Goal: Transaction & Acquisition: Purchase product/service

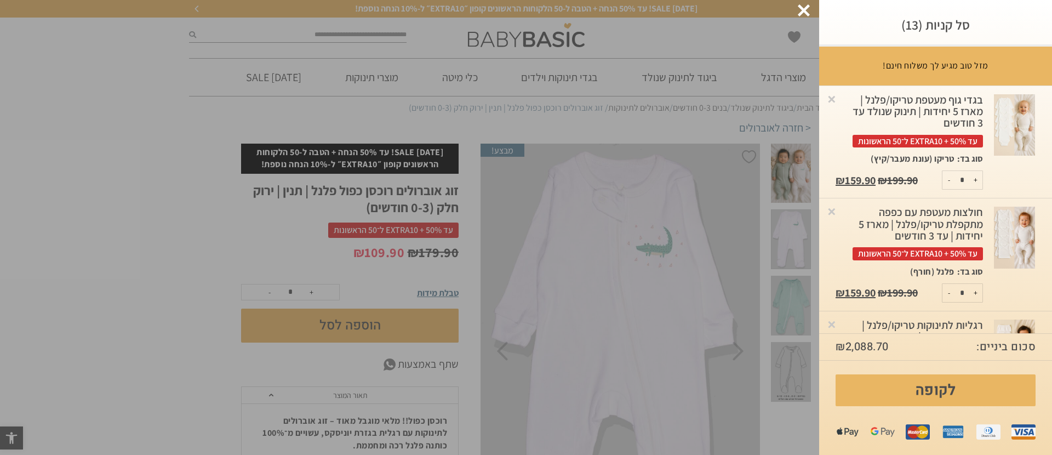
click at [788, 5] on div at bounding box center [804, 10] width 12 height 12
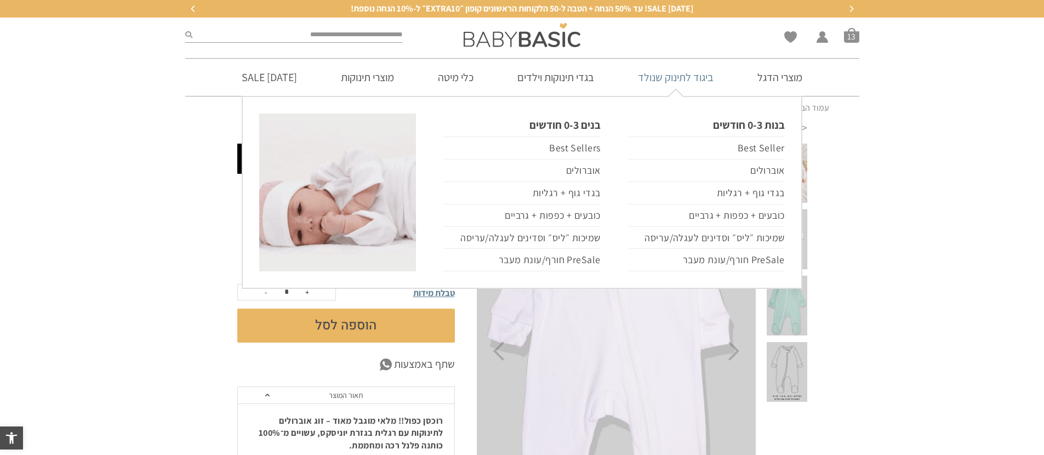
click at [689, 82] on link "ביגוד לתינוק שנולד" at bounding box center [675, 77] width 108 height 37
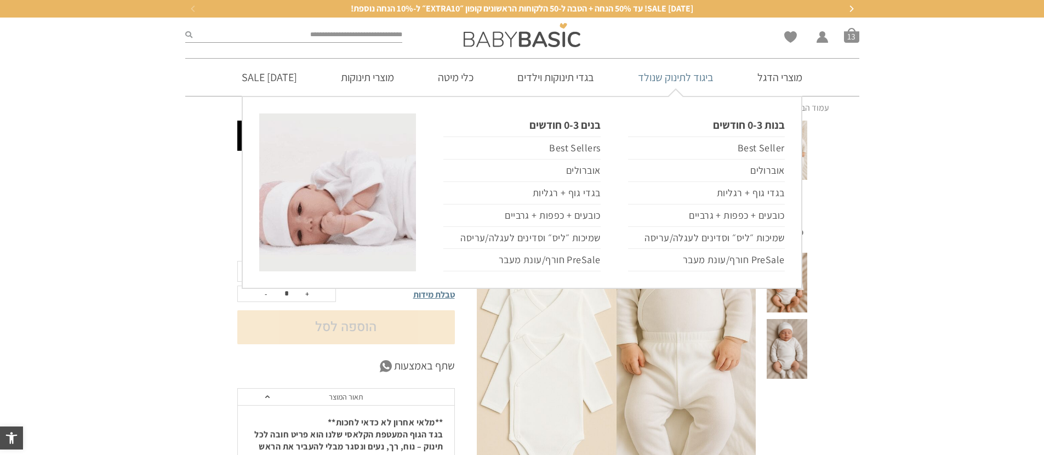
click at [678, 76] on link "ביגוד לתינוק שנולד" at bounding box center [675, 77] width 108 height 37
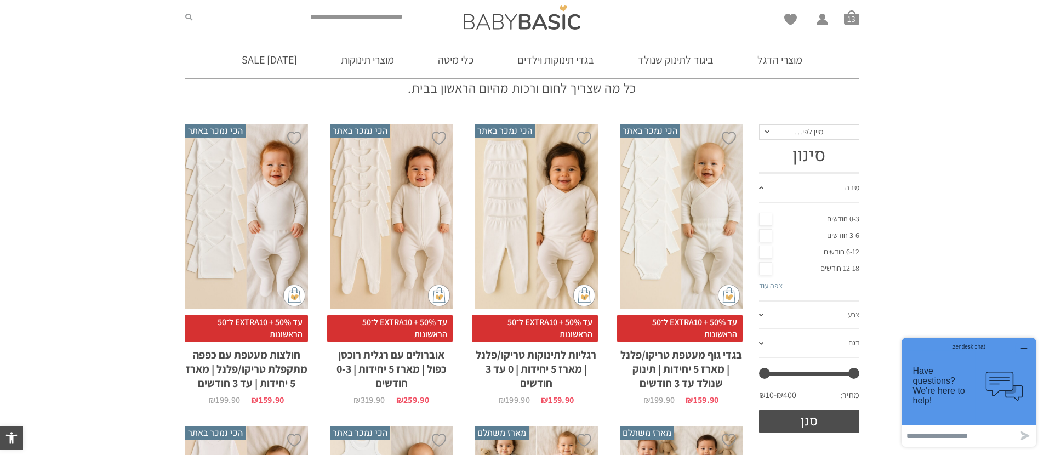
click at [422, 221] on div "x בחירת סוג בד טריקו (עונת מעבר/קיץ) פלנל (חורף)" at bounding box center [391, 216] width 123 height 185
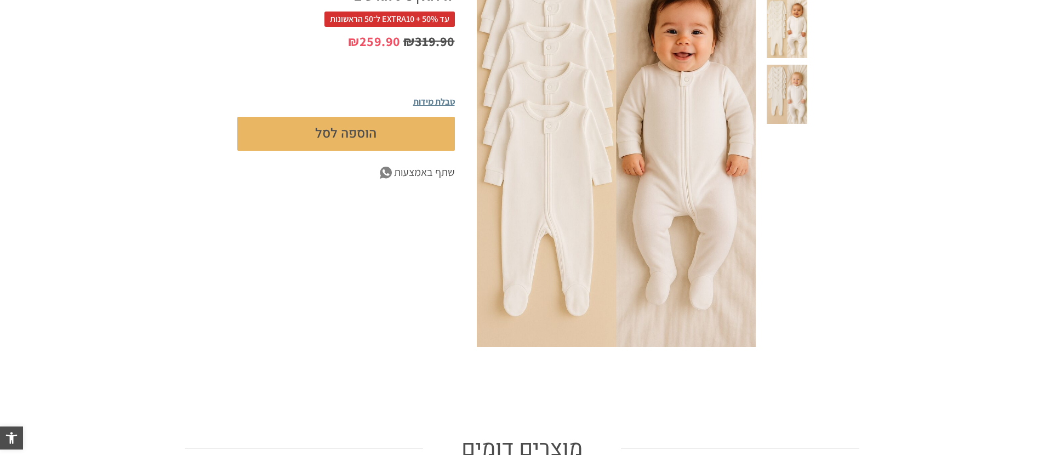
scroll to position [92, 0]
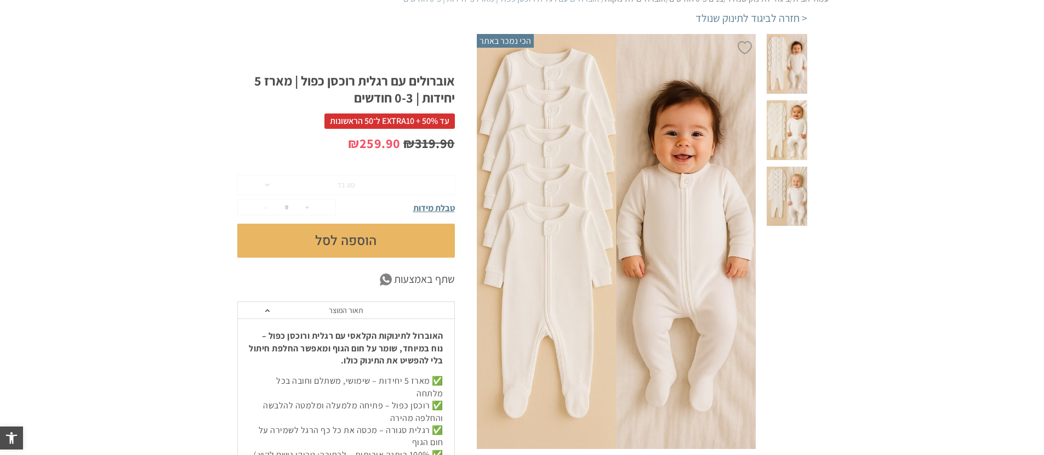
click at [791, 226] on span at bounding box center [786, 197] width 40 height 60
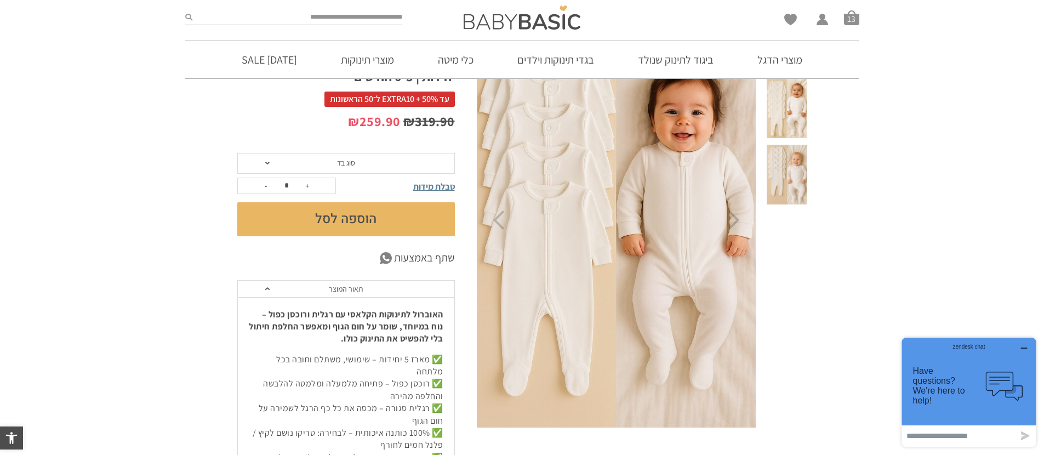
scroll to position [119, 0]
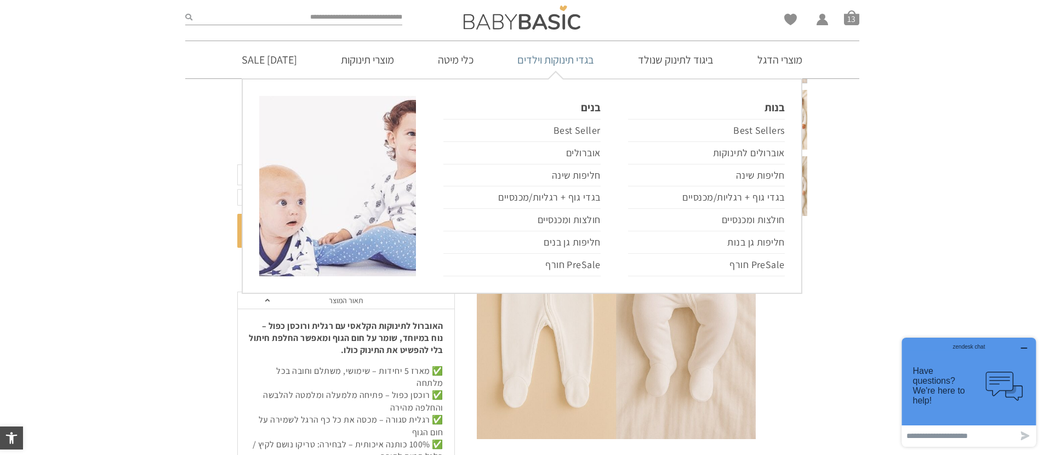
click at [582, 64] on link "בגדי תינוקות וילדים" at bounding box center [556, 59] width 110 height 37
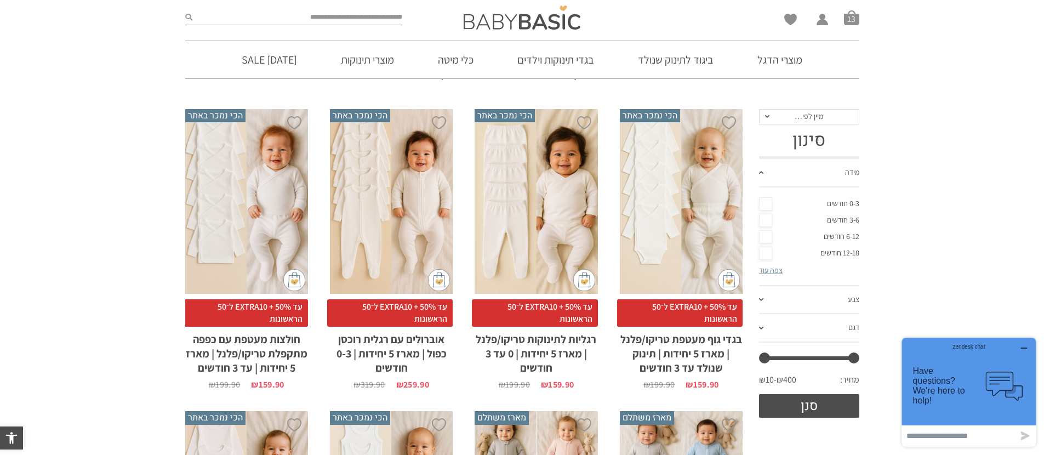
click at [1023, 346] on icon "button" at bounding box center [1023, 347] width 9 height 9
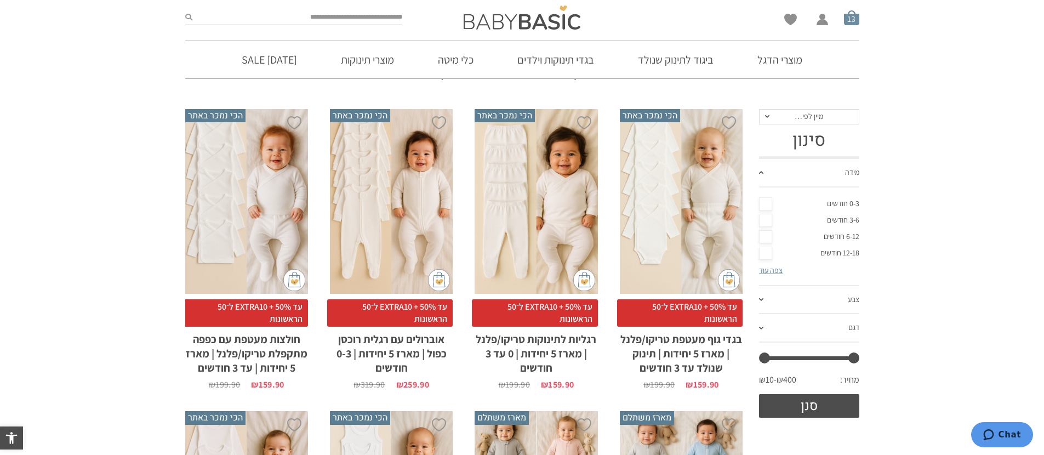
click at [853, 18] on span "סל קניות" at bounding box center [851, 17] width 15 height 15
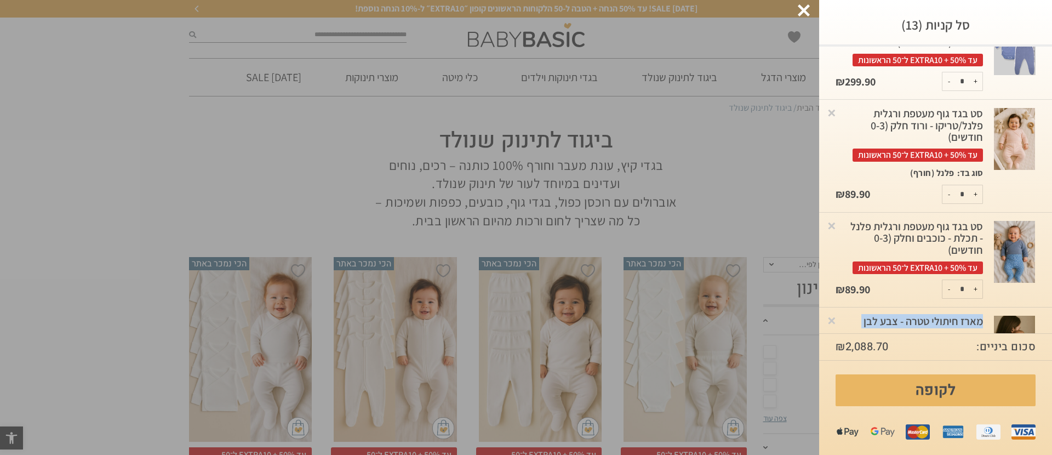
scroll to position [982, 0]
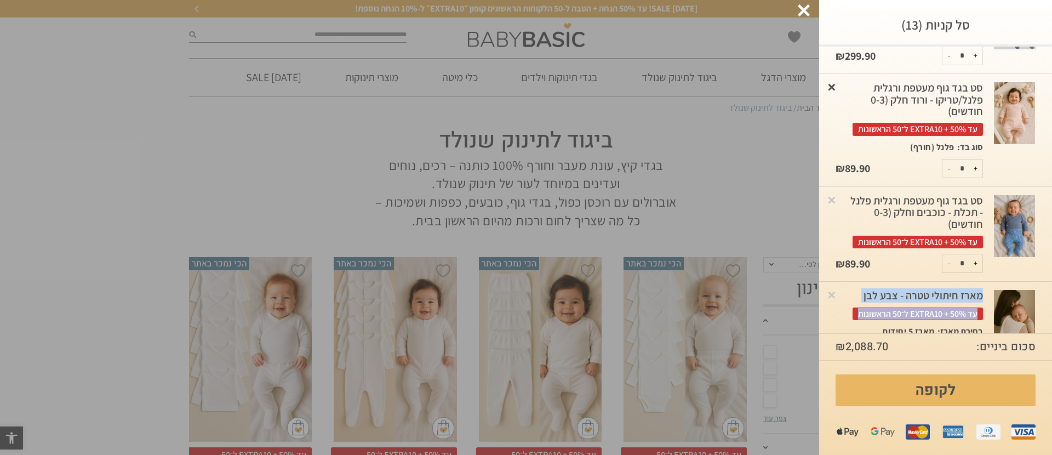
click at [837, 92] on link "×" at bounding box center [831, 86] width 11 height 11
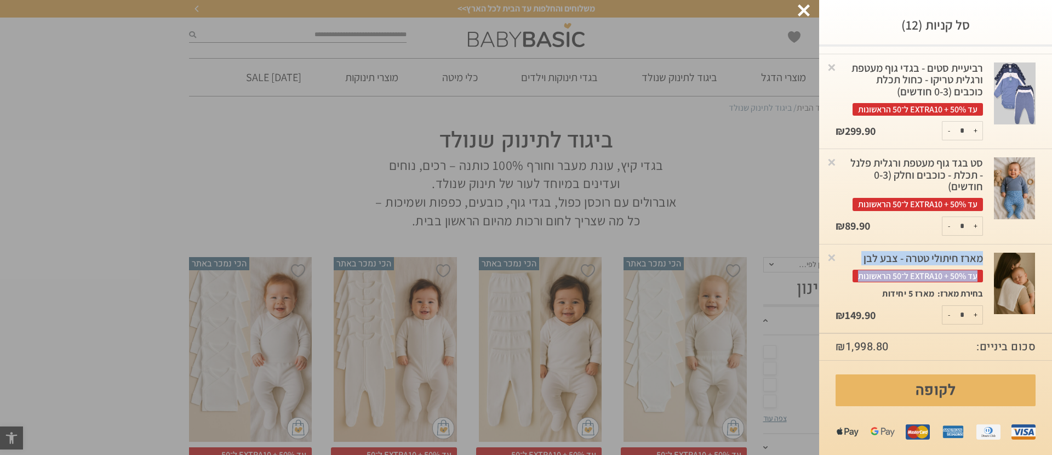
scroll to position [913, 0]
click at [837, 72] on link "×" at bounding box center [831, 66] width 11 height 11
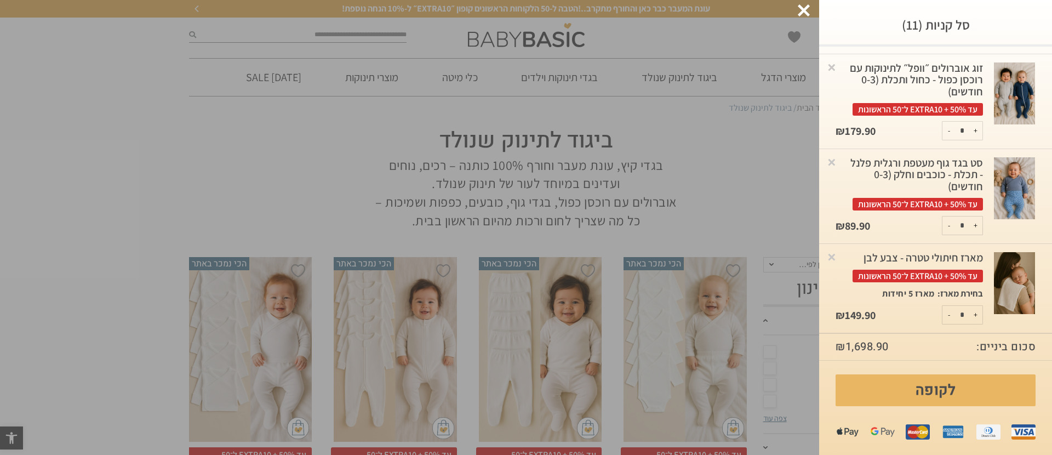
scroll to position [901, 0]
drag, startPoint x: 935, startPoint y: 296, endPoint x: 884, endPoint y: 295, distance: 50.4
click at [884, 295] on p "מארז 5 יחידות" at bounding box center [908, 294] width 53 height 12
click at [837, 251] on link "×" at bounding box center [831, 256] width 11 height 11
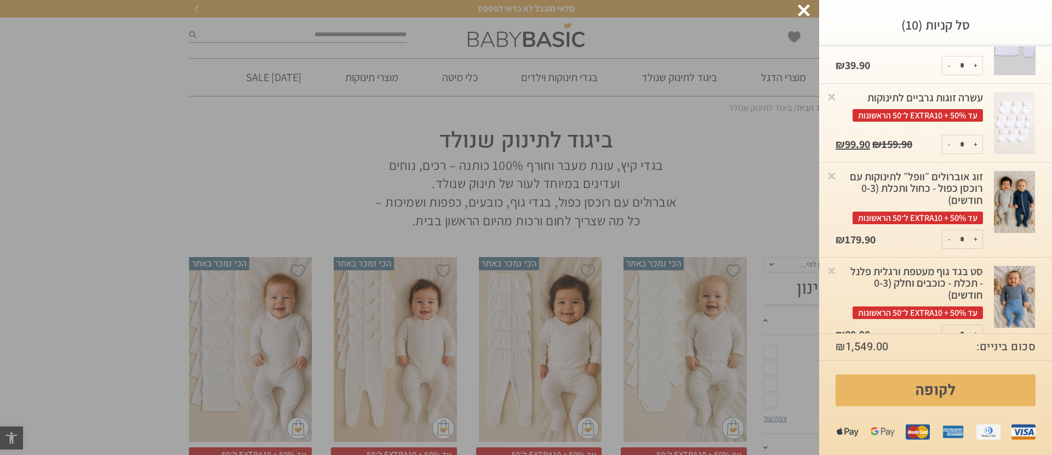
scroll to position [751, 0]
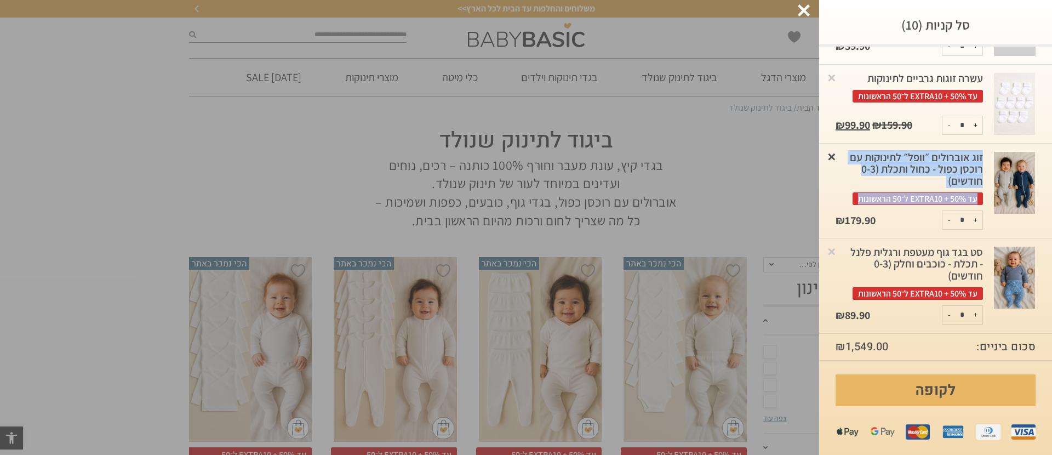
click at [837, 162] on link "×" at bounding box center [831, 156] width 11 height 11
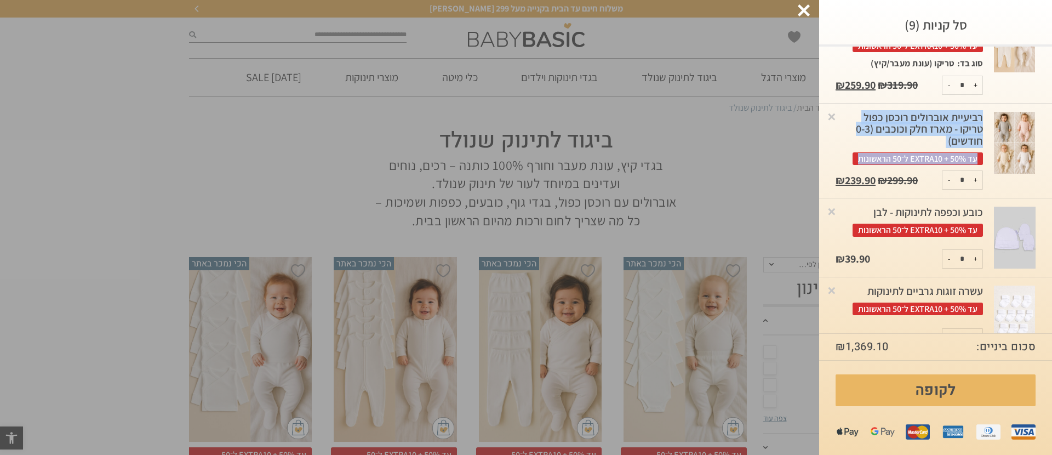
scroll to position [570, 0]
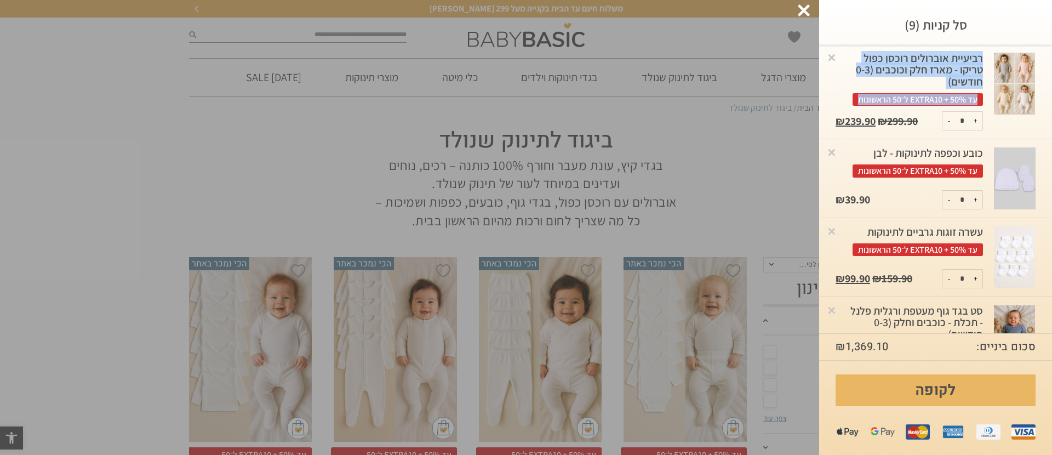
click at [967, 106] on div "רביעיית אוברולים רוכסן כפול טריקו - מארז חלק וכוכבים (0-3 חודשים) עד 50% + EXTR…" at bounding box center [908, 79] width 147 height 53
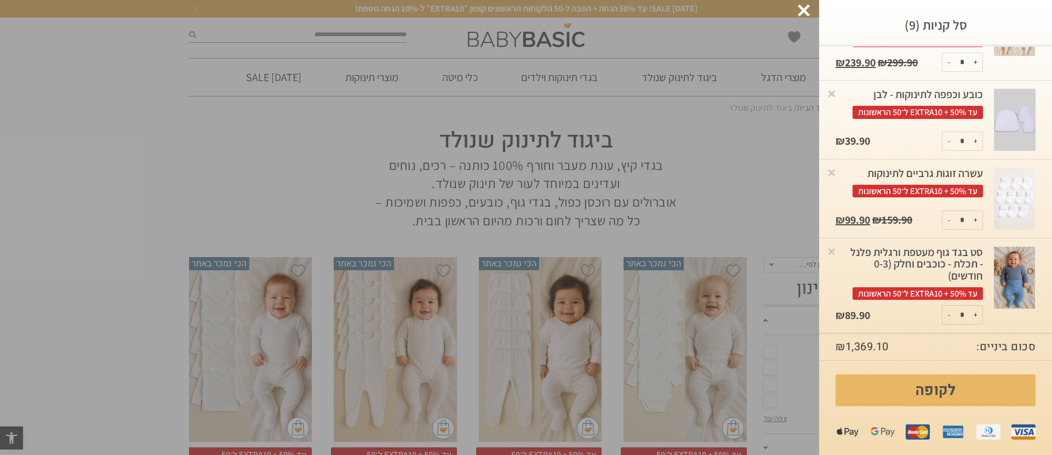
scroll to position [698, 0]
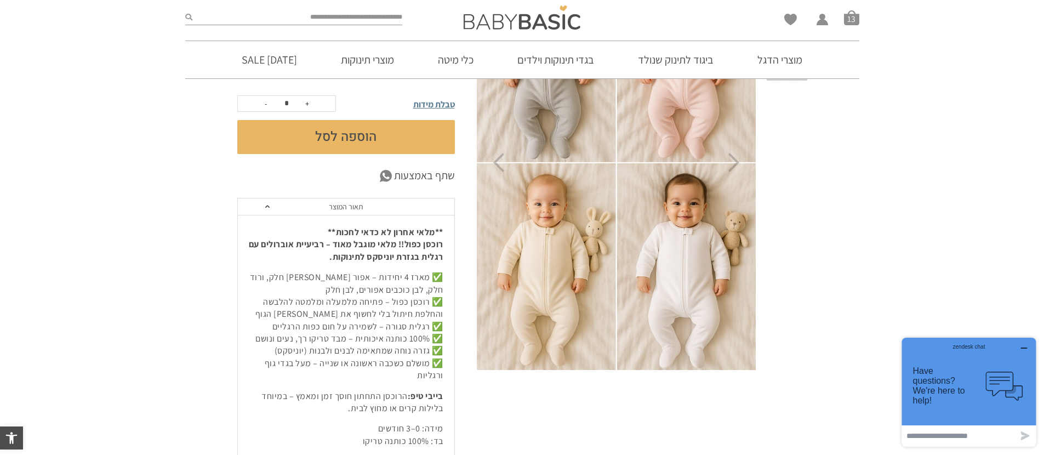
scroll to position [102, 0]
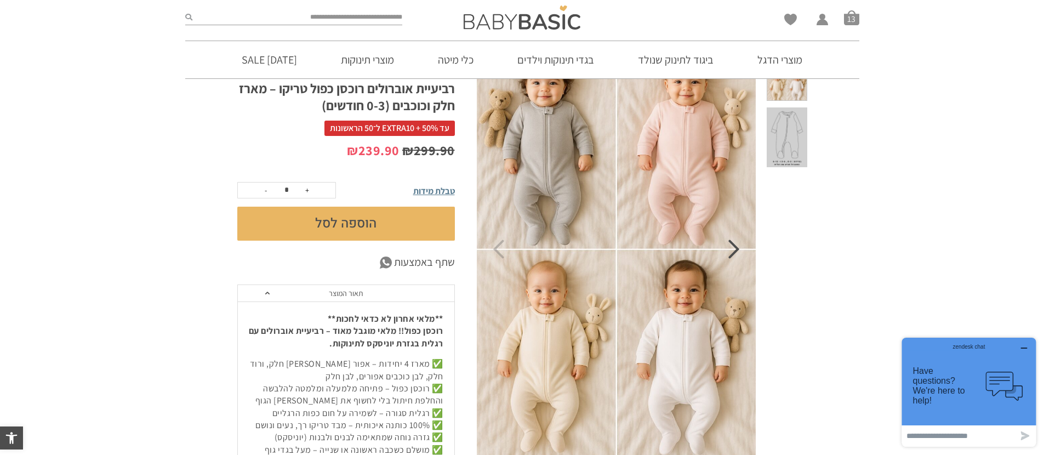
click at [737, 250] on icon "Next" at bounding box center [734, 248] width 12 height 19
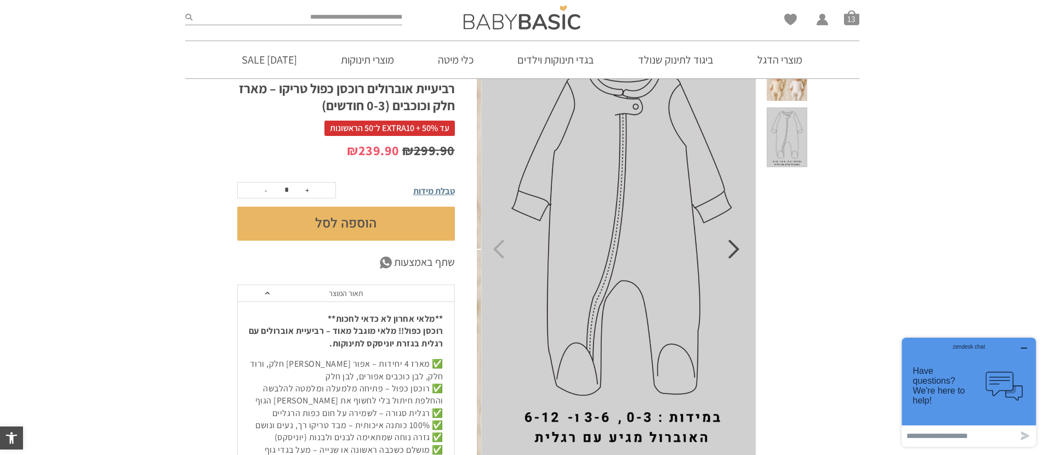
click at [737, 250] on icon "Next" at bounding box center [734, 248] width 12 height 19
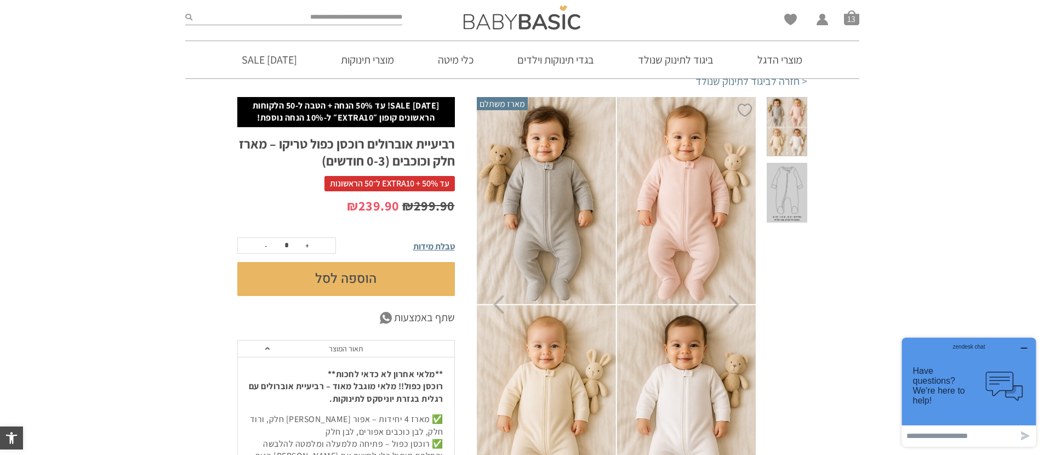
scroll to position [37, 0]
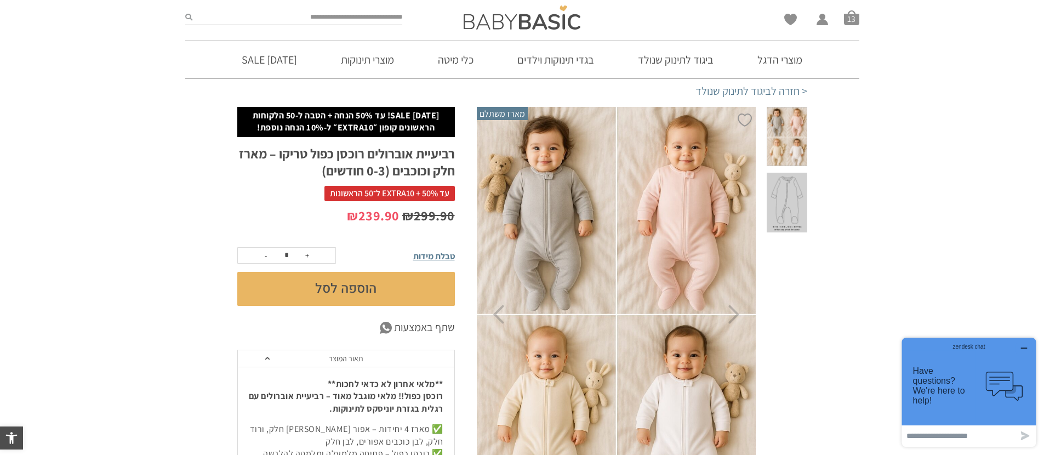
click at [785, 129] on span at bounding box center [786, 137] width 40 height 60
click at [1027, 346] on icon "button" at bounding box center [1023, 347] width 9 height 9
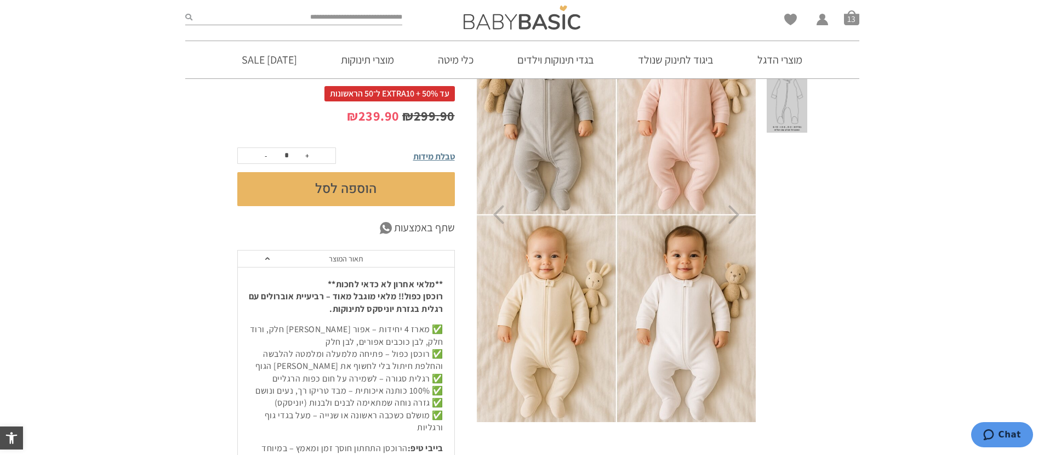
scroll to position [248, 0]
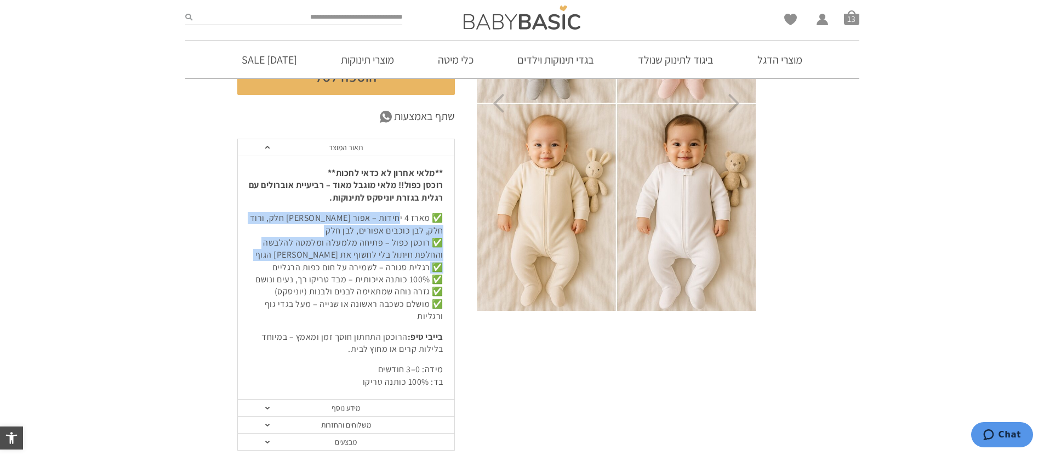
drag, startPoint x: 429, startPoint y: 271, endPoint x: 400, endPoint y: 218, distance: 59.8
click at [400, 218] on p "✅ מארז 4 יחידות – אפור בהיר חלק, ורוד חלק, לבן כוכבים אפורים, לבן חלק ✅ רוכסן כ…" at bounding box center [346, 267] width 194 height 111
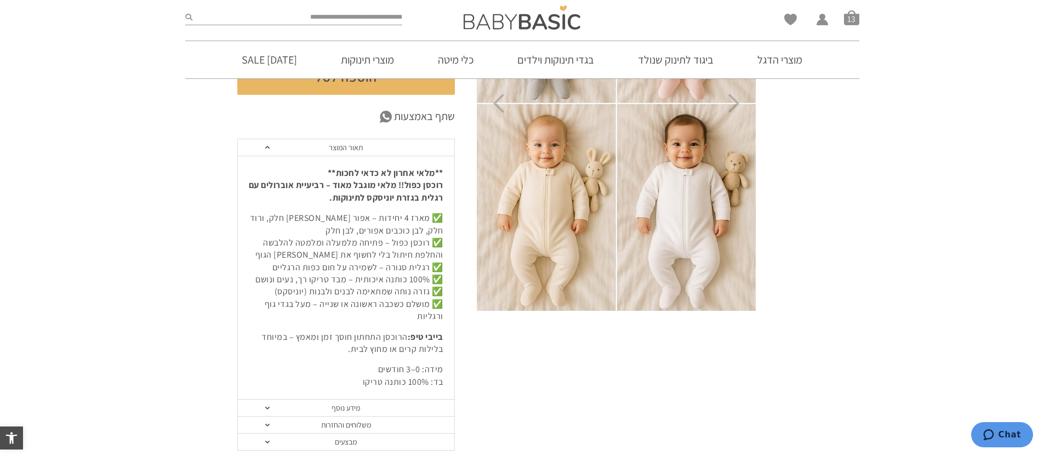
click at [400, 218] on p "✅ מארז 4 יחידות – אפור בהיר חלק, ורוד חלק, לבן כוכבים אפורים, לבן חלק ✅ רוכסן כ…" at bounding box center [346, 267] width 194 height 111
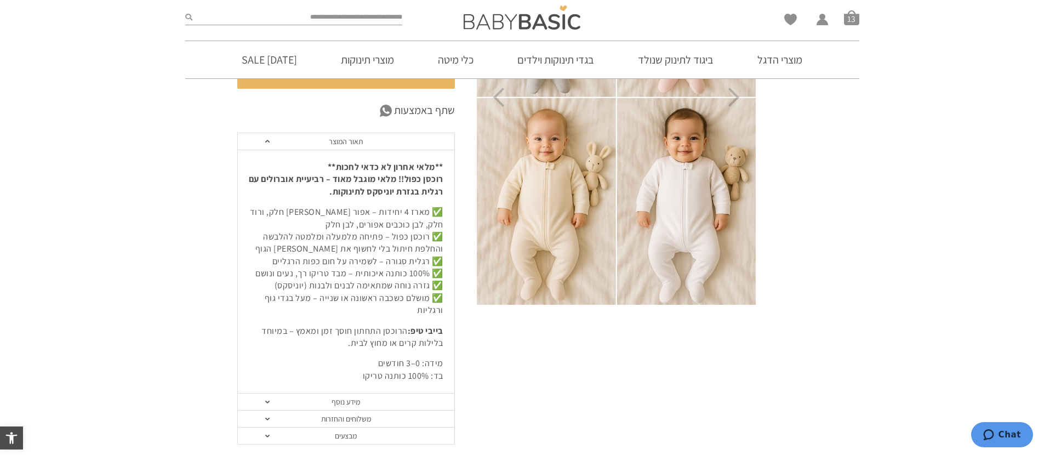
scroll to position [258, 0]
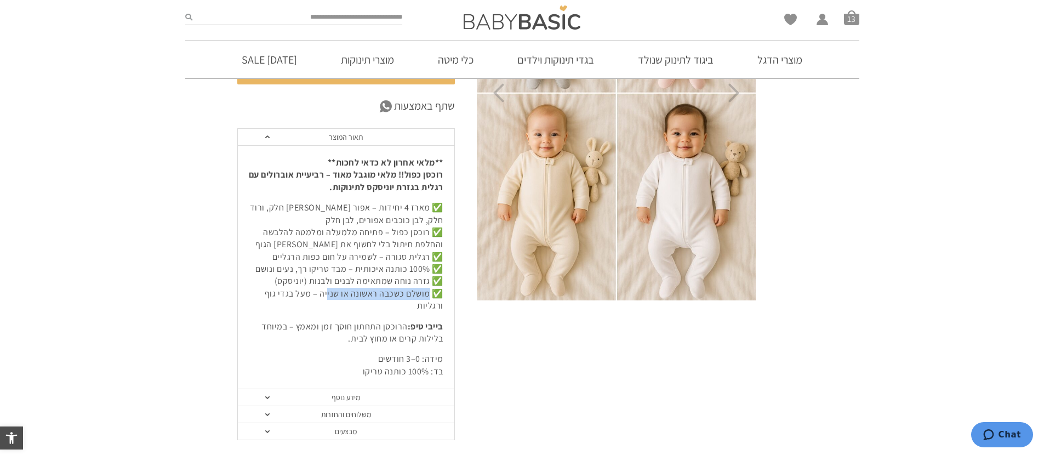
drag, startPoint x: 429, startPoint y: 294, endPoint x: 329, endPoint y: 297, distance: 100.3
click at [329, 297] on p "✅ מארז 4 יחידות – אפור בהיר חלק, ורוד חלק, לבן כוכבים אפורים, לבן חלק ✅ רוכסן כ…" at bounding box center [346, 257] width 194 height 111
drag, startPoint x: 426, startPoint y: 271, endPoint x: 249, endPoint y: 273, distance: 177.0
click at [249, 273] on p "✅ מארז 4 יחידות – אפור בהיר חלק, ורוד חלק, לבן כוכבים אפורים, לבן חלק ✅ רוכסן כ…" at bounding box center [346, 257] width 194 height 111
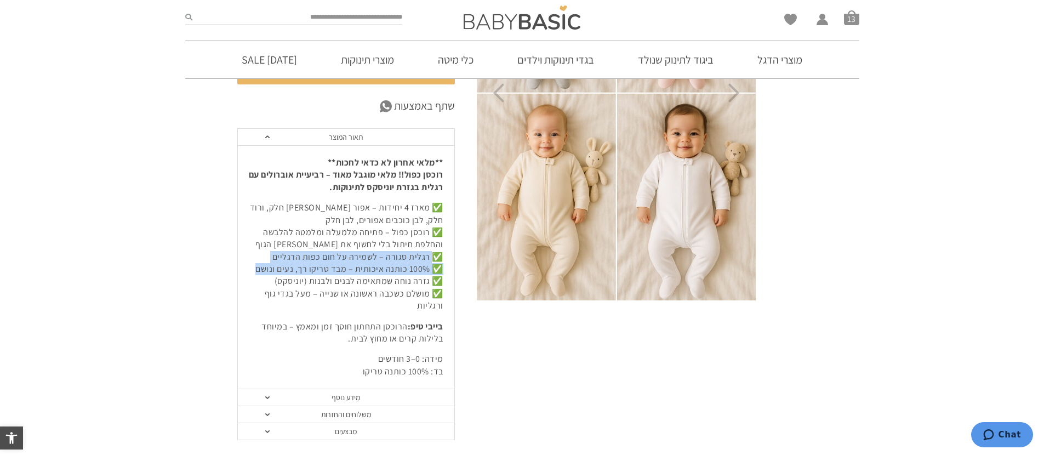
drag, startPoint x: 408, startPoint y: 256, endPoint x: 260, endPoint y: 259, distance: 147.9
click at [235, 266] on section "הוספה ל-Wishlist מארז משתלם ראש השנה SALE! עד 50% הנחה + הטבה ל-50 הלקוחות הראש…" at bounding box center [522, 171] width 1044 height 571
click at [414, 237] on p "✅ מארז 4 יחידות – אפור בהיר חלק, ורוד חלק, לבן כוכבים אפורים, לבן חלק ✅ רוכסן כ…" at bounding box center [346, 257] width 194 height 111
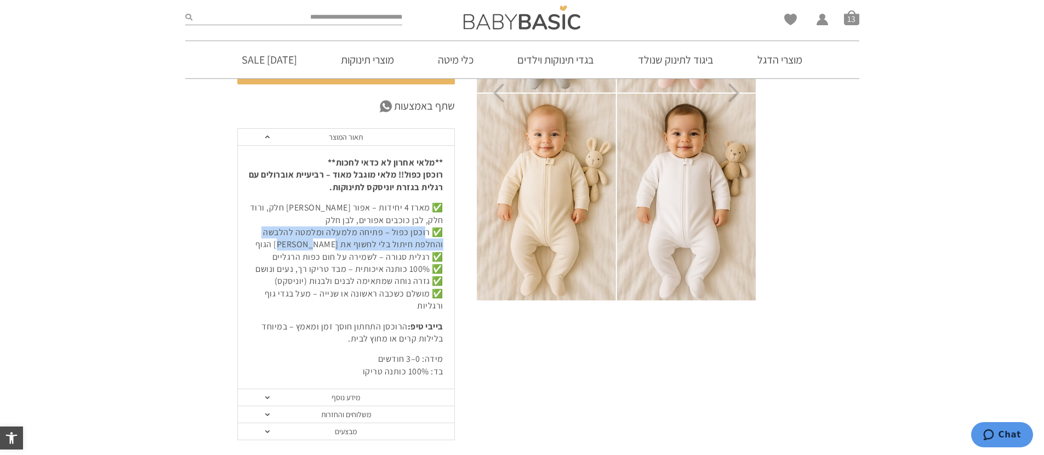
drag, startPoint x: 409, startPoint y: 236, endPoint x: 260, endPoint y: 244, distance: 149.8
click at [260, 244] on p "✅ מארז 4 יחידות – אפור בהיר חלק, ורוד חלק, לבן כוכבים אפורים, לבן חלק ✅ רוכסן כ…" at bounding box center [346, 257] width 194 height 111
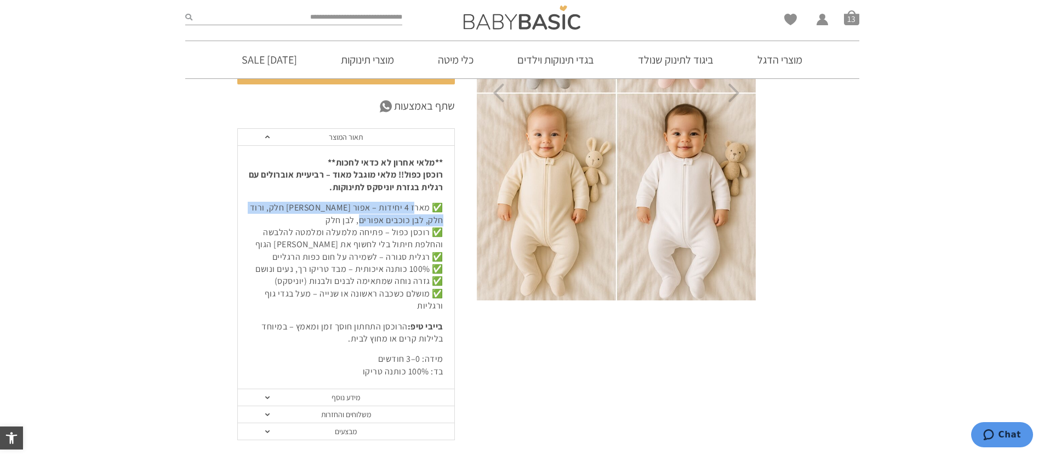
drag, startPoint x: 410, startPoint y: 208, endPoint x: 278, endPoint y: 216, distance: 132.2
click at [277, 216] on p "✅ מארז 4 יחידות – אפור בהיר חלק, ורוד חלק, לבן כוכבים אפורים, לבן חלק ✅ רוכסן כ…" at bounding box center [346, 257] width 194 height 111
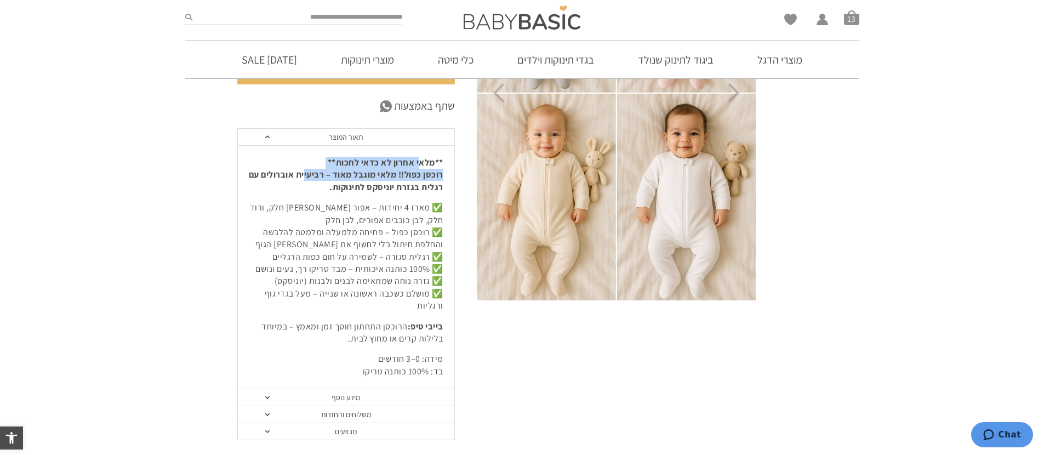
drag, startPoint x: 420, startPoint y: 163, endPoint x: 307, endPoint y: 175, distance: 114.0
click at [307, 175] on strong "**מלאי אחרון לא כדאי לחכות** רוכסן כפול!! מלאי מוגבל מאוד – רביעיית אוברולים עם…" at bounding box center [346, 175] width 194 height 36
click at [384, 184] on strong "**מלאי אחרון לא כדאי לחכות** רוכסן כפול!! מלאי מוגבל מאוד – רביעיית אוברולים עם…" at bounding box center [346, 175] width 194 height 36
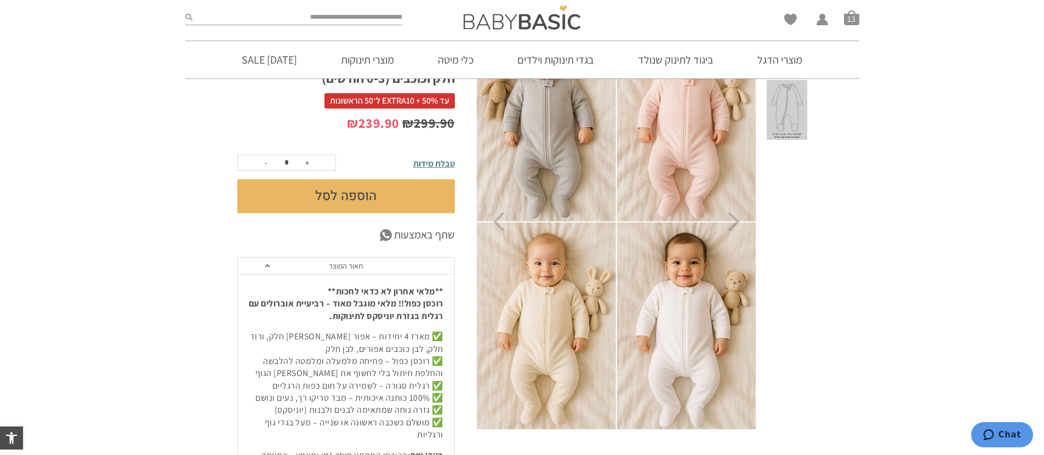
scroll to position [54, 0]
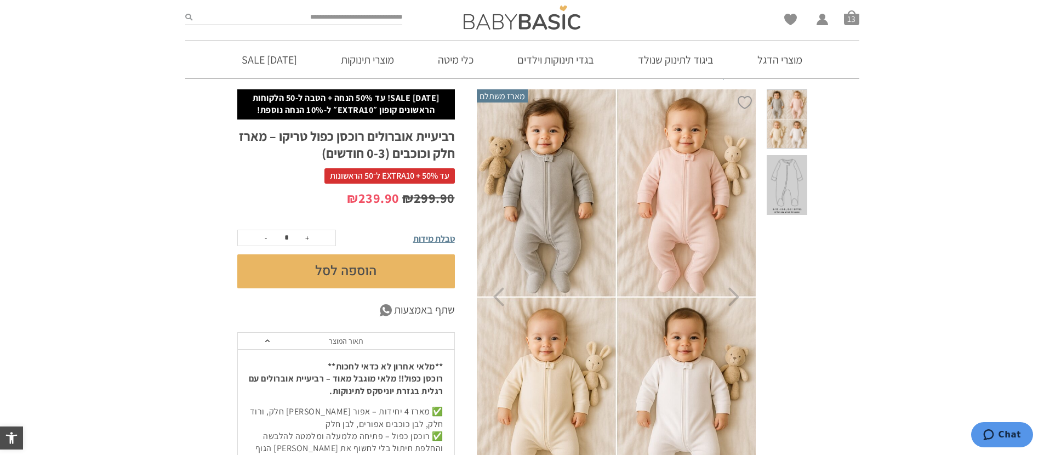
click at [795, 173] on span at bounding box center [786, 185] width 40 height 60
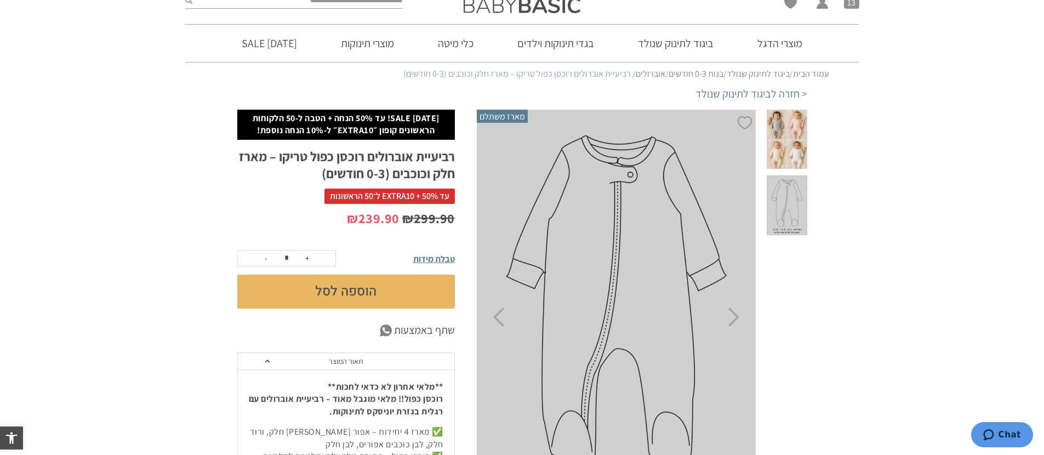
scroll to position [0, 0]
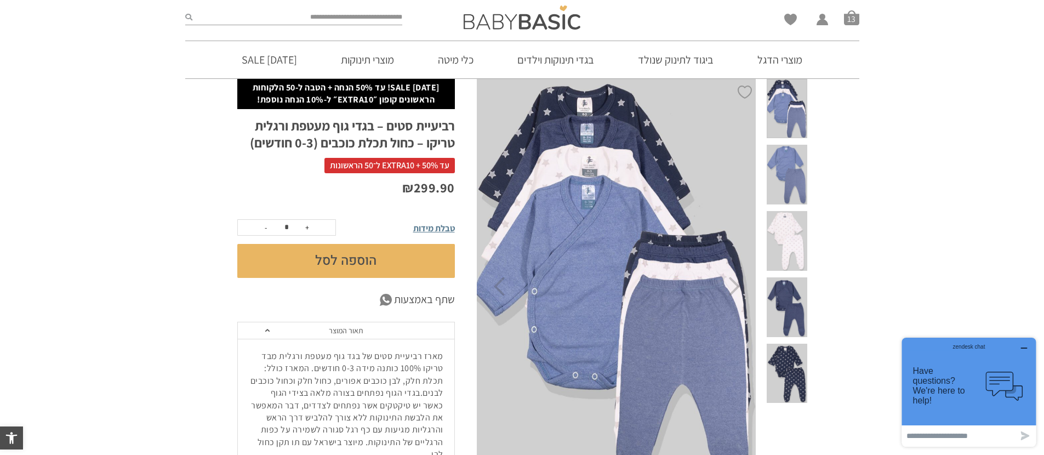
scroll to position [54, 0]
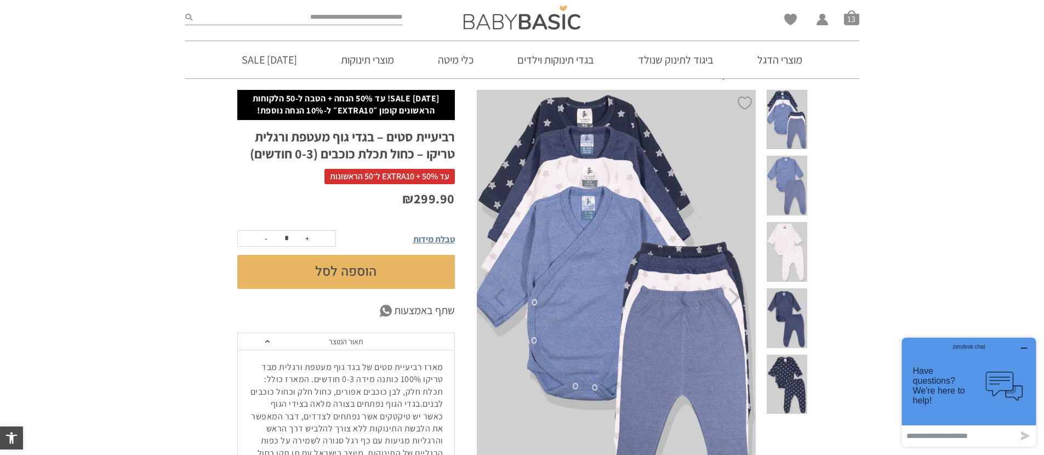
click at [798, 354] on span at bounding box center [786, 384] width 40 height 60
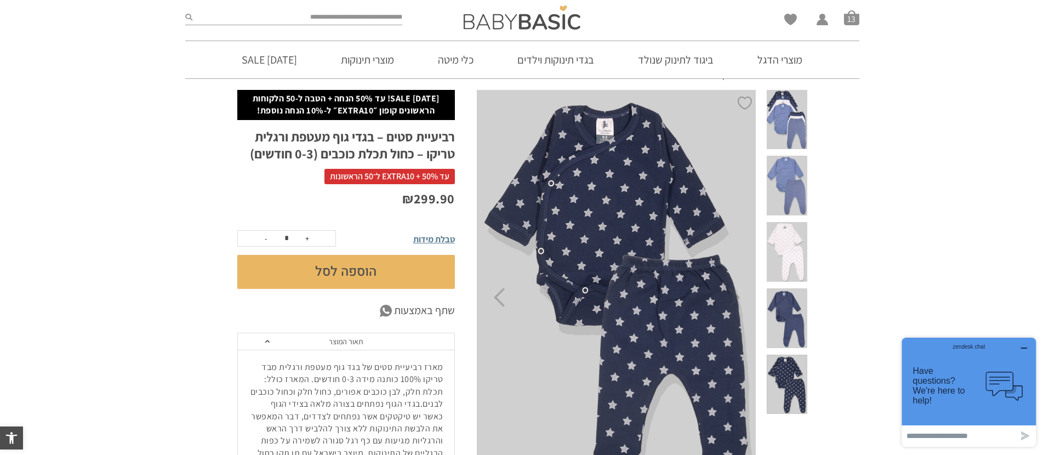
click at [791, 288] on span at bounding box center [786, 318] width 40 height 60
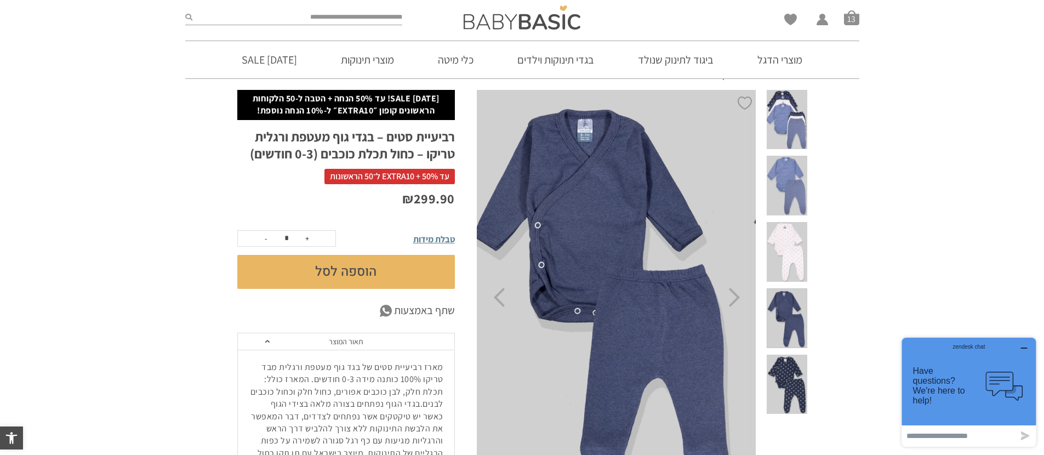
click at [780, 225] on span at bounding box center [786, 252] width 40 height 60
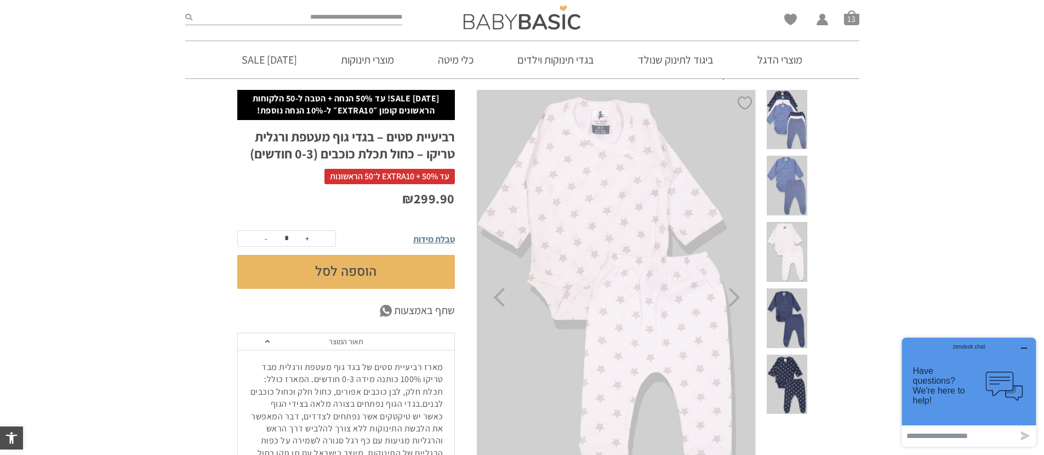
click at [783, 174] on span at bounding box center [786, 186] width 40 height 60
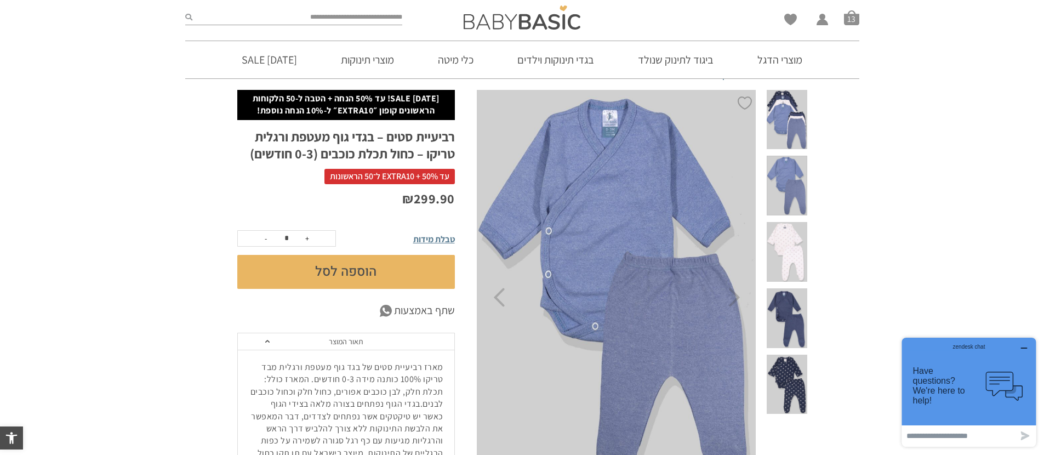
click at [779, 121] on span at bounding box center [786, 120] width 40 height 60
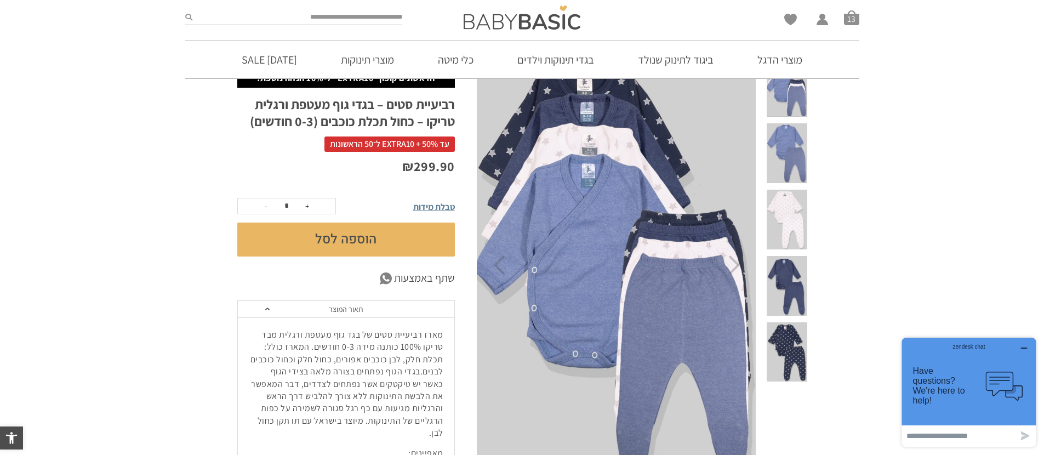
scroll to position [81, 0]
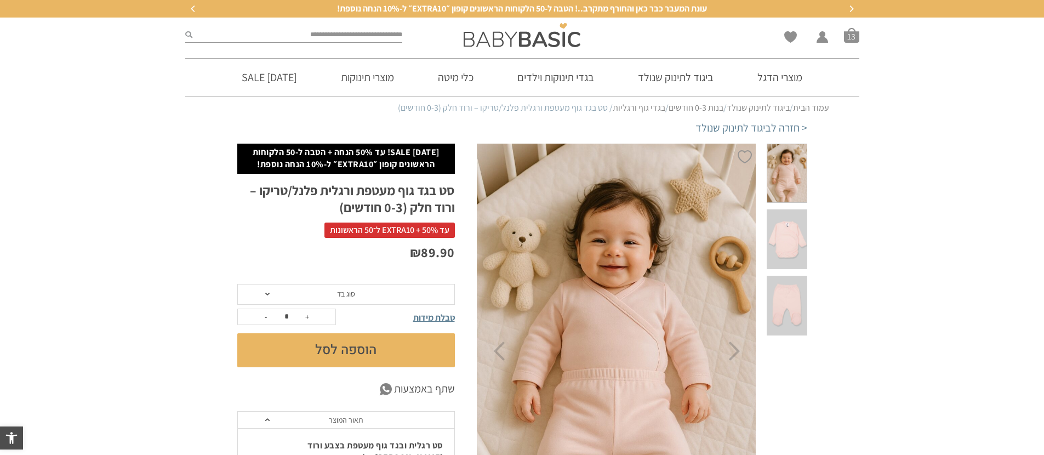
click at [805, 229] on span at bounding box center [786, 239] width 40 height 60
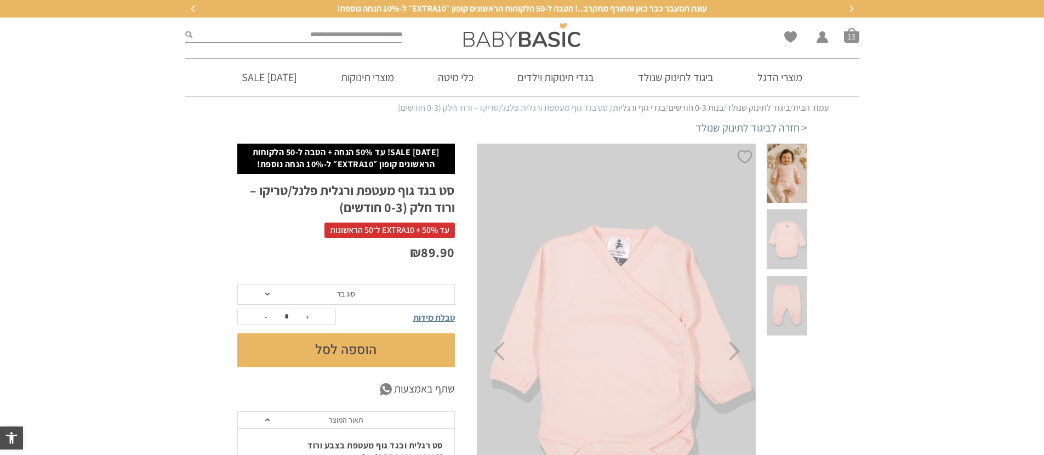
scroll to position [21, 0]
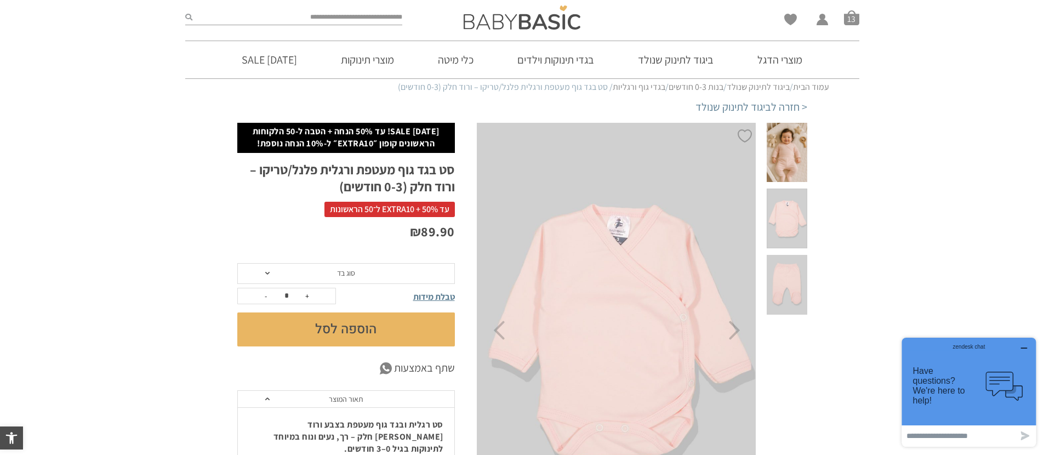
click at [799, 264] on span at bounding box center [786, 285] width 40 height 60
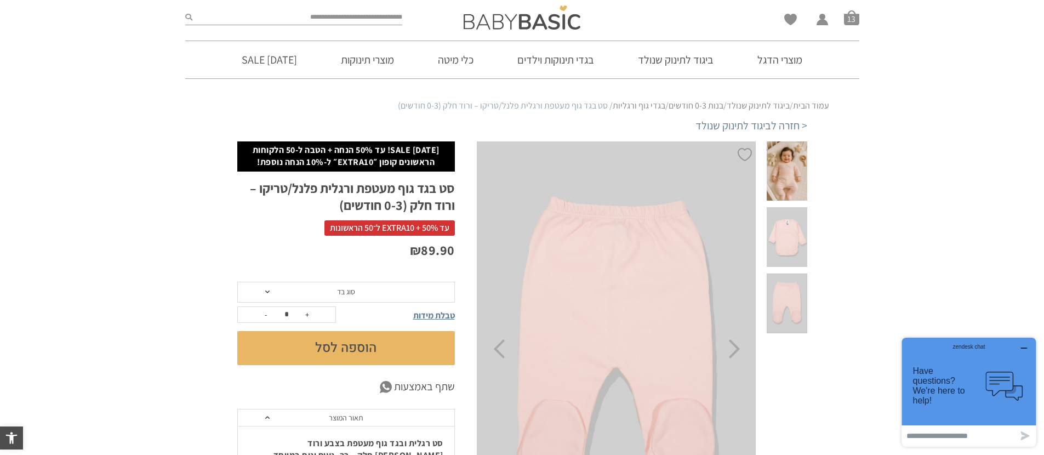
scroll to position [0, 0]
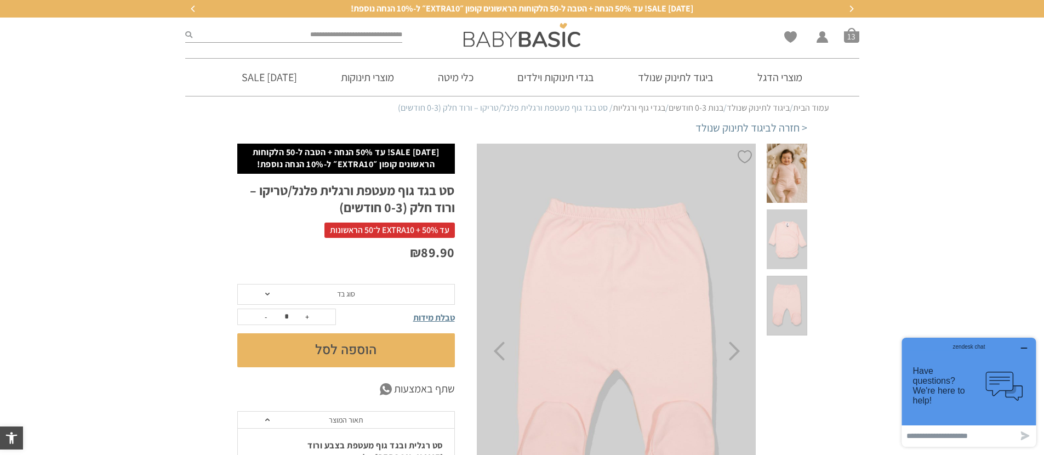
click at [317, 300] on span "סוג בד" at bounding box center [345, 294] width 217 height 21
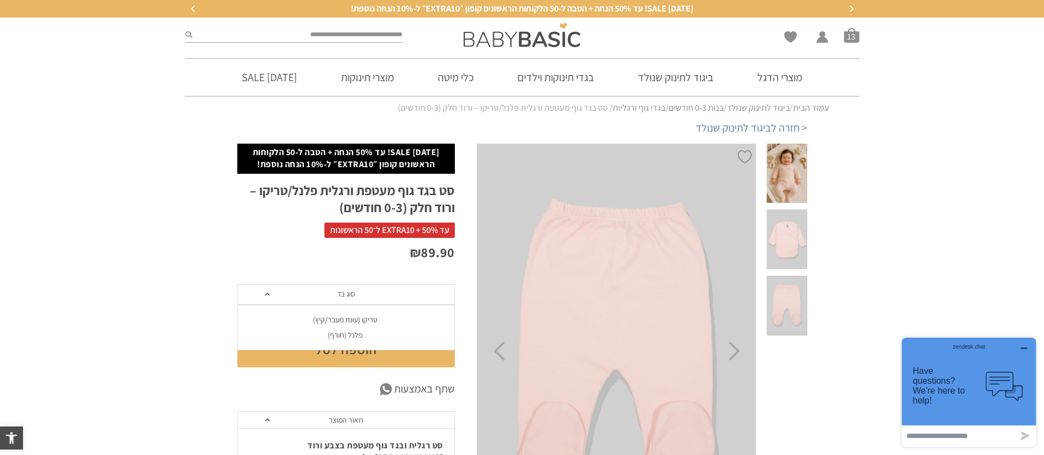
click at [283, 247] on p "₪ 89.90" at bounding box center [345, 252] width 217 height 19
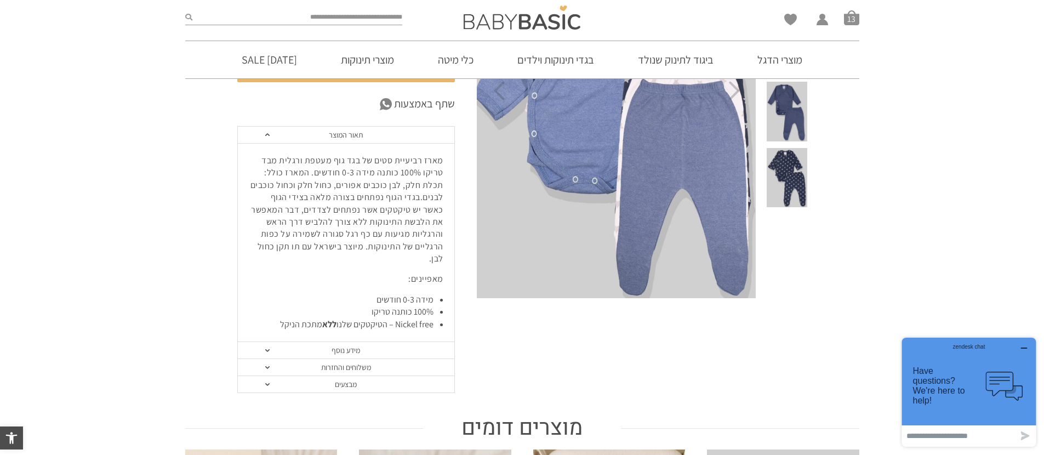
click at [429, 342] on link "מידע נוסף" at bounding box center [346, 350] width 216 height 17
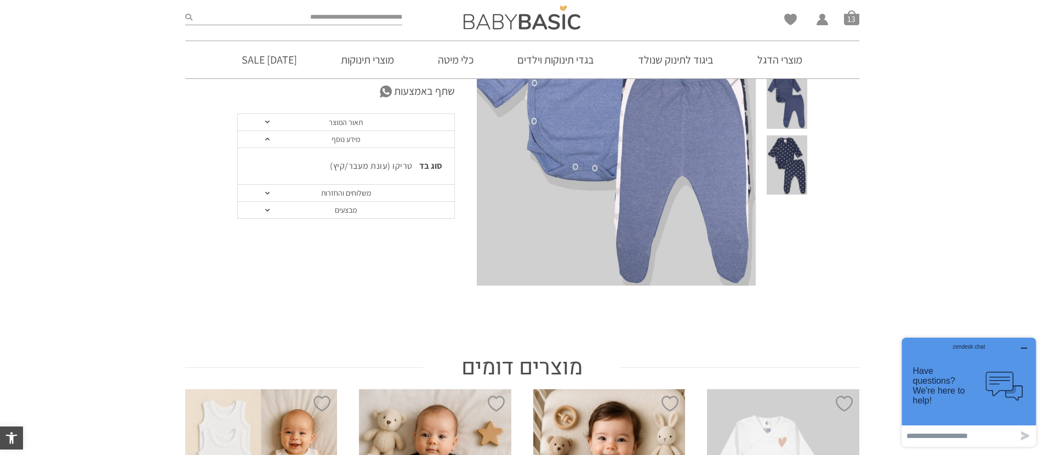
scroll to position [278, 0]
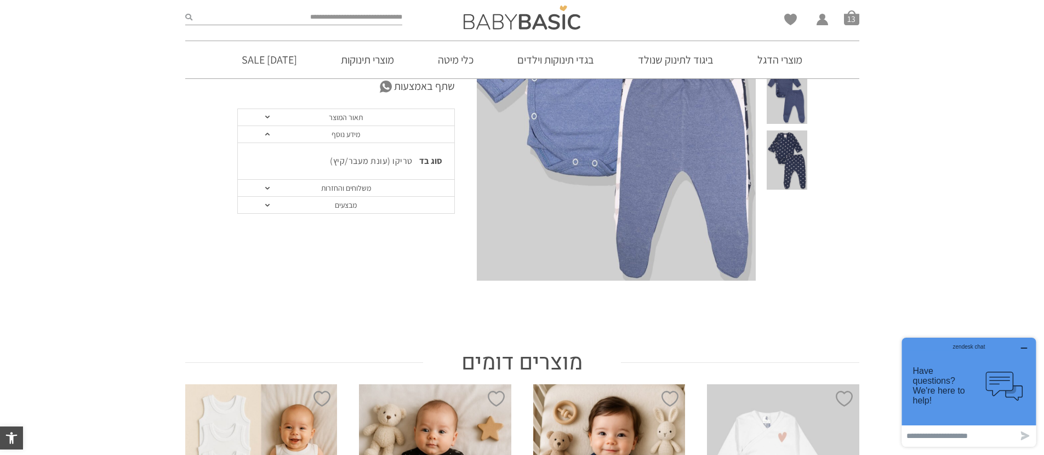
click at [361, 197] on link "מבצעים" at bounding box center [346, 205] width 216 height 17
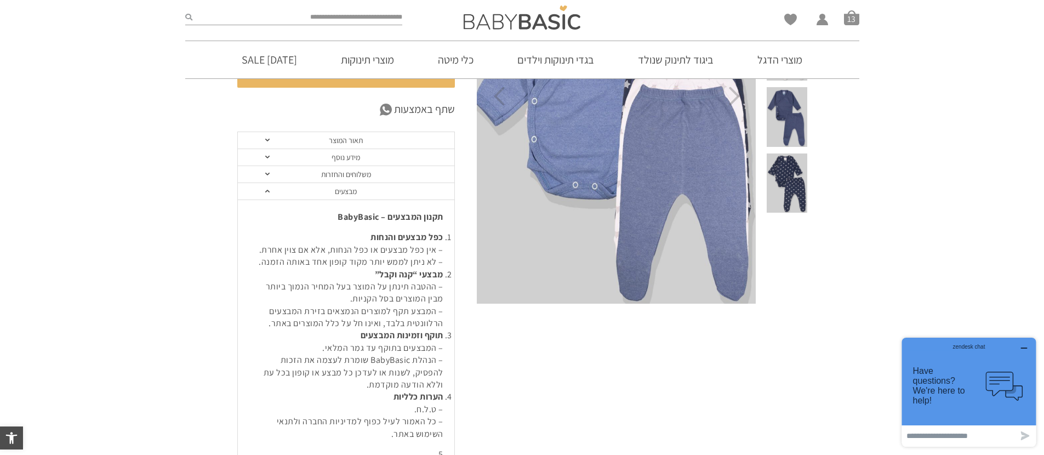
scroll to position [254, 0]
click at [363, 188] on link "מבצעים" at bounding box center [346, 192] width 216 height 17
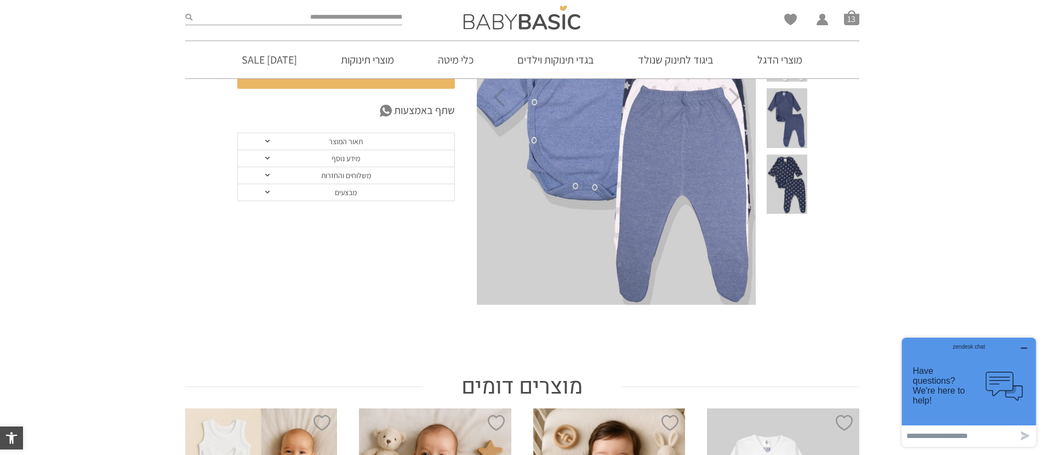
click at [323, 145] on link "תאור המוצר" at bounding box center [346, 141] width 216 height 17
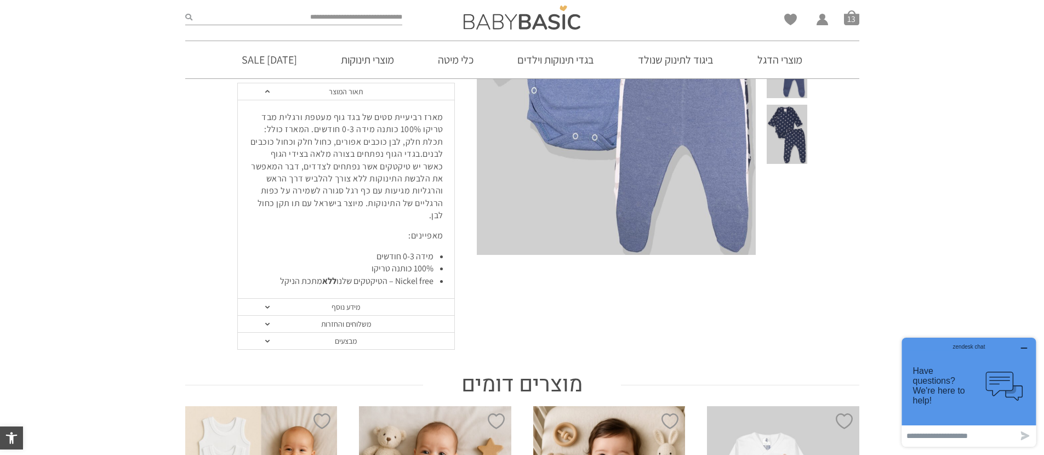
scroll to position [312, 0]
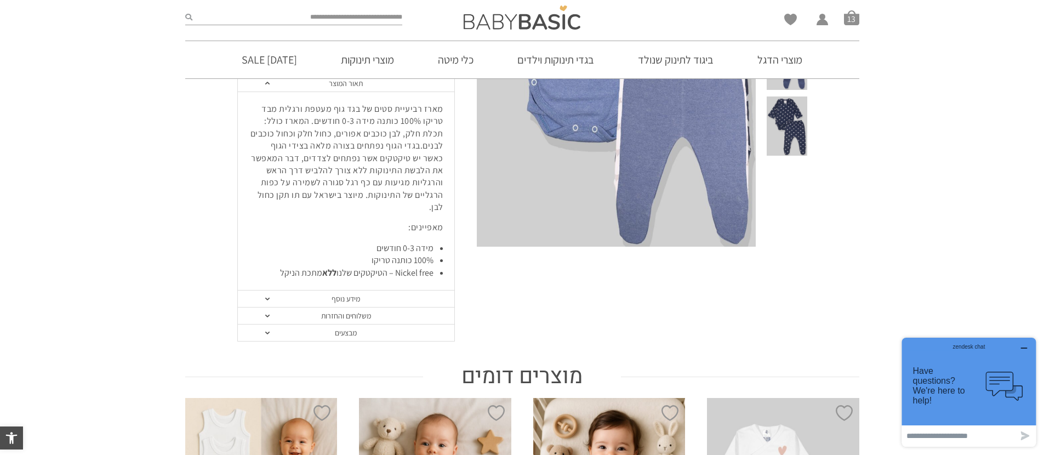
click at [340, 290] on link "מידע נוסף" at bounding box center [346, 298] width 216 height 17
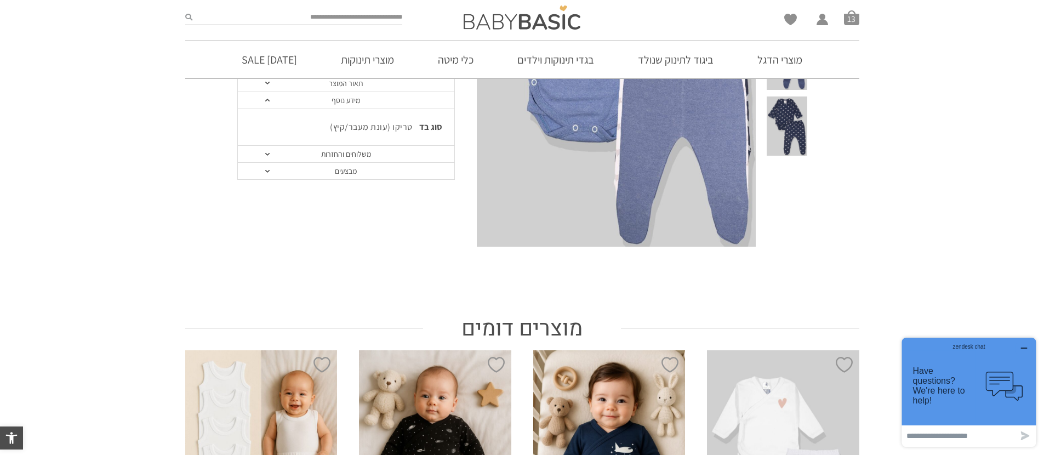
scroll to position [293, 0]
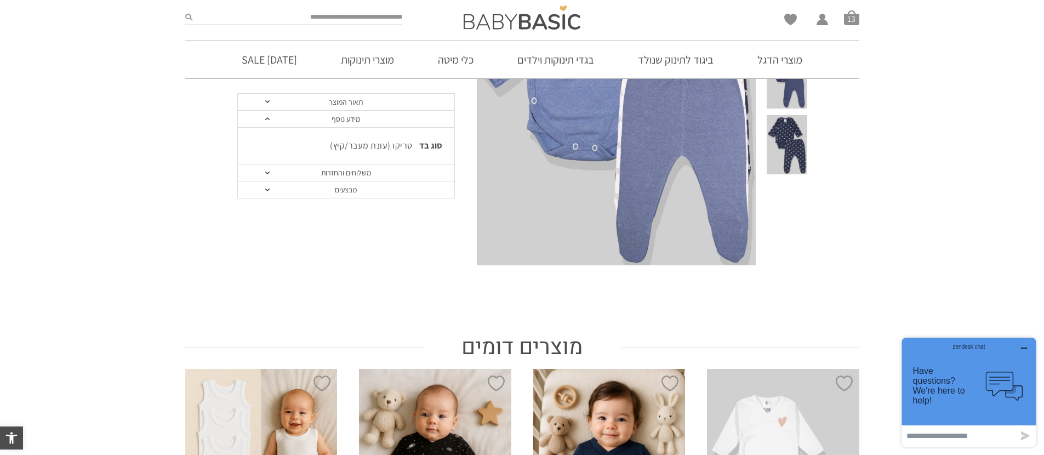
click at [264, 123] on link "מידע נוסף" at bounding box center [346, 119] width 216 height 17
click at [265, 101] on span at bounding box center [267, 101] width 4 height 3
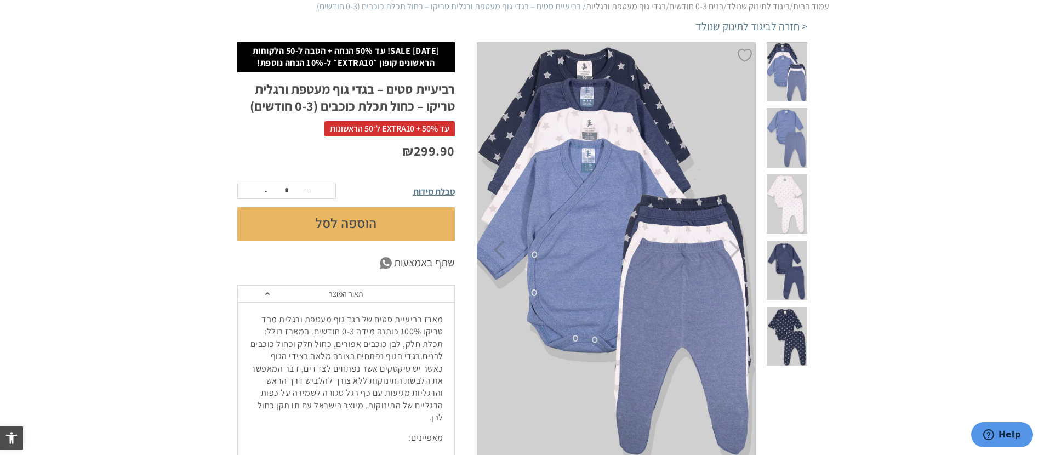
scroll to position [179, 0]
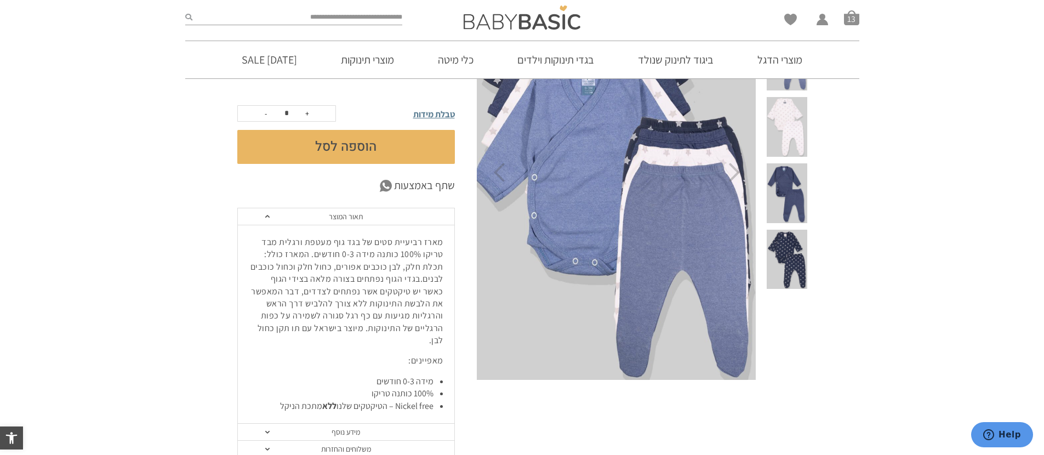
click at [796, 230] on span at bounding box center [786, 260] width 40 height 60
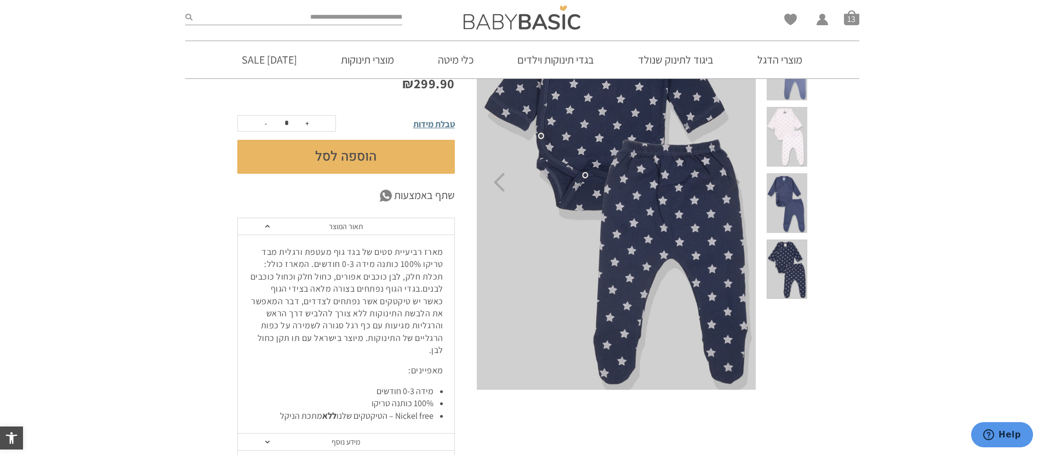
scroll to position [116, 0]
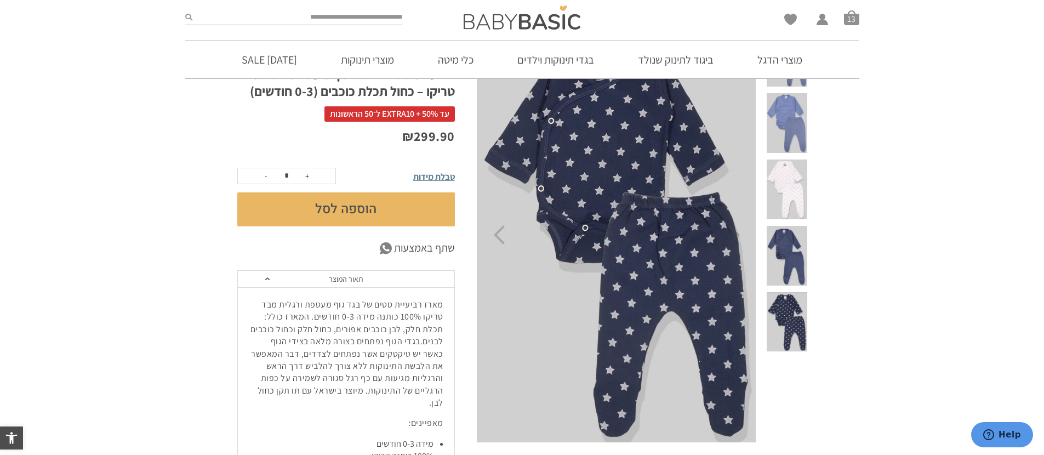
click at [800, 184] on div at bounding box center [786, 192] width 40 height 66
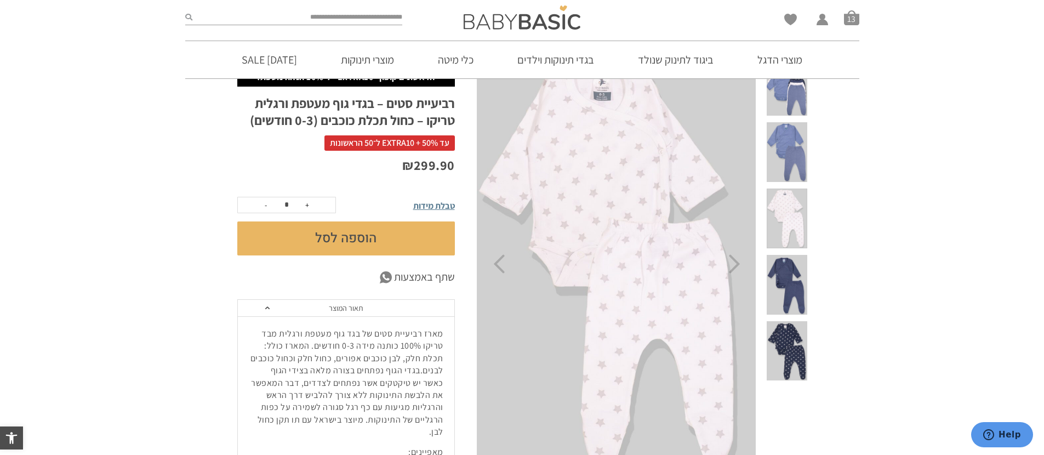
scroll to position [0, 0]
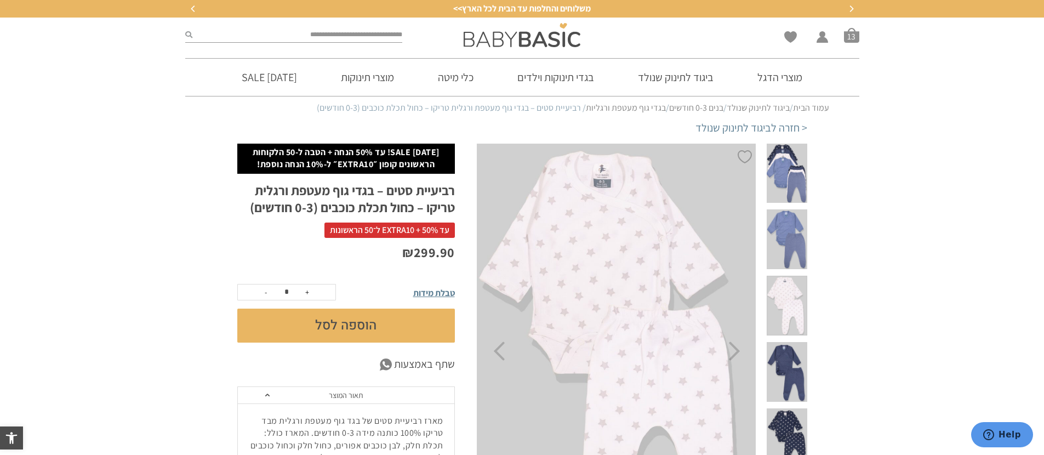
click at [798, 276] on span at bounding box center [786, 306] width 40 height 60
click at [800, 215] on span at bounding box center [786, 239] width 40 height 60
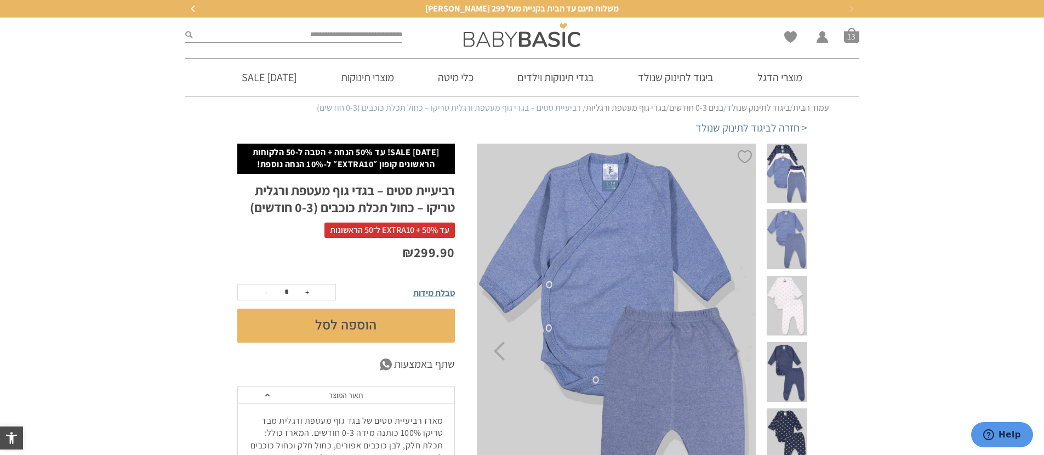
click at [792, 169] on span at bounding box center [786, 174] width 40 height 60
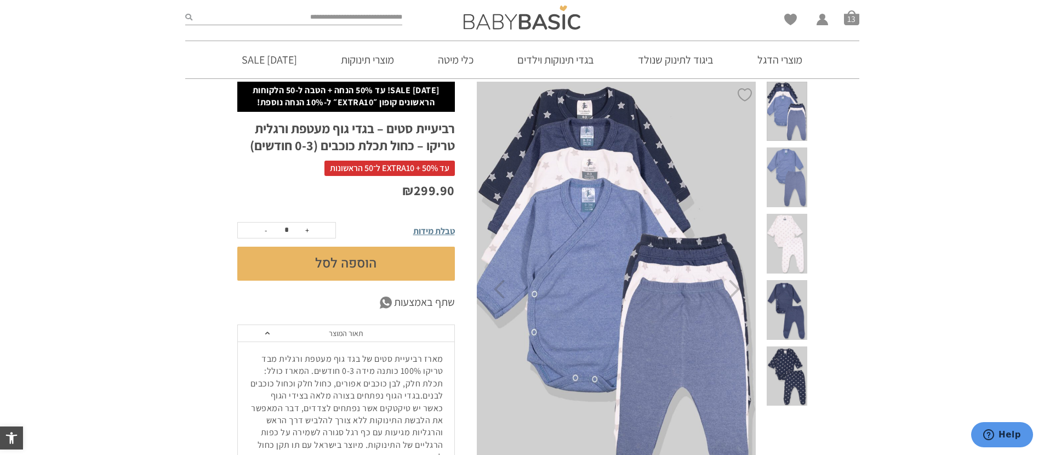
scroll to position [60, 0]
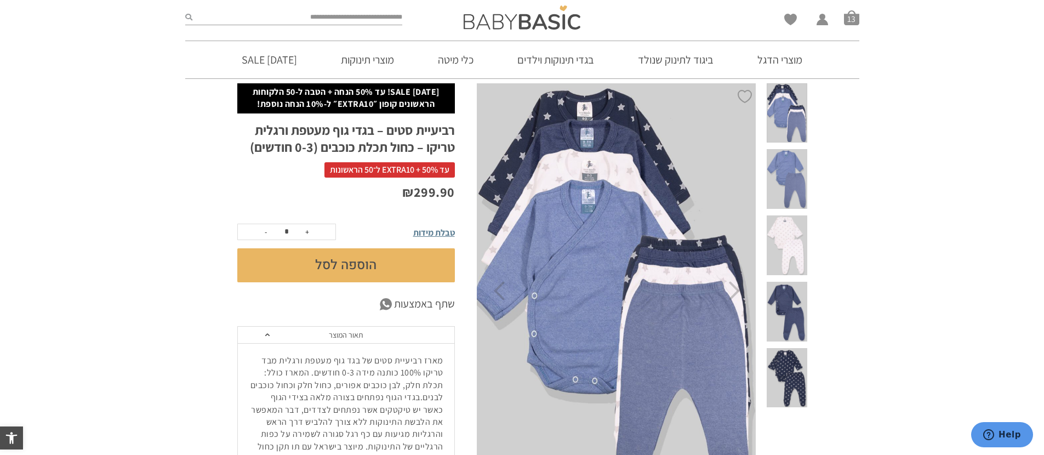
click at [797, 282] on span at bounding box center [786, 312] width 40 height 60
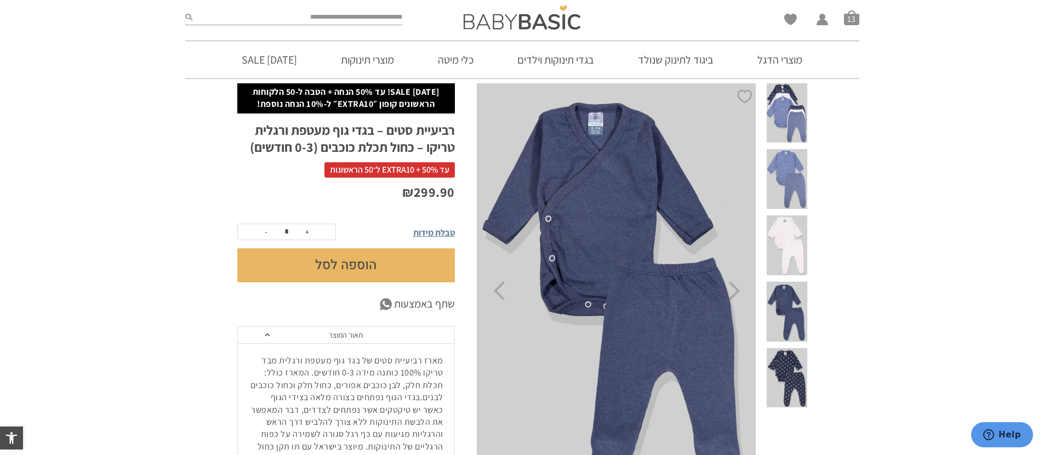
click at [792, 233] on span at bounding box center [786, 245] width 40 height 60
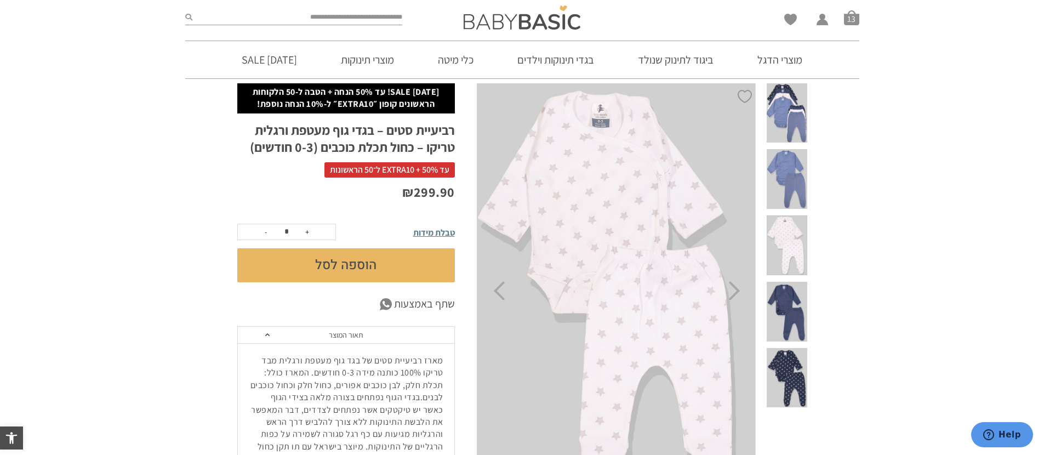
click at [787, 181] on span at bounding box center [786, 179] width 40 height 60
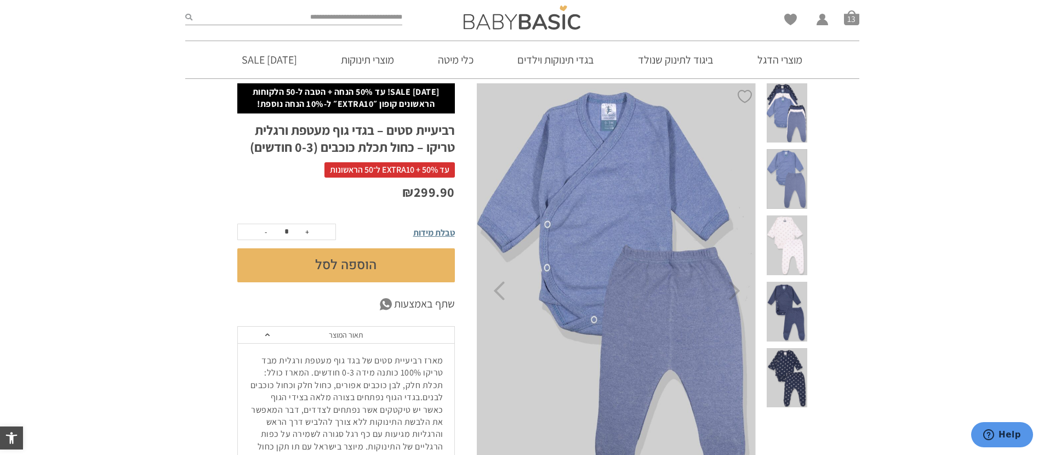
click at [786, 113] on span at bounding box center [786, 113] width 40 height 60
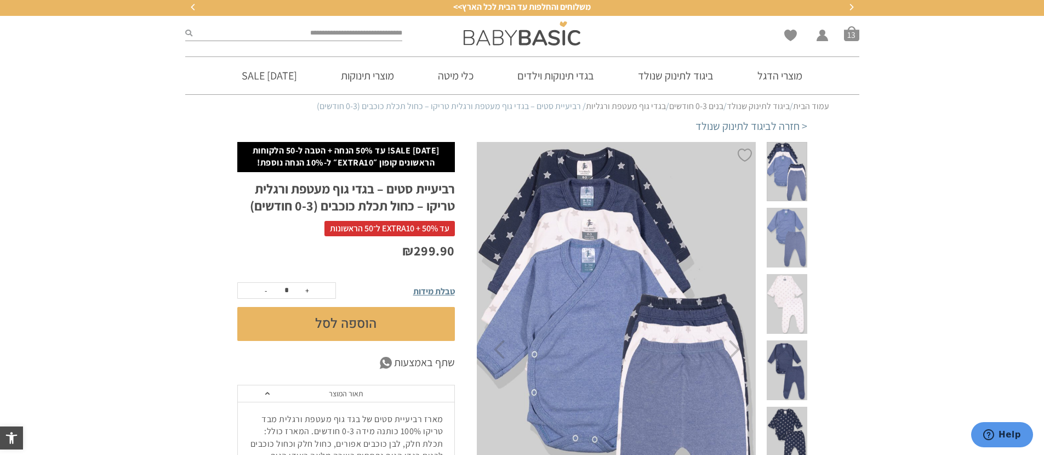
scroll to position [0, 0]
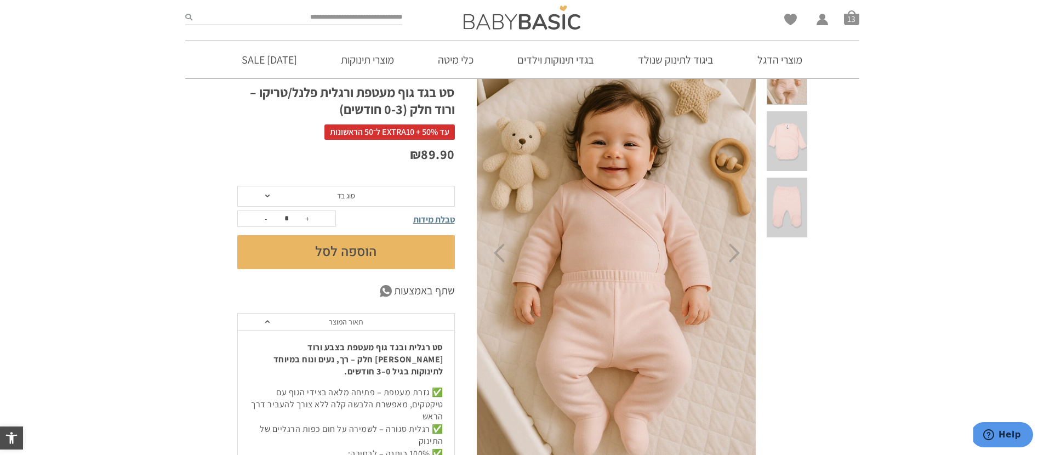
scroll to position [100, 0]
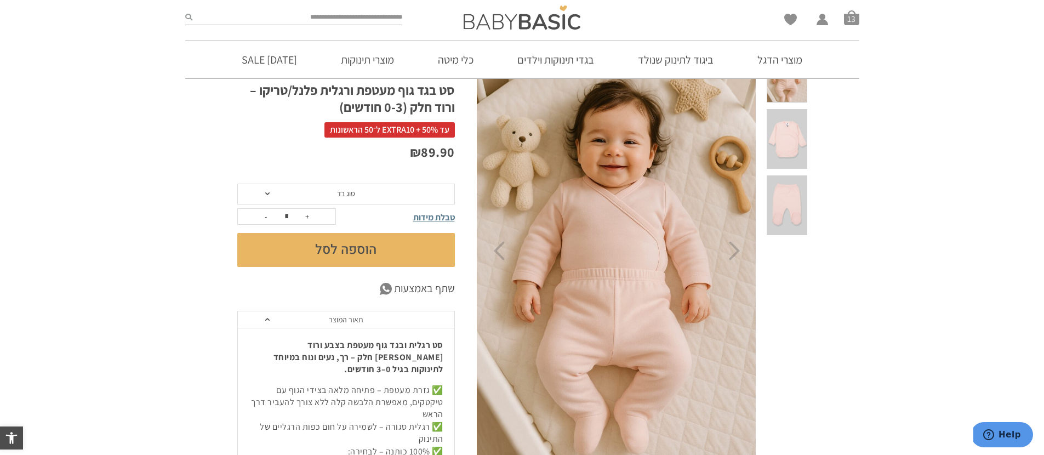
click at [801, 175] on span at bounding box center [786, 205] width 40 height 60
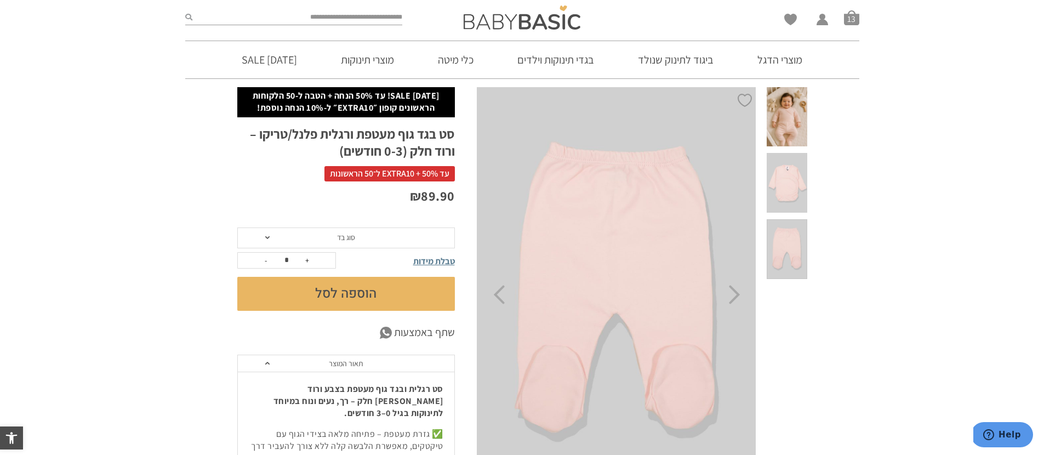
scroll to position [7, 0]
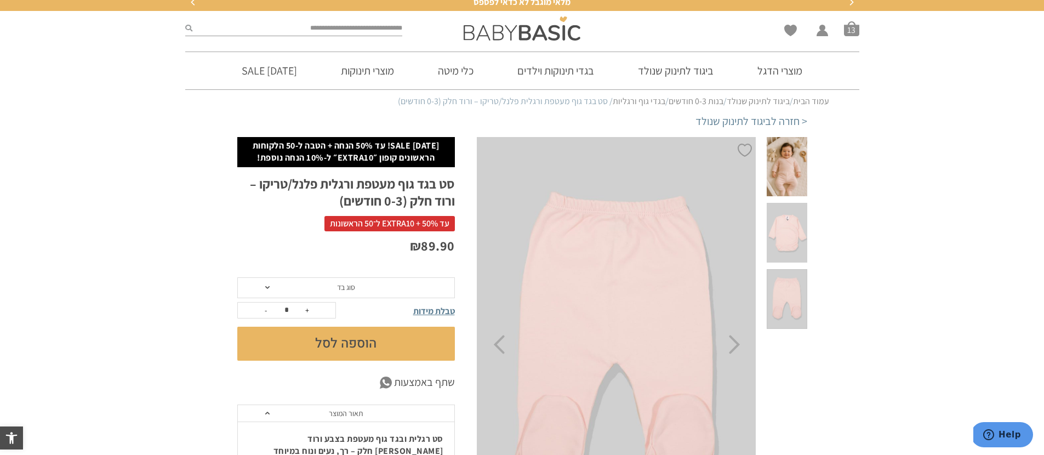
click at [795, 210] on span at bounding box center [786, 233] width 40 height 60
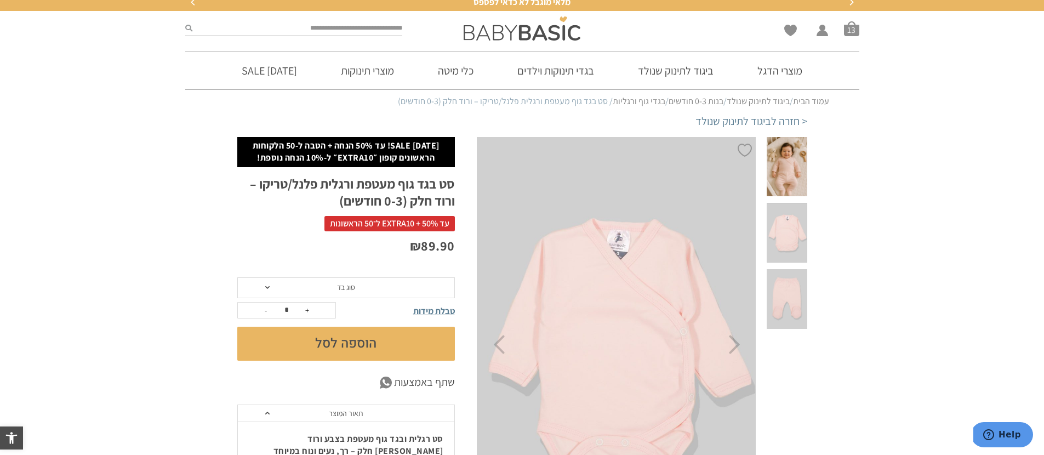
click at [794, 161] on span at bounding box center [786, 167] width 40 height 60
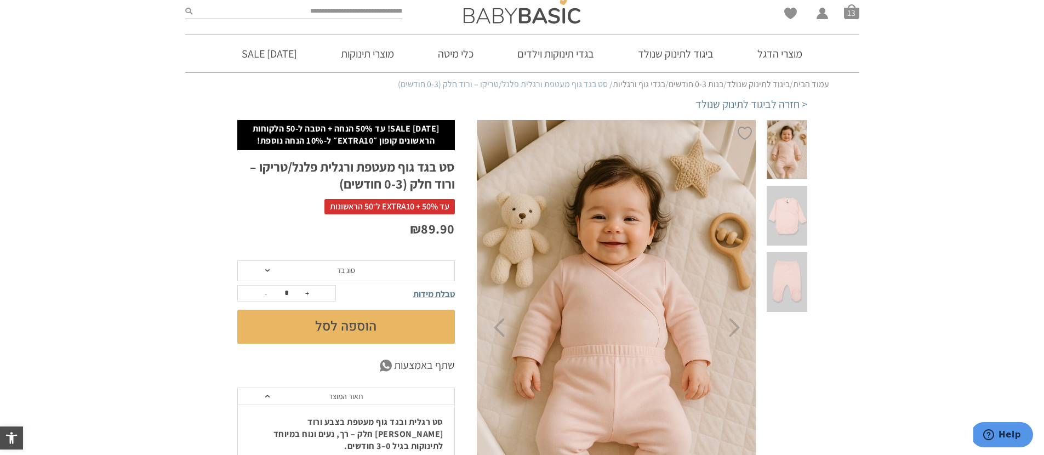
scroll to position [0, 0]
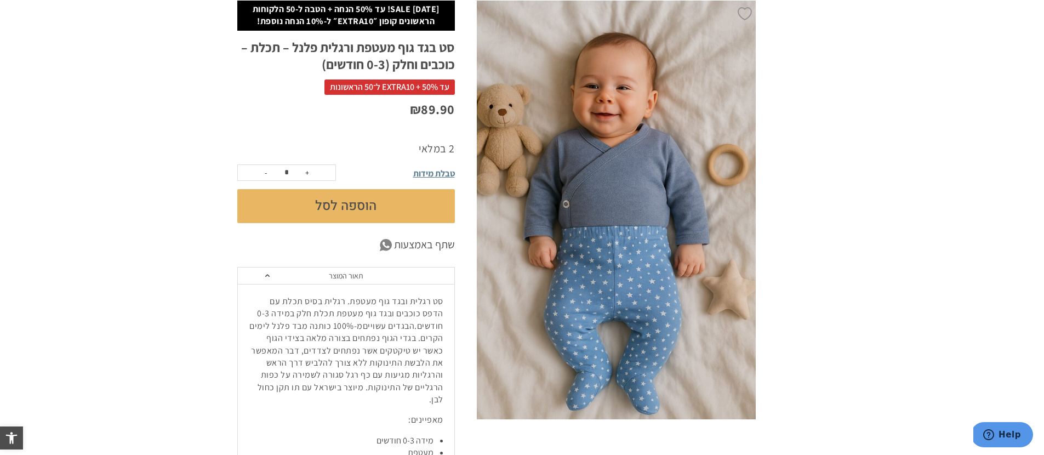
scroll to position [158, 0]
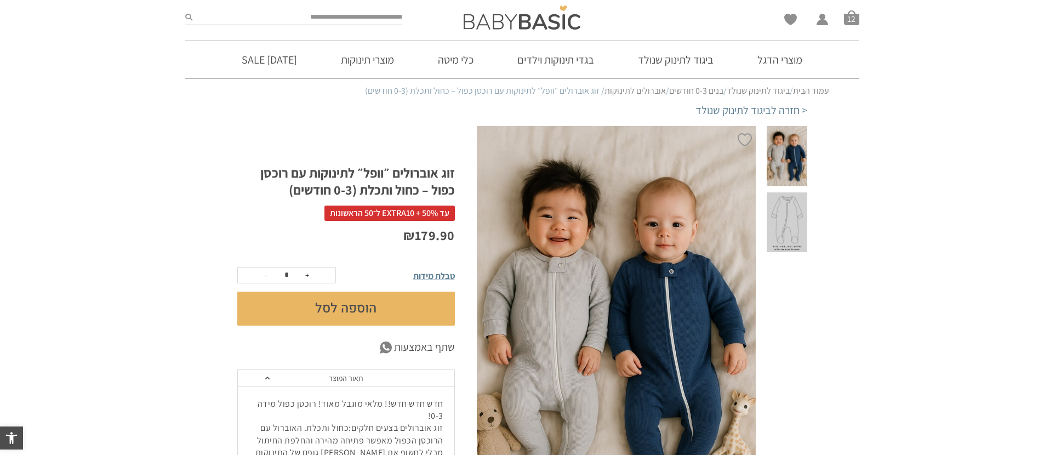
scroll to position [8, 0]
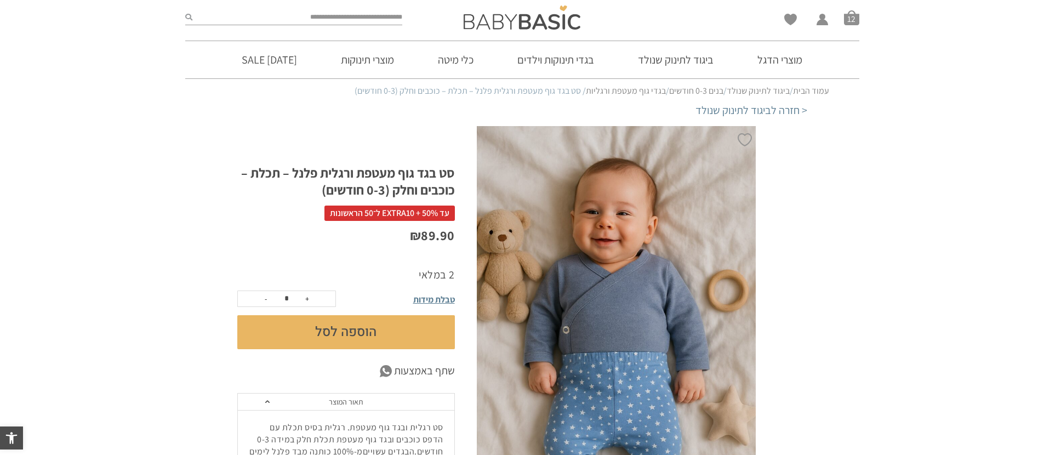
scroll to position [73, 0]
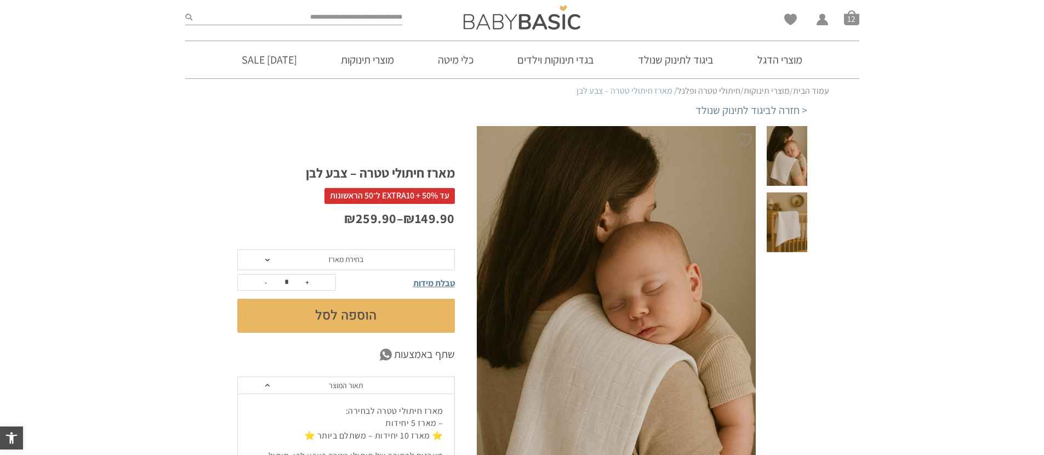
scroll to position [159, 0]
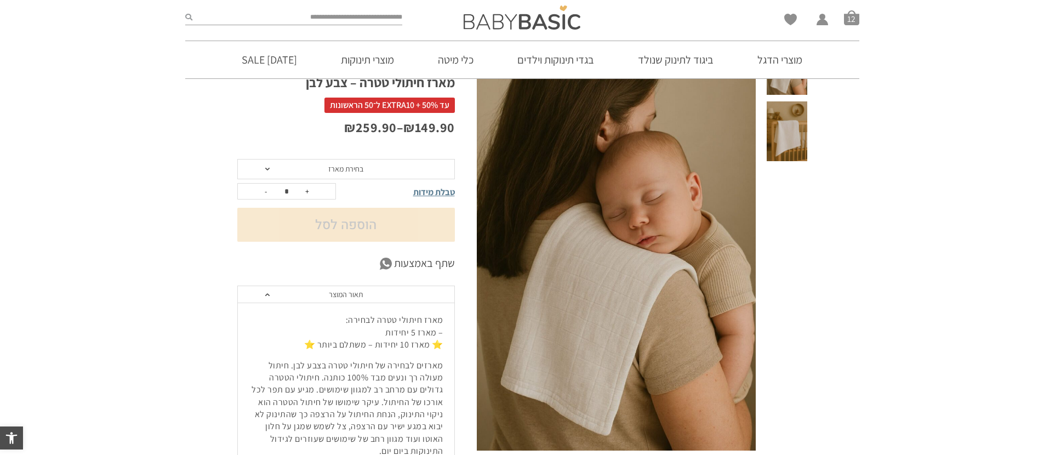
click at [788, 95] on span at bounding box center [786, 66] width 40 height 60
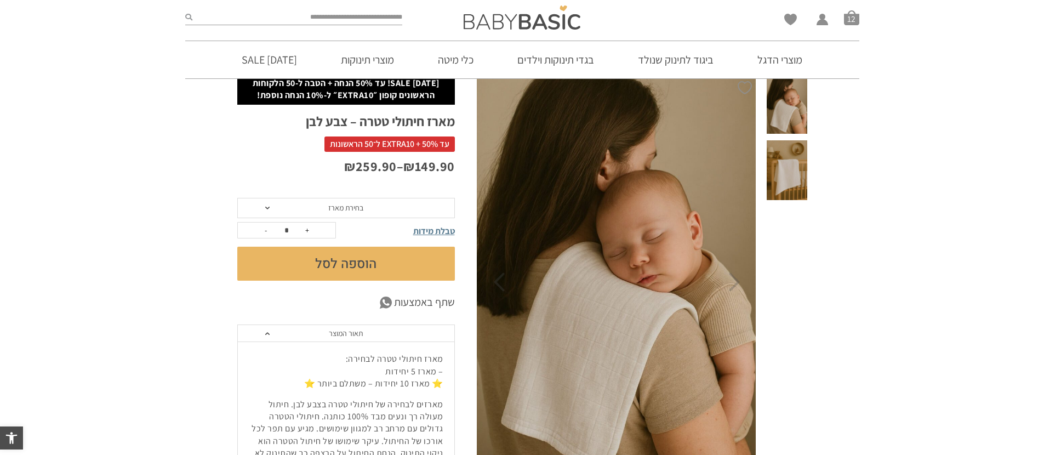
scroll to position [0, 0]
click at [791, 158] on span at bounding box center [786, 170] width 40 height 60
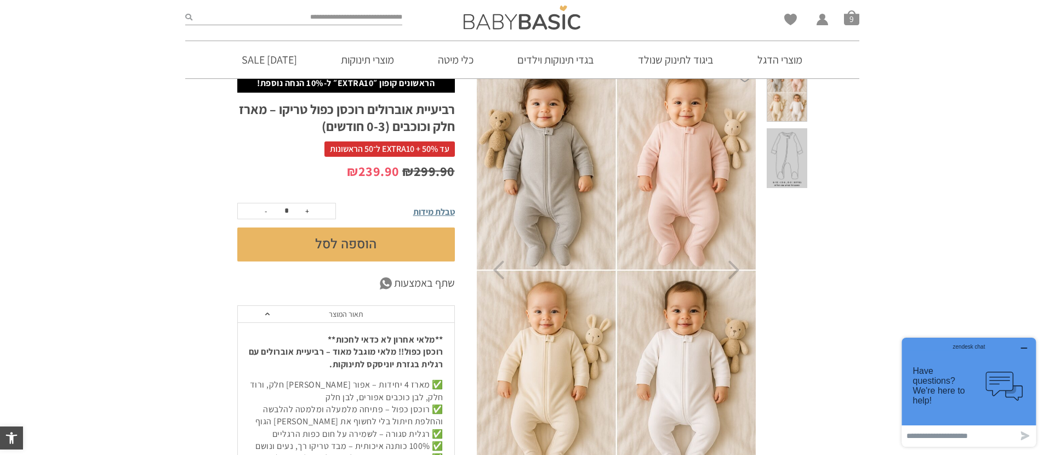
scroll to position [105, 0]
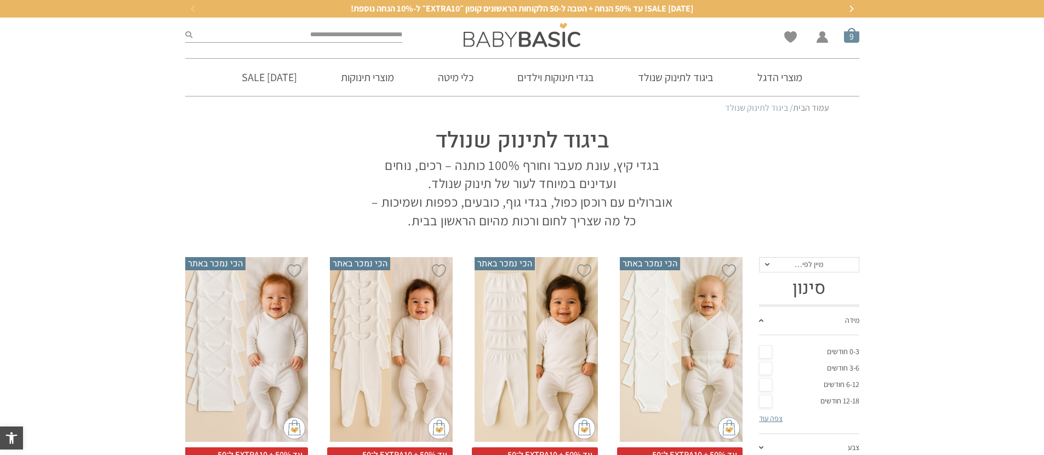
click at [850, 33] on span "סל קניות" at bounding box center [851, 34] width 15 height 15
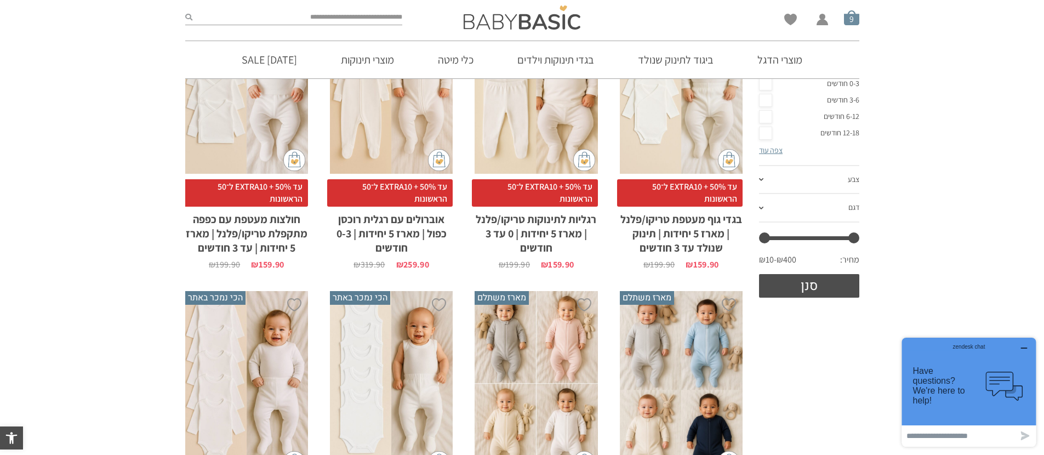
click at [849, 18] on span "סל קניות" at bounding box center [851, 17] width 15 height 15
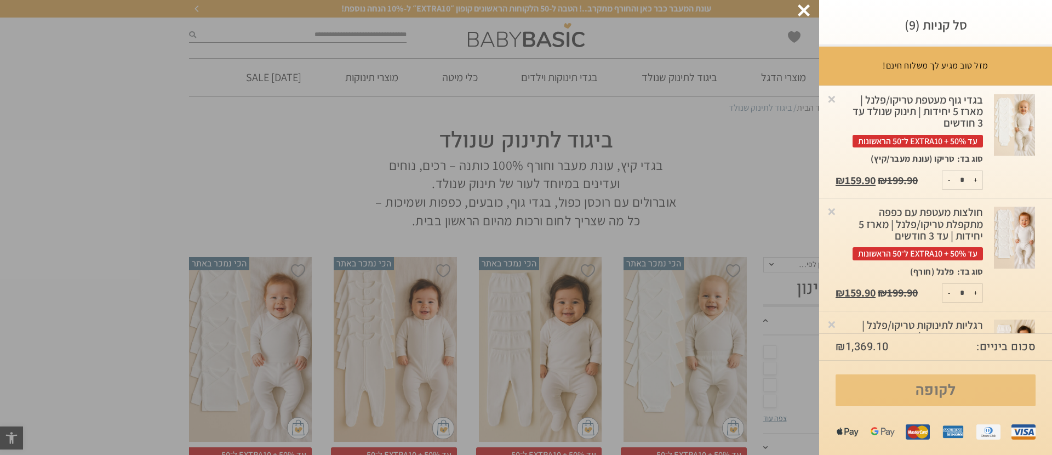
click at [993, 374] on link "לקופה" at bounding box center [935, 390] width 200 height 32
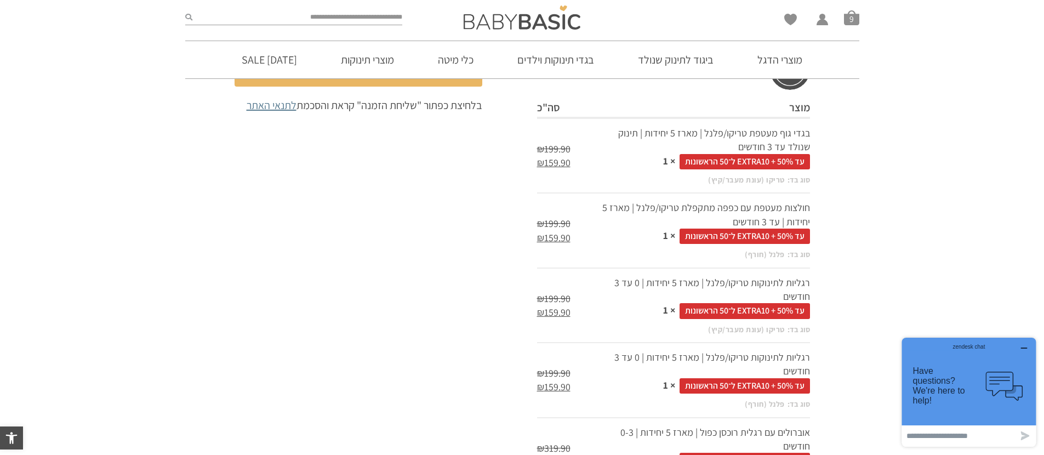
scroll to position [599, 0]
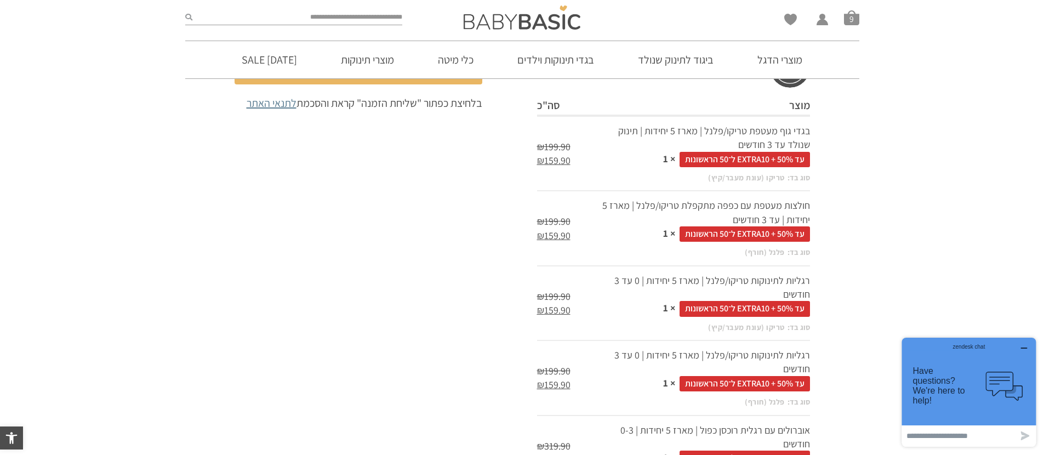
click at [778, 176] on p "טריקו (עונת מעבר/קיץ)" at bounding box center [746, 178] width 77 height 11
click at [778, 249] on p "פלנל (חורף)" at bounding box center [764, 252] width 40 height 11
click at [775, 324] on p "טריקו (עונת מעבר/קיץ)" at bounding box center [746, 327] width 77 height 11
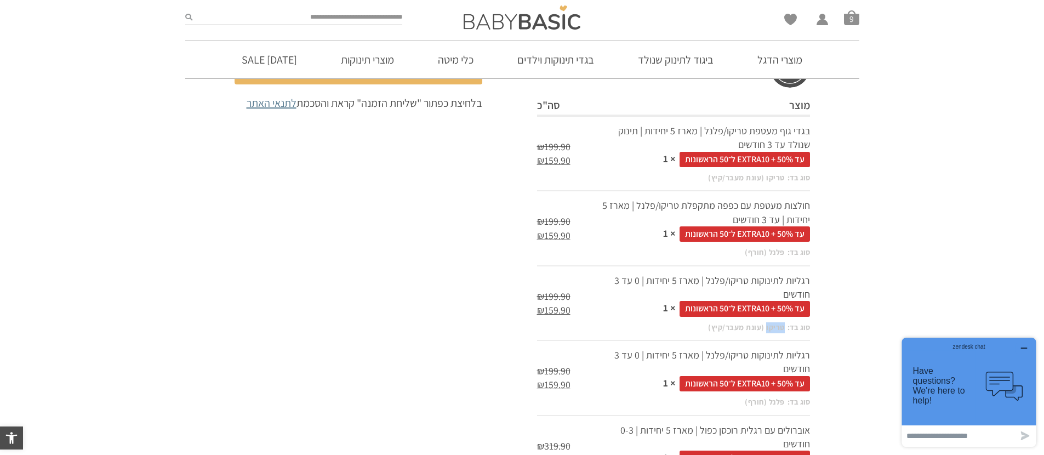
click at [775, 324] on p "טריקו (עונת מעבר/קיץ)" at bounding box center [746, 327] width 77 height 11
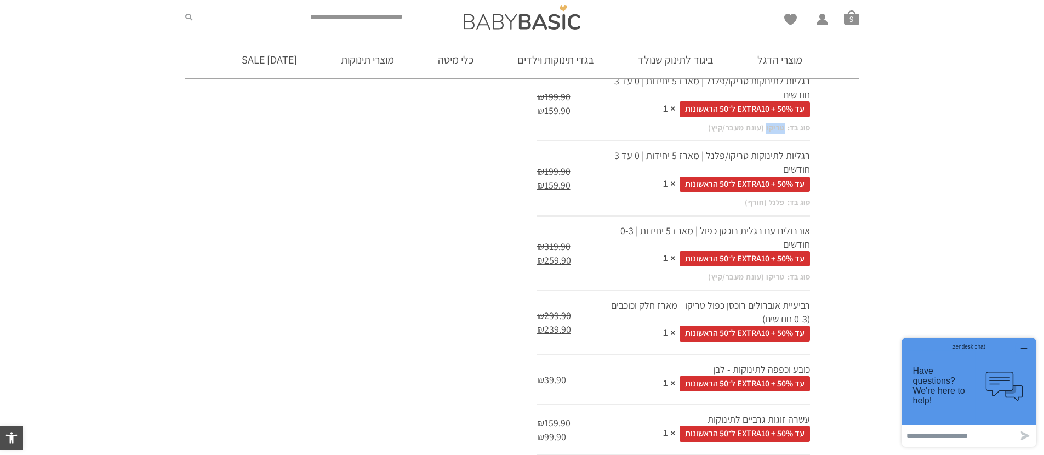
scroll to position [800, 0]
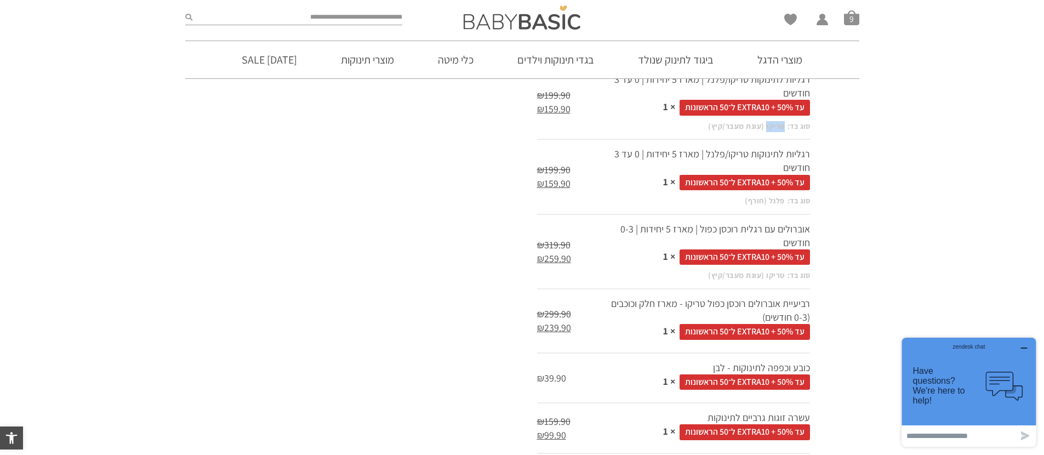
drag, startPoint x: 855, startPoint y: 20, endPoint x: 863, endPoint y: 47, distance: 28.6
click at [855, 19] on span "סל קניות" at bounding box center [851, 17] width 15 height 15
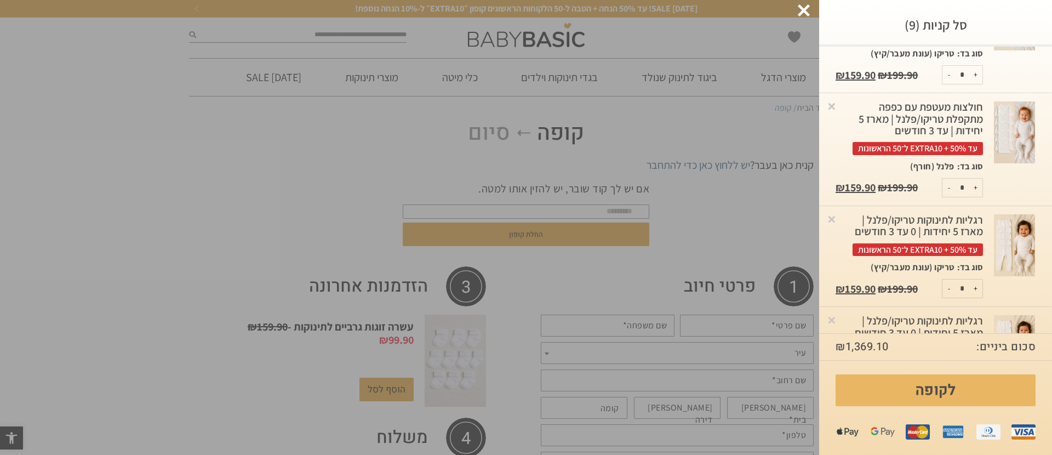
scroll to position [105, 0]
click at [1019, 155] on img at bounding box center [1014, 133] width 41 height 62
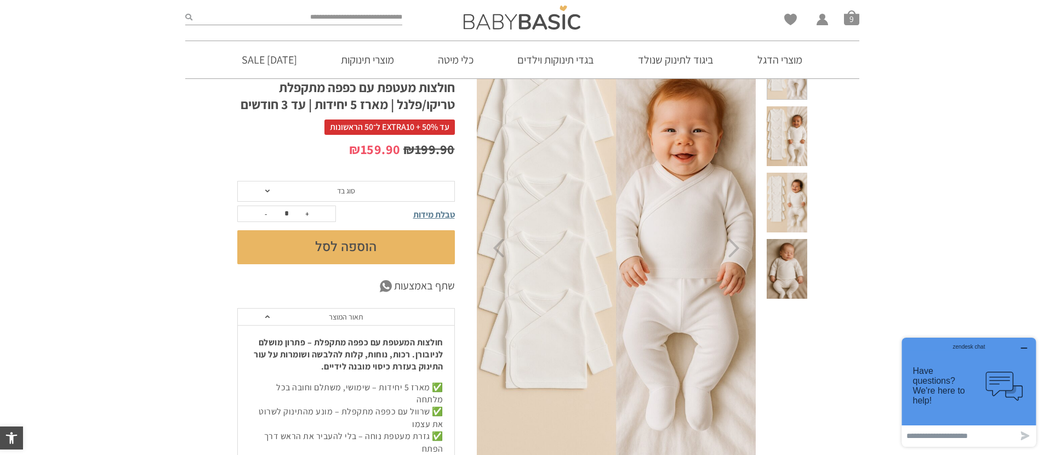
click at [787, 239] on span at bounding box center [786, 269] width 40 height 60
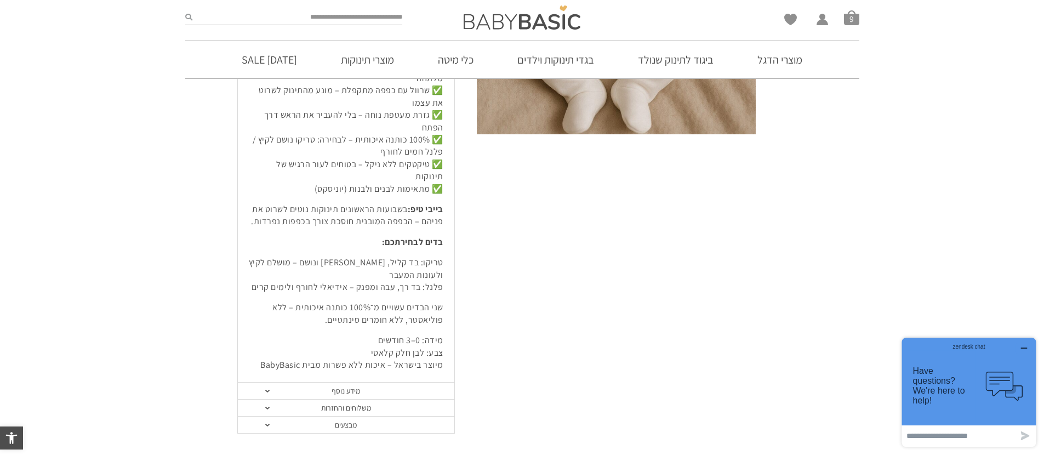
scroll to position [402, 0]
click at [387, 382] on link "מידע נוסף" at bounding box center [346, 390] width 216 height 17
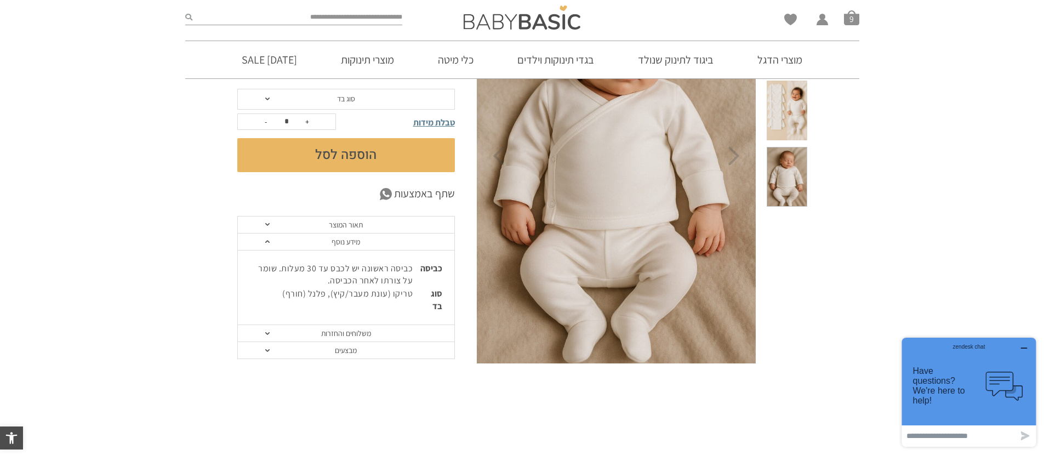
scroll to position [37, 0]
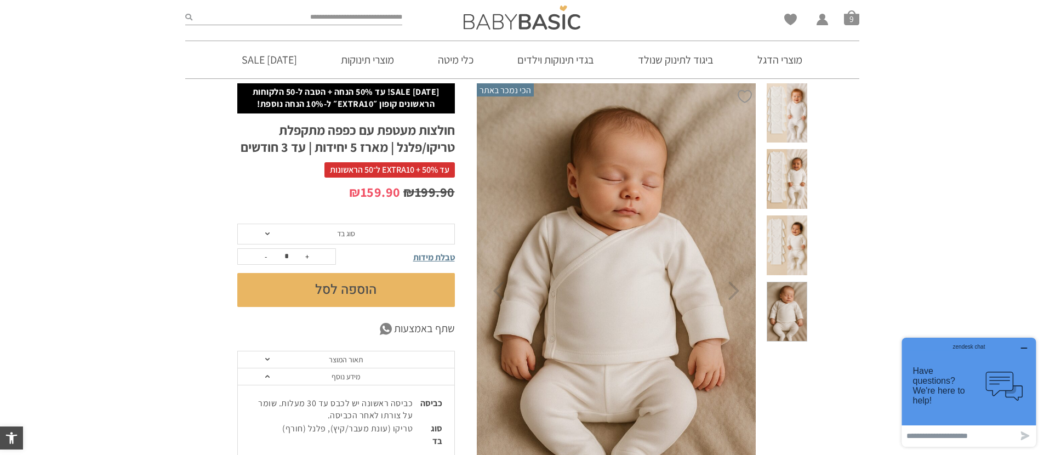
click at [792, 215] on span at bounding box center [786, 245] width 40 height 60
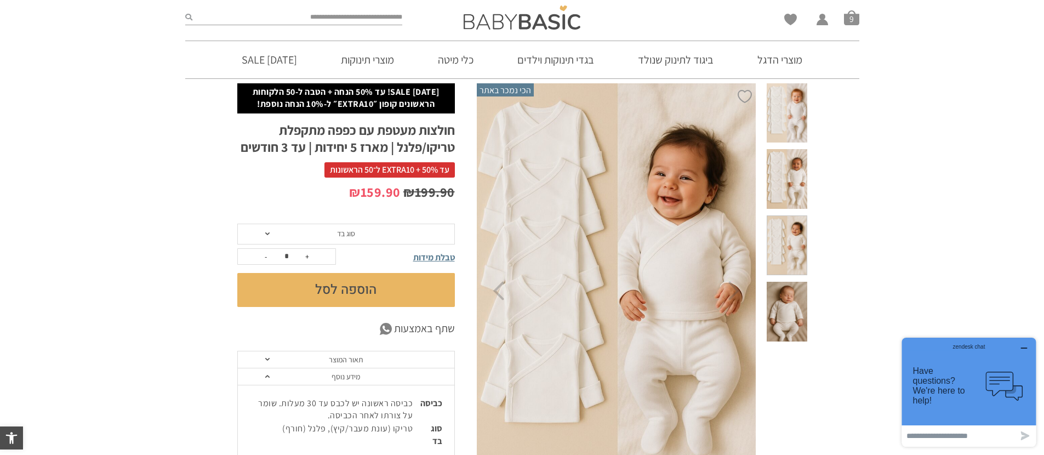
click at [797, 282] on span at bounding box center [786, 312] width 40 height 60
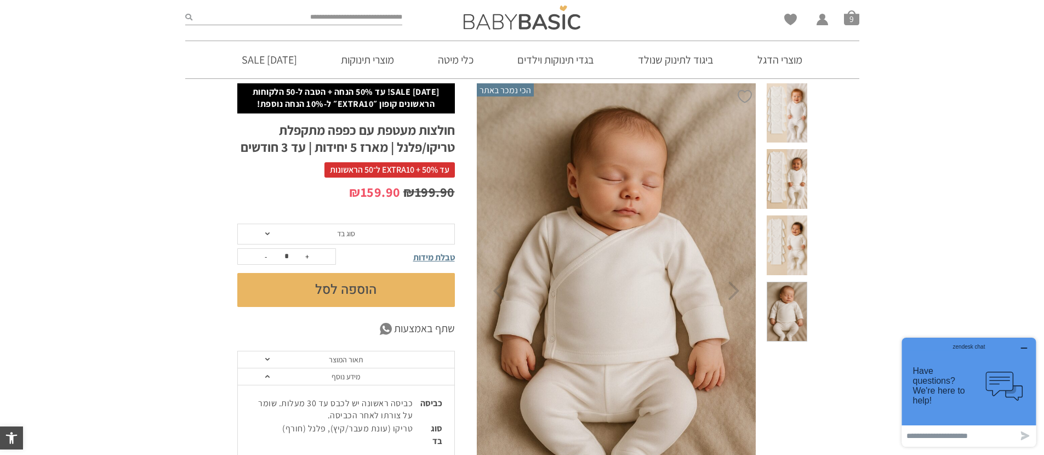
click at [792, 120] on span at bounding box center [786, 113] width 40 height 60
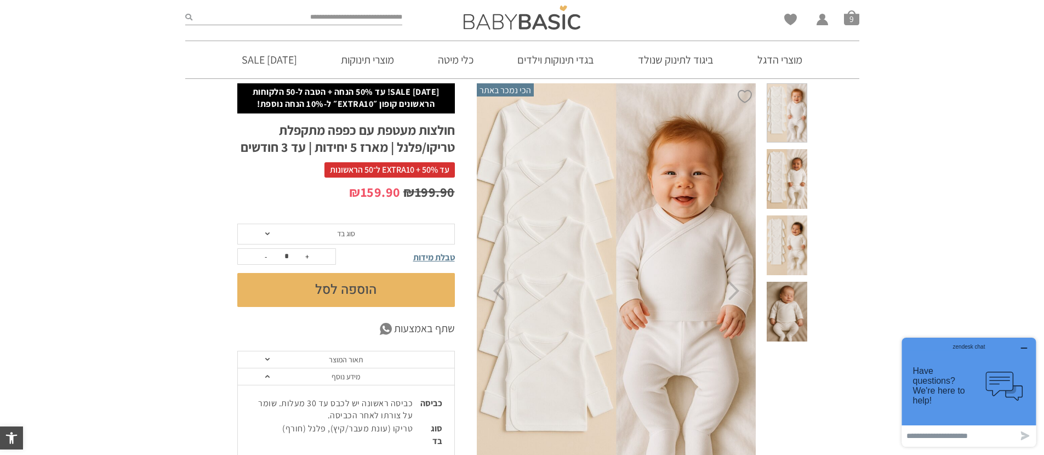
click at [786, 282] on span at bounding box center [786, 312] width 40 height 60
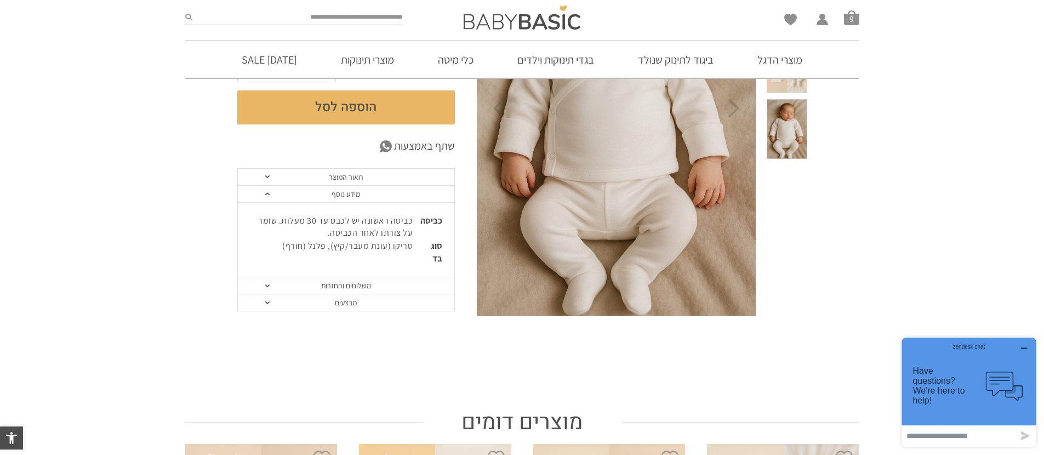
scroll to position [225, 0]
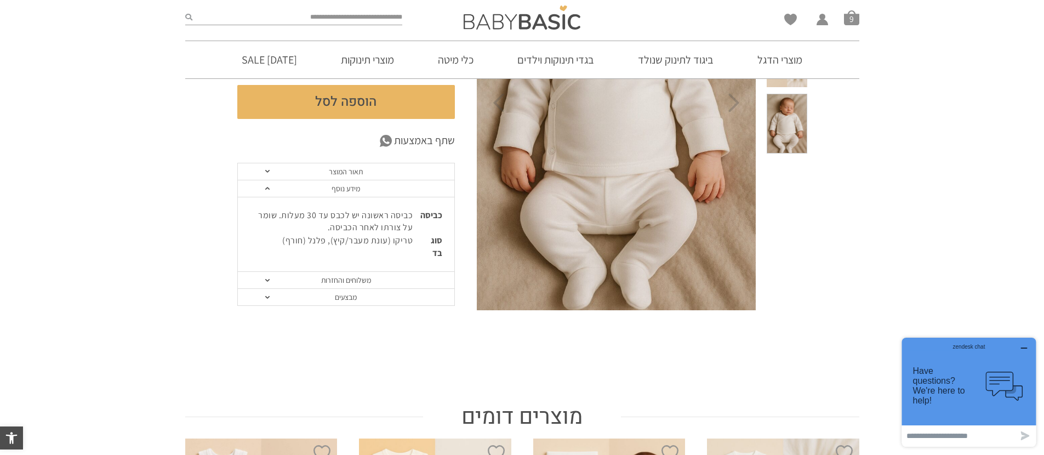
click at [270, 169] on link "תאור המוצר" at bounding box center [346, 171] width 216 height 17
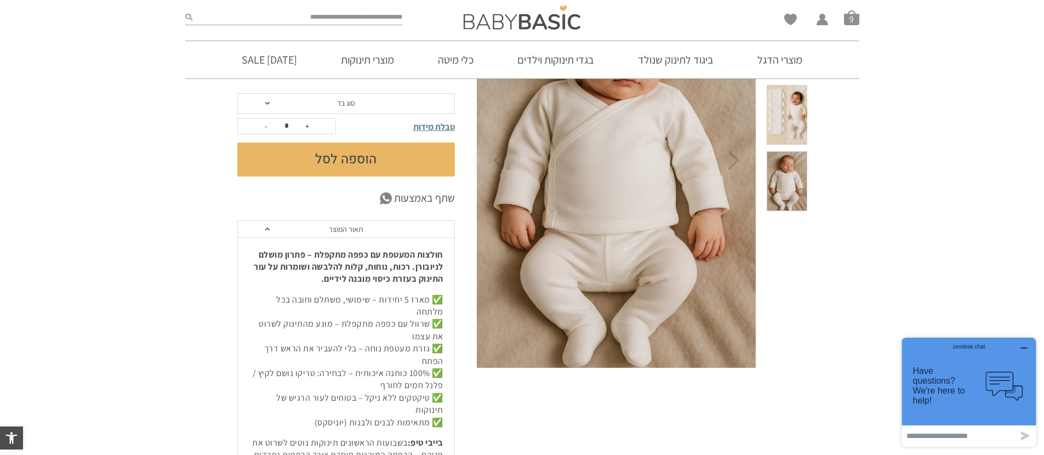
scroll to position [0, 0]
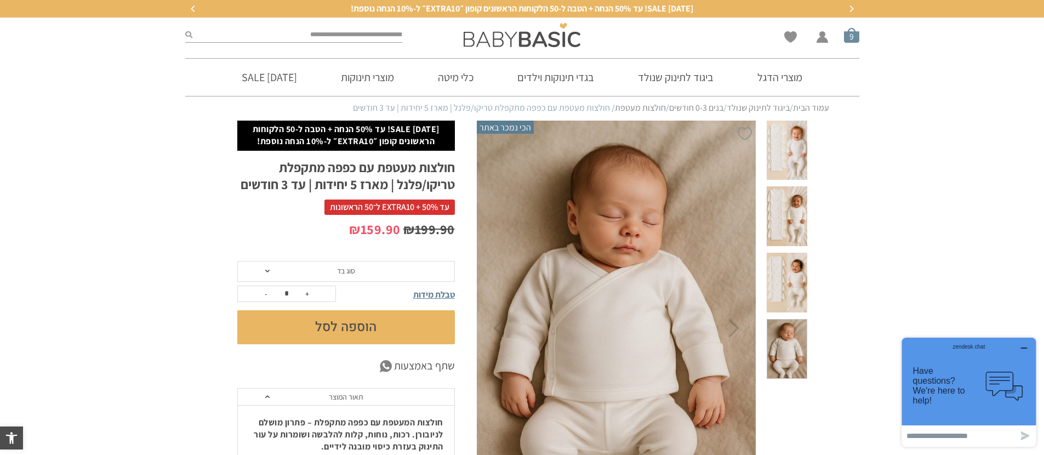
click at [851, 37] on span "סל קניות" at bounding box center [851, 34] width 15 height 15
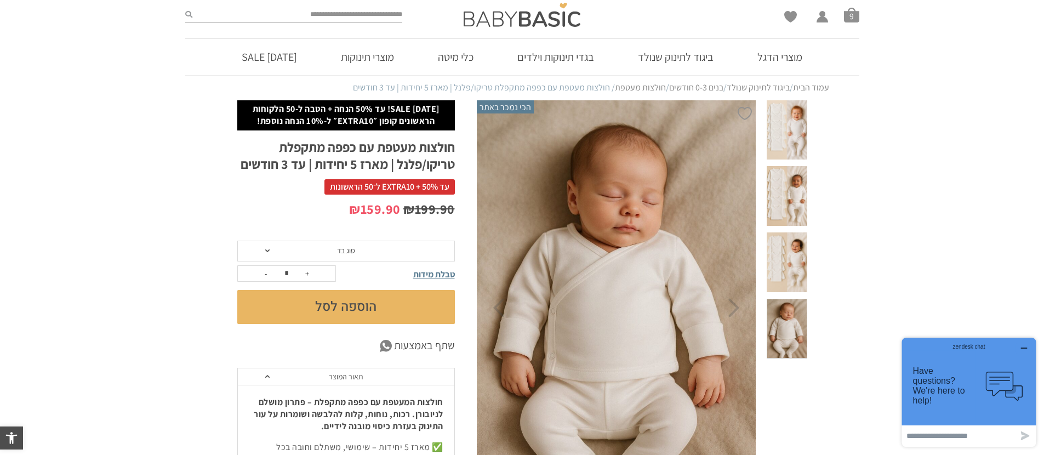
scroll to position [79, 0]
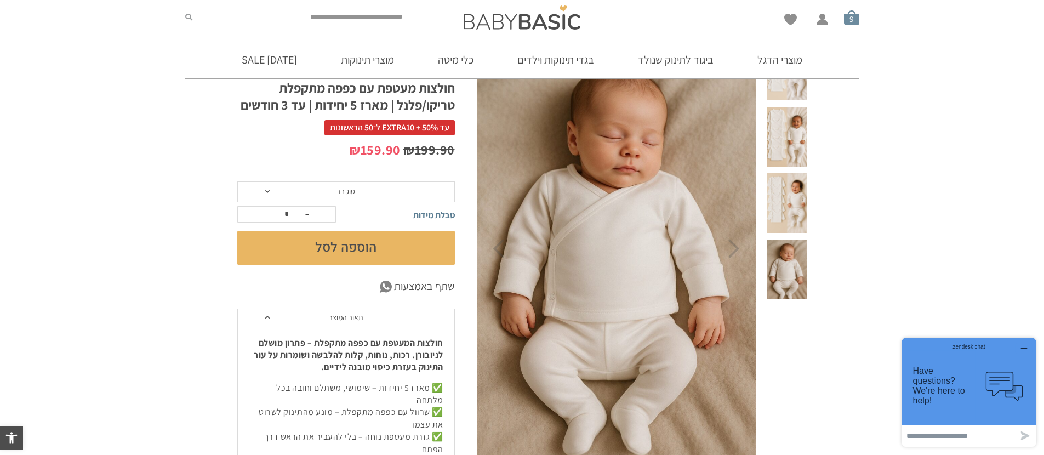
click at [853, 22] on span "סל קניות" at bounding box center [851, 17] width 15 height 15
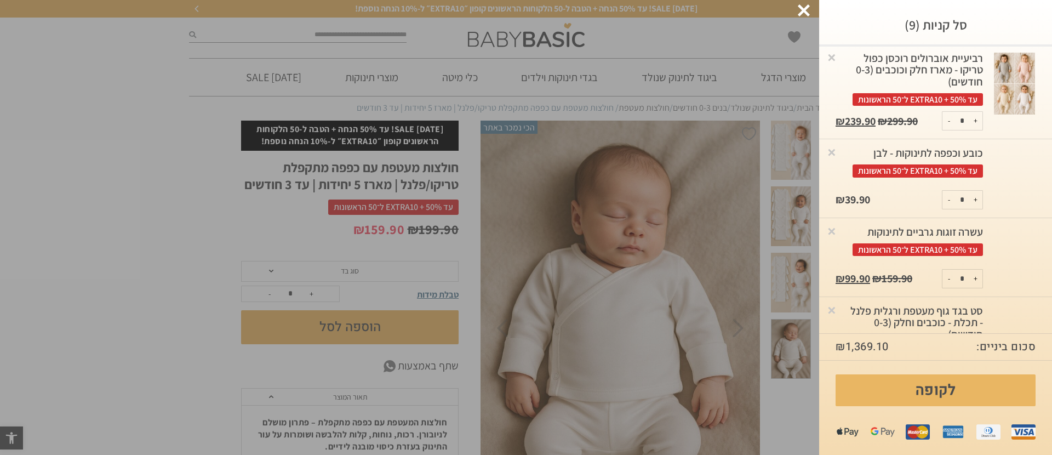
scroll to position [569, 0]
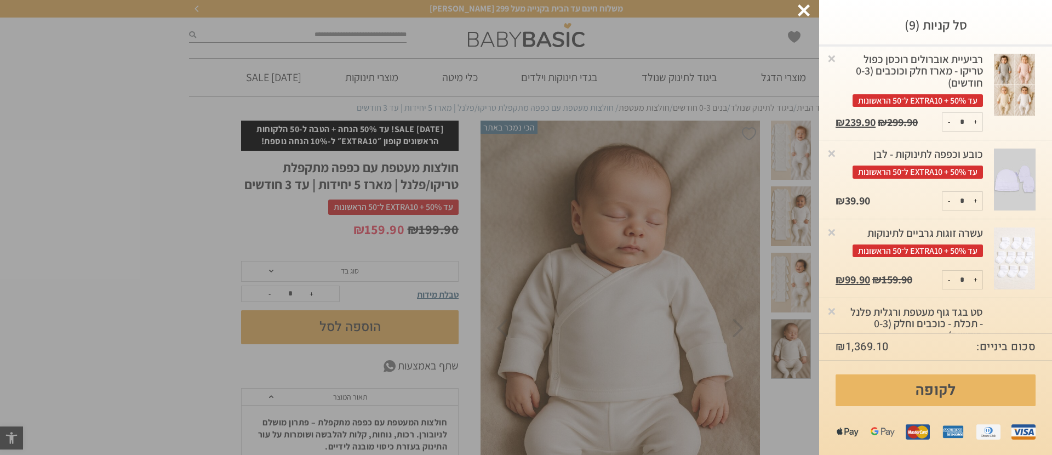
click at [805, 8] on div at bounding box center [804, 10] width 12 height 12
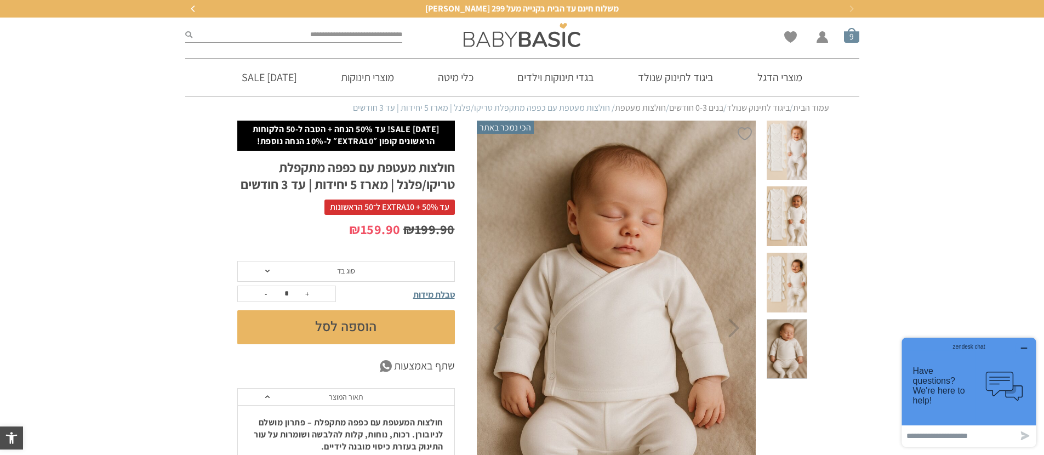
click at [851, 38] on span "סל קניות" at bounding box center [851, 34] width 15 height 15
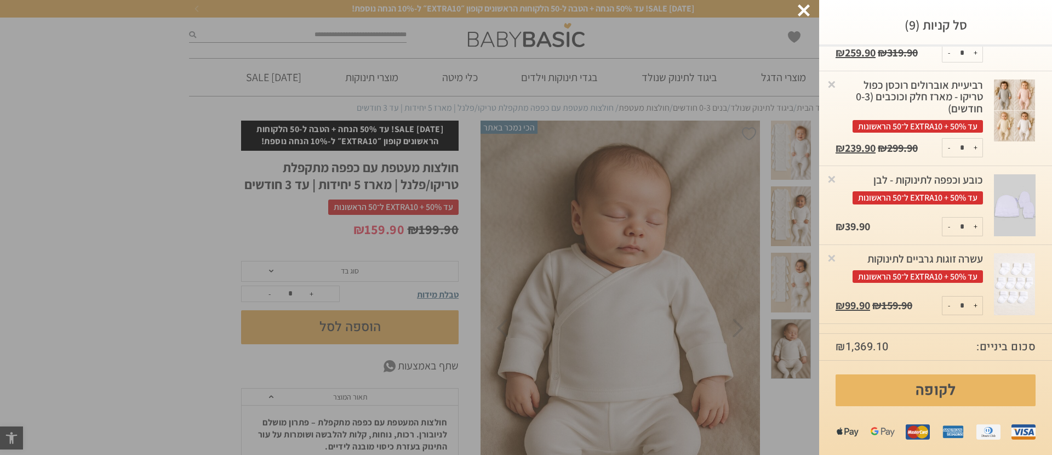
scroll to position [698, 0]
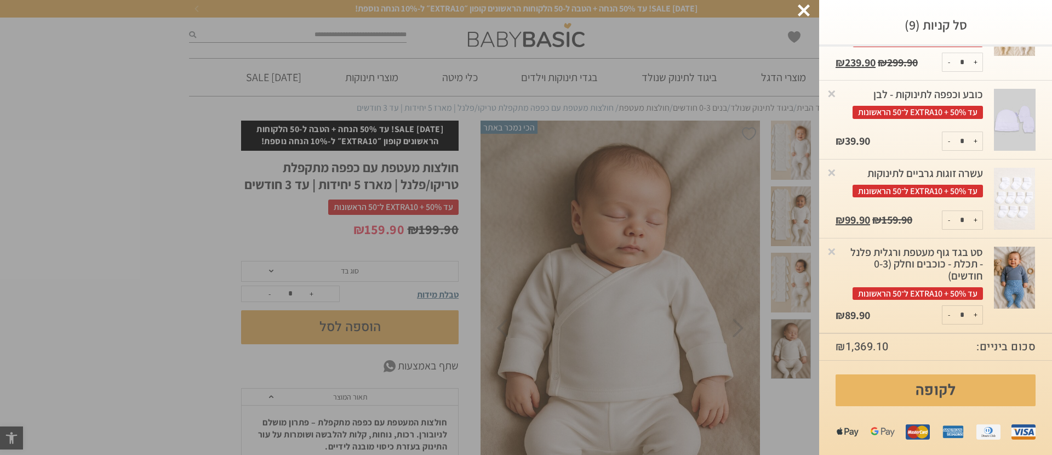
click at [949, 259] on div "סט בגד גוף מעטפת ורגלית פלנל - תכלת - כוכבים וחלק (0-3 חודשים) עד 50% + EXTRA10…" at bounding box center [908, 273] width 147 height 53
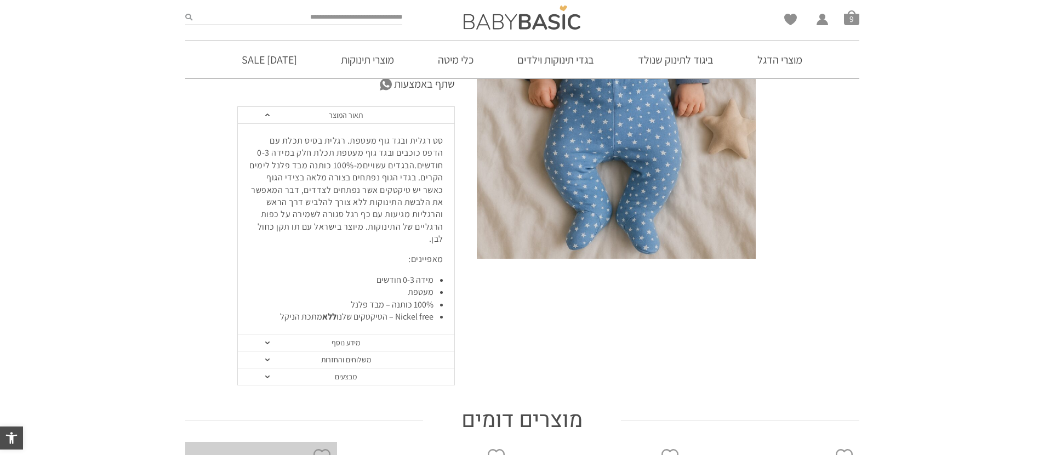
scroll to position [282, 0]
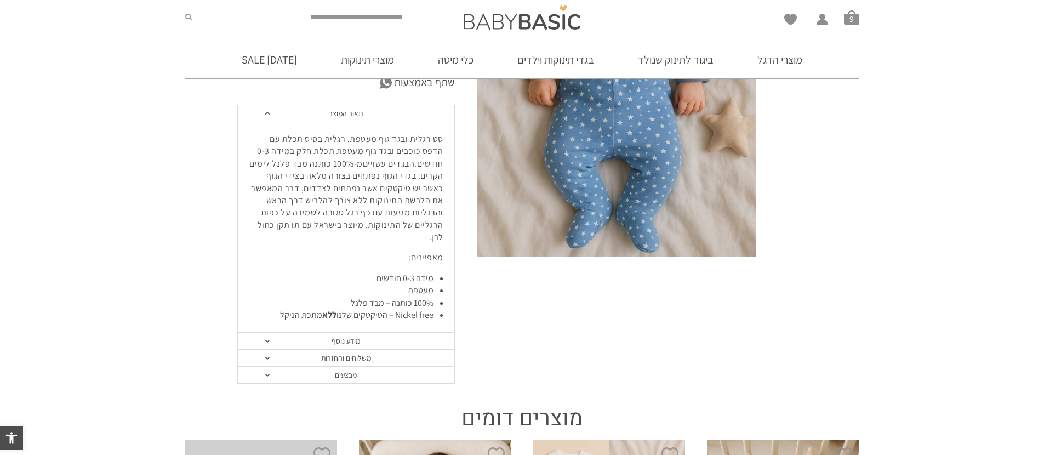
click at [377, 333] on link "מידע נוסף" at bounding box center [346, 341] width 216 height 17
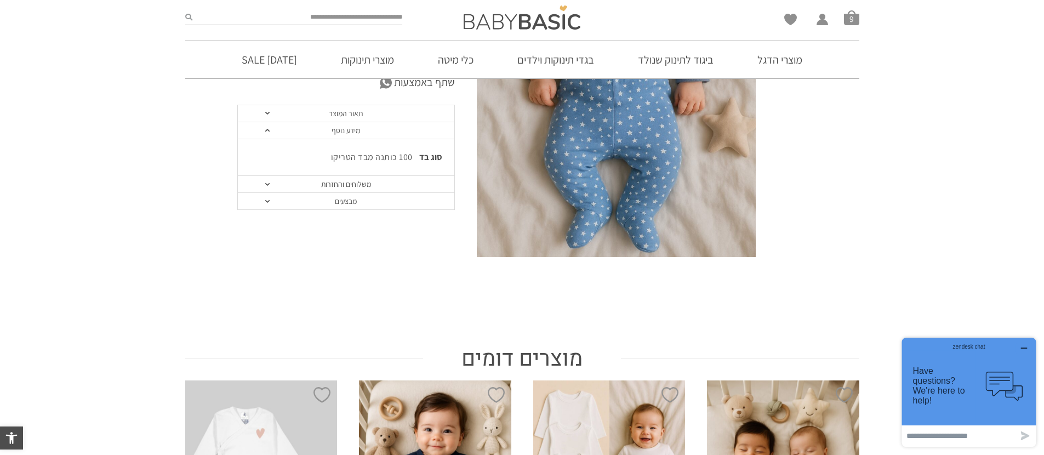
scroll to position [280, 0]
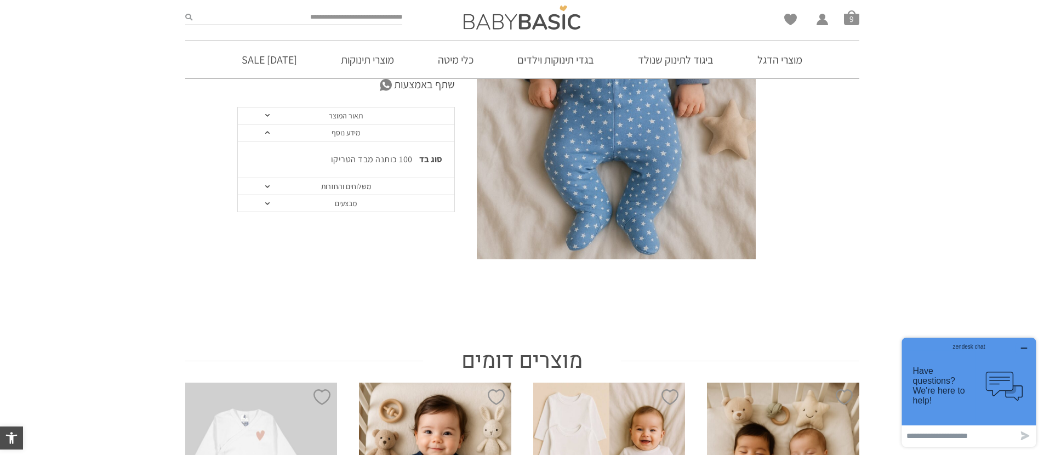
click at [386, 115] on link "תאור המוצר" at bounding box center [346, 115] width 216 height 17
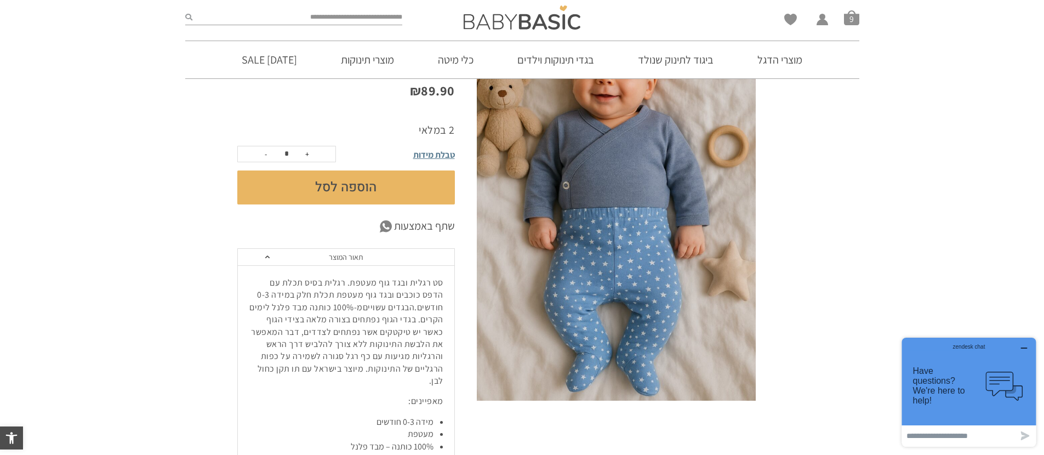
scroll to position [18, 0]
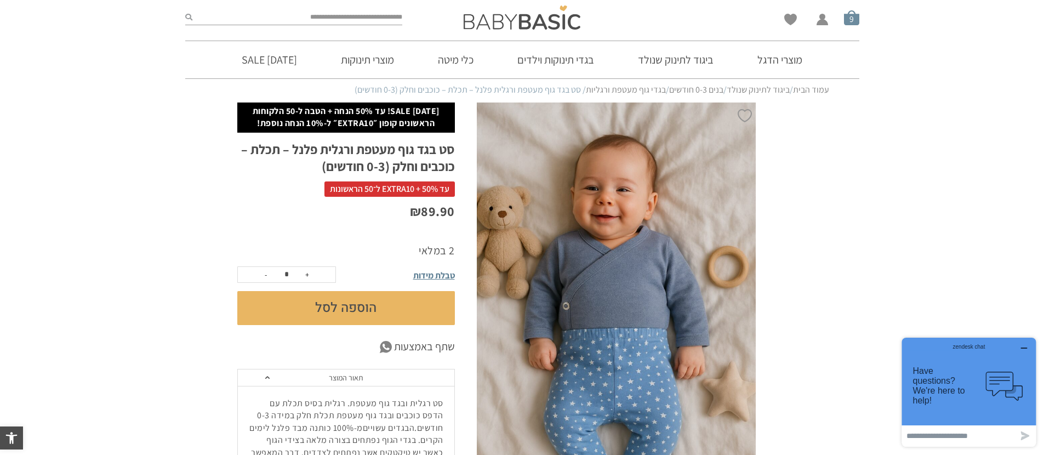
click at [852, 20] on span "סל קניות" at bounding box center [851, 17] width 15 height 15
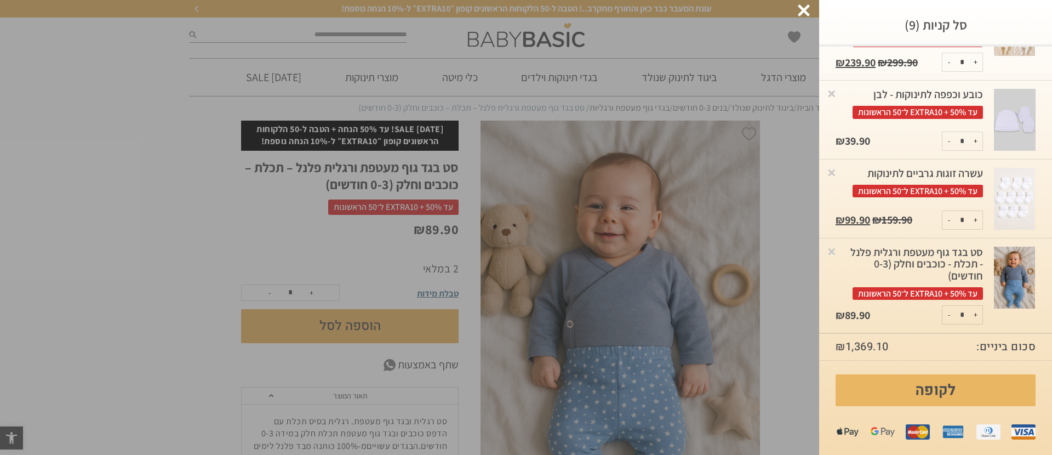
scroll to position [698, 0]
click at [969, 248] on div "סט בגד גוף מעטפת ורגלית פלנל - תכלת - כוכבים וחלק (0-3 חודשים) עד 50% + EXTRA10…" at bounding box center [908, 273] width 147 height 53
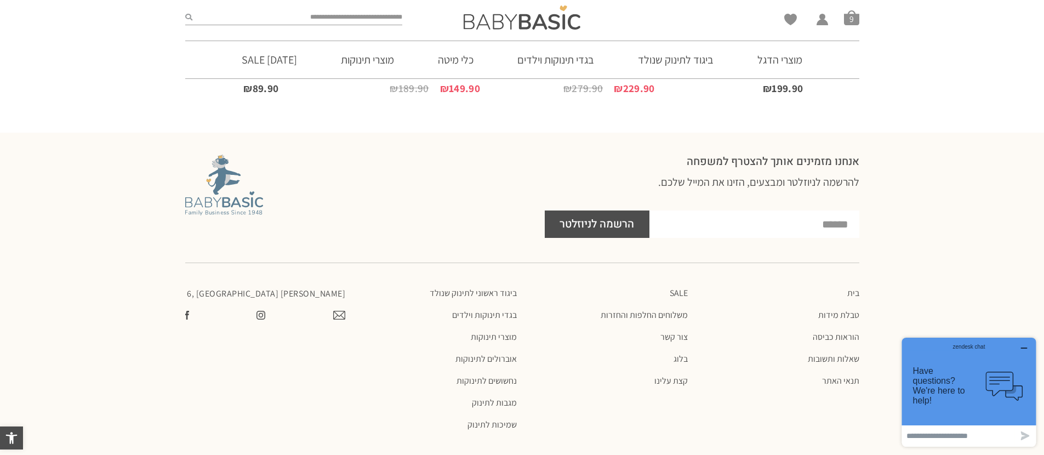
scroll to position [582, 0]
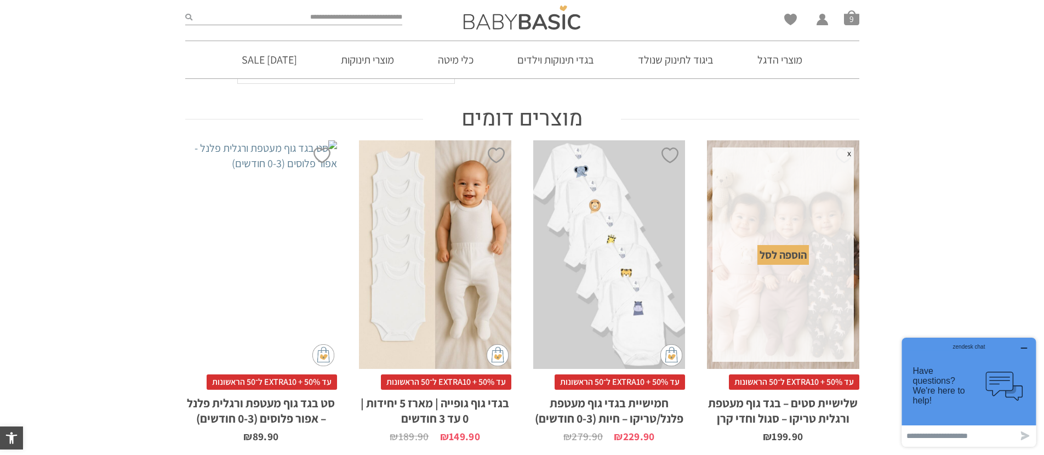
click at [1026, 347] on icon "button" at bounding box center [1023, 347] width 9 height 9
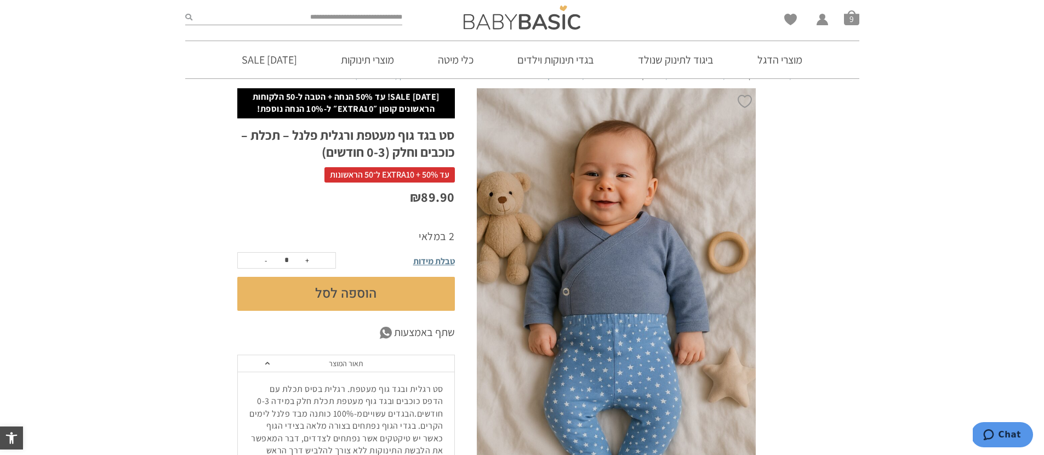
scroll to position [303, 0]
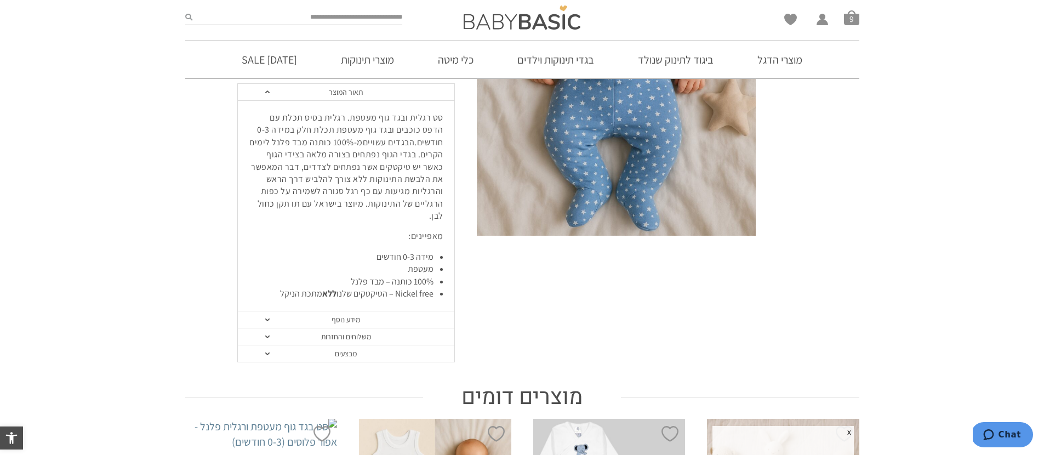
click at [356, 311] on link "מידע נוסף" at bounding box center [346, 319] width 216 height 17
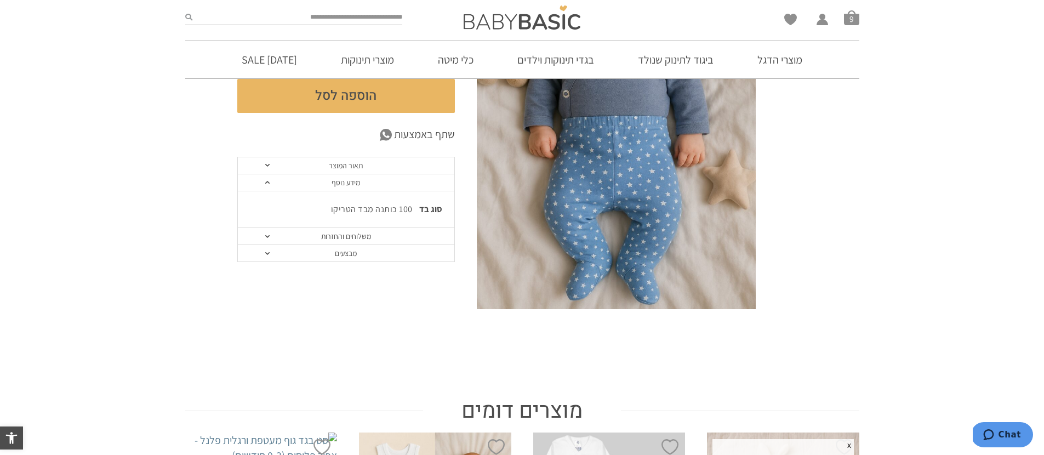
scroll to position [105, 0]
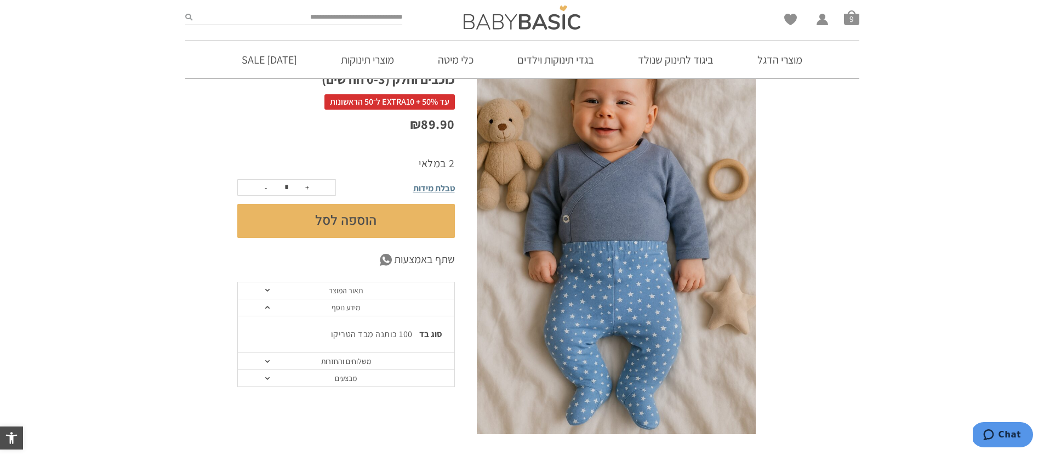
click at [322, 362] on link "משלוחים והחזרות" at bounding box center [346, 361] width 216 height 17
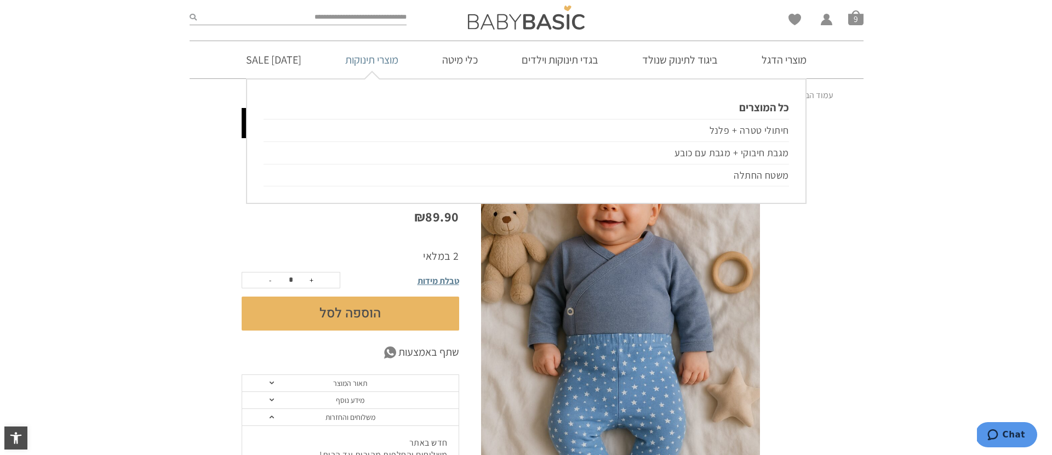
scroll to position [0, 0]
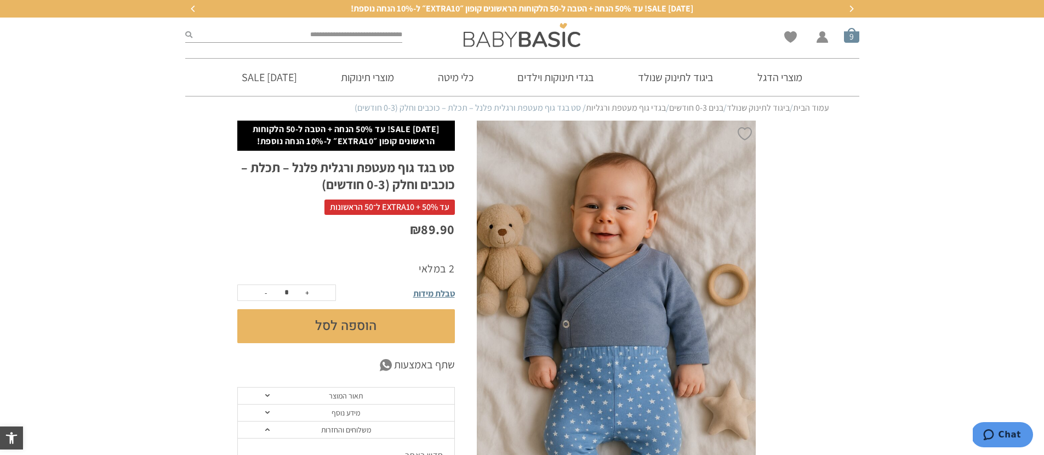
click at [853, 37] on span "סל קניות" at bounding box center [851, 34] width 15 height 15
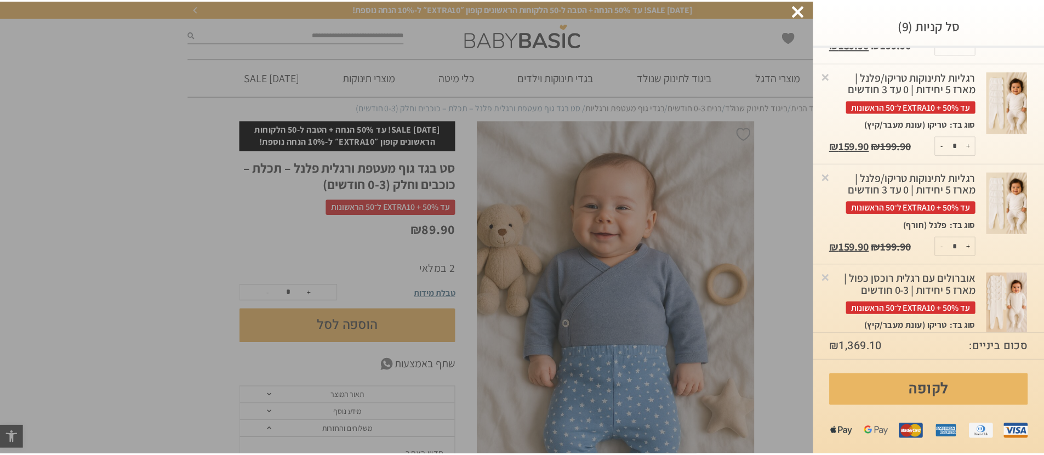
scroll to position [15, 0]
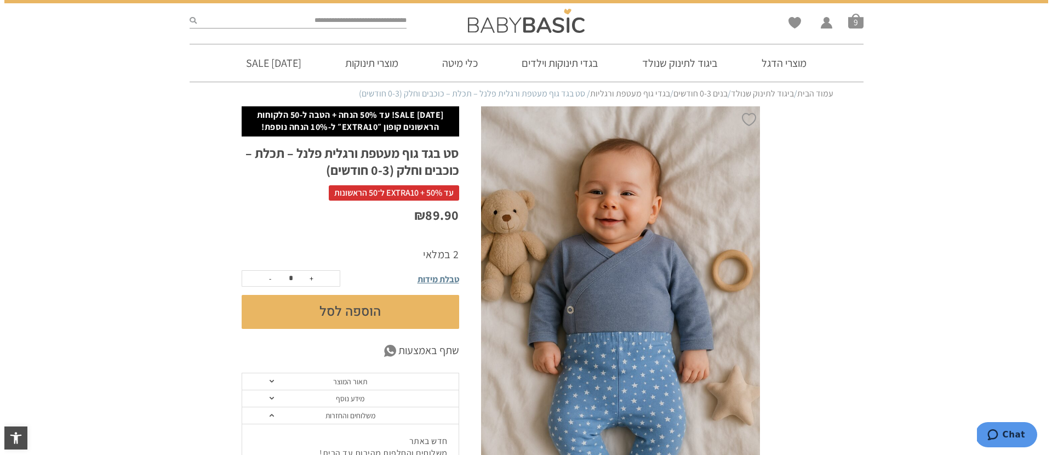
scroll to position [0, 0]
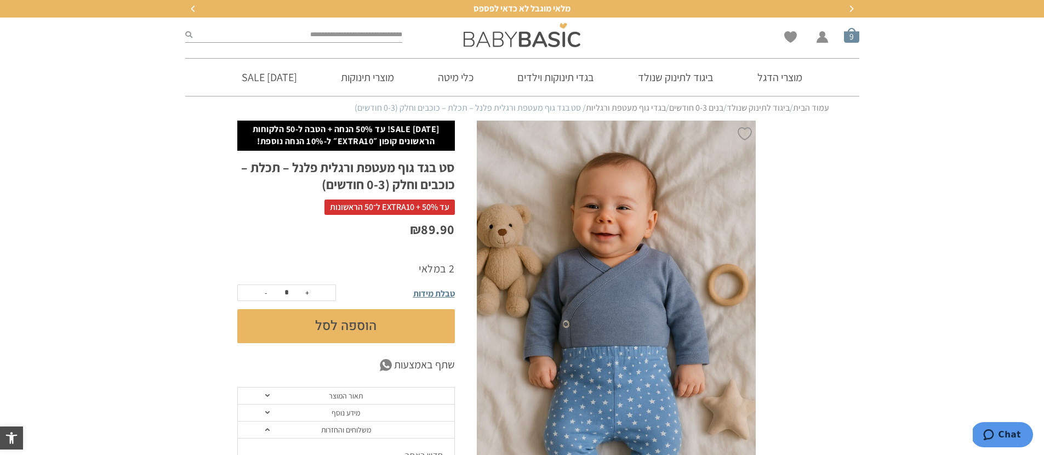
click at [855, 38] on span "סל קניות" at bounding box center [851, 34] width 15 height 15
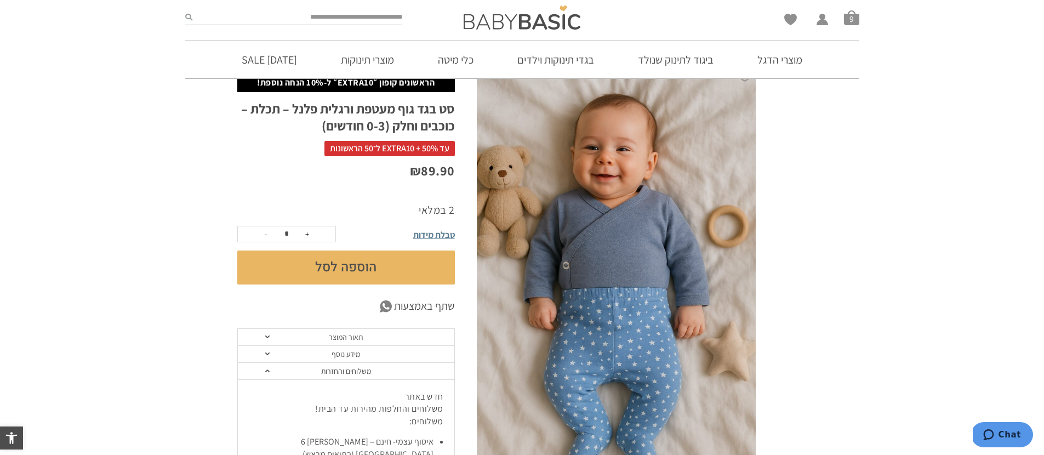
scroll to position [53, 0]
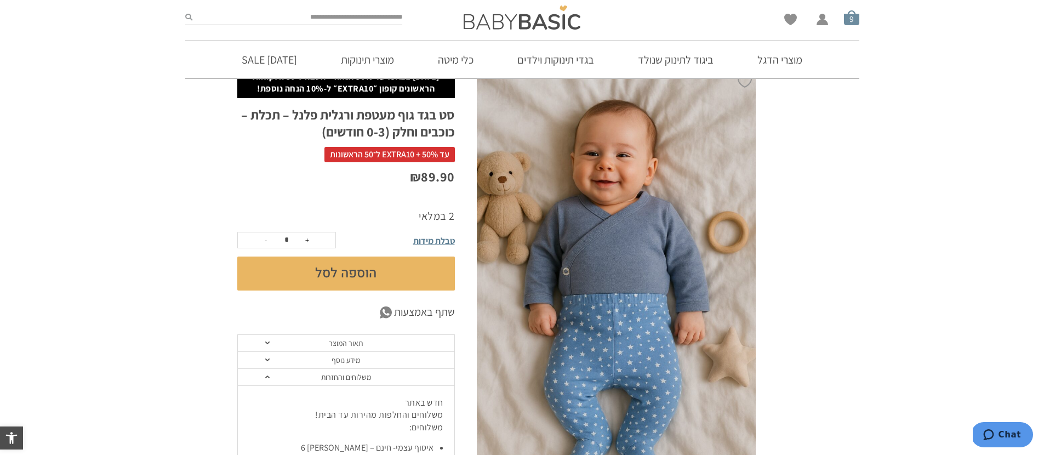
click at [852, 19] on span "סל קניות" at bounding box center [851, 17] width 15 height 15
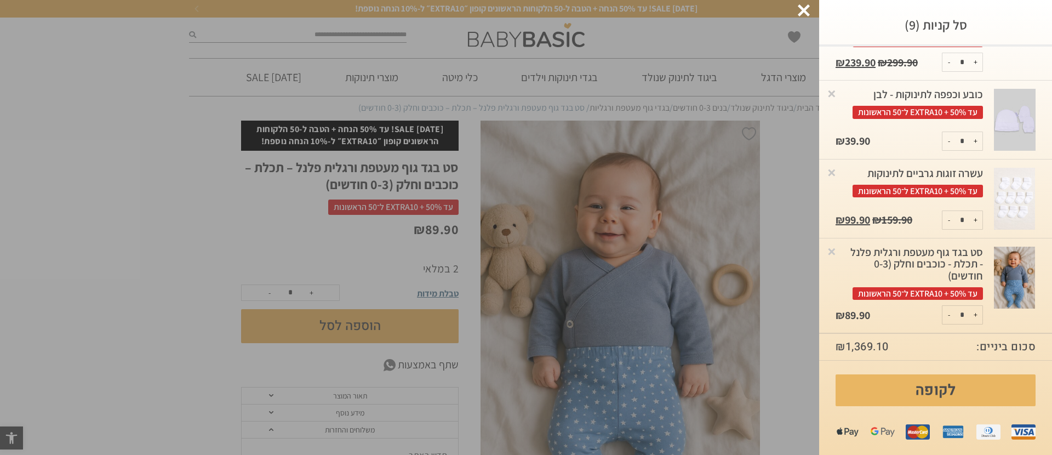
scroll to position [698, 0]
click at [837, 245] on link "×" at bounding box center [831, 250] width 11 height 11
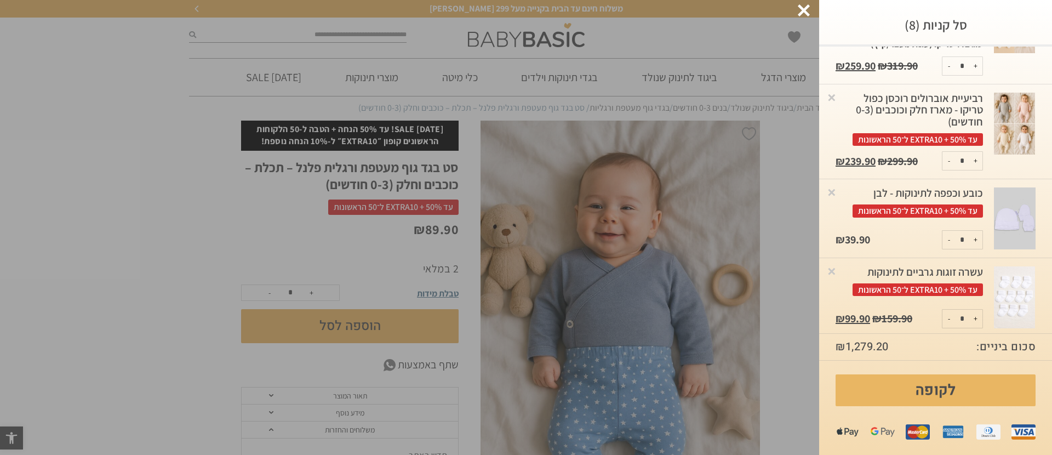
scroll to position [528, 0]
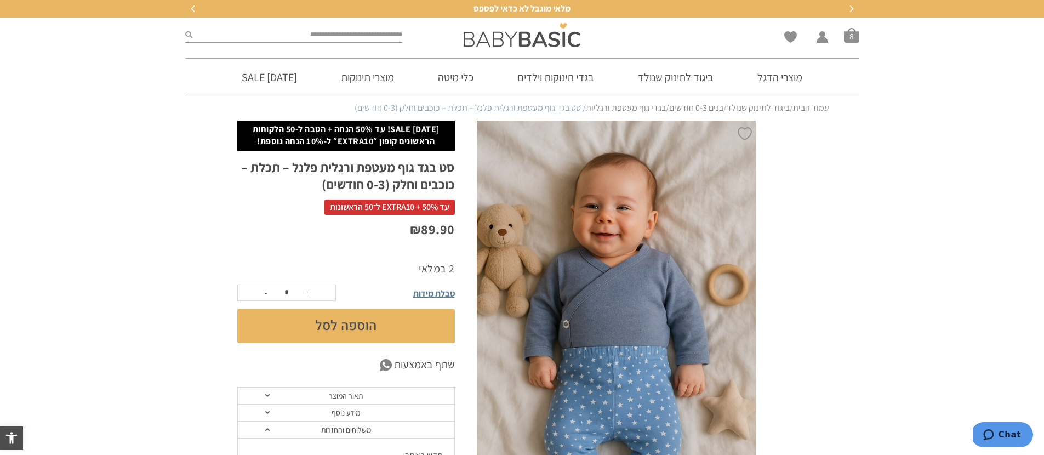
click at [852, 37] on span "סל קניות" at bounding box center [851, 34] width 15 height 15
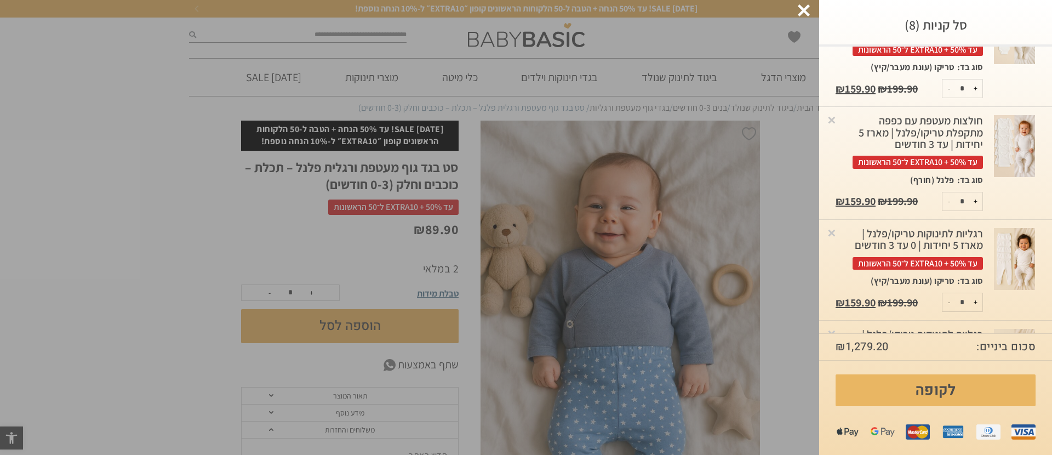
scroll to position [94, 0]
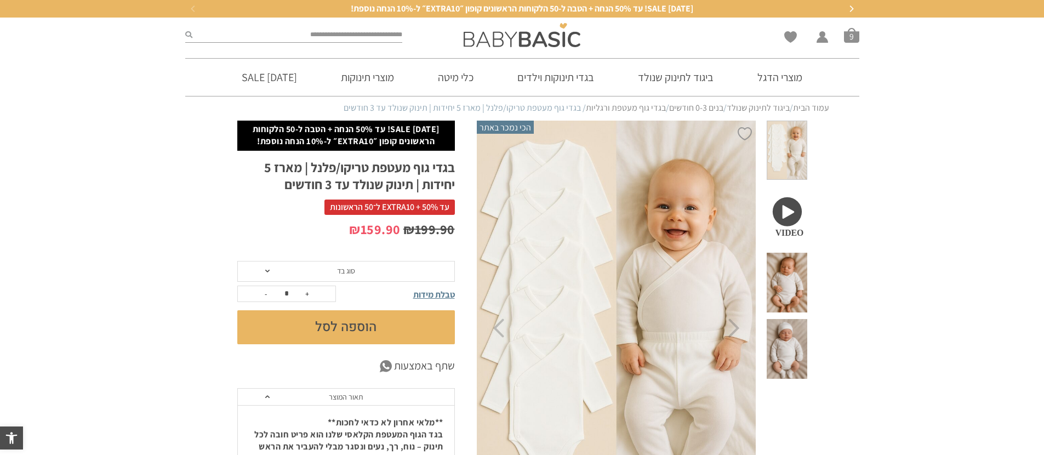
click at [785, 190] on span at bounding box center [786, 216] width 40 height 60
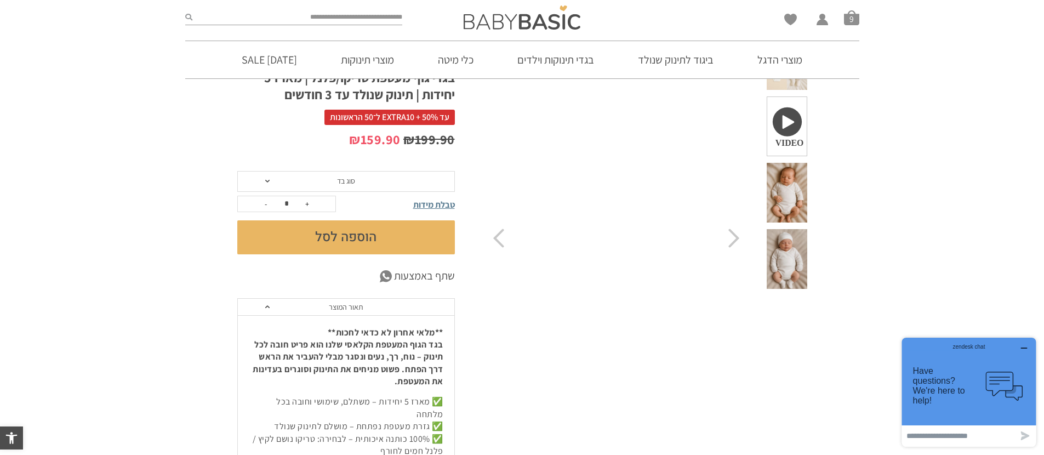
scroll to position [95, 0]
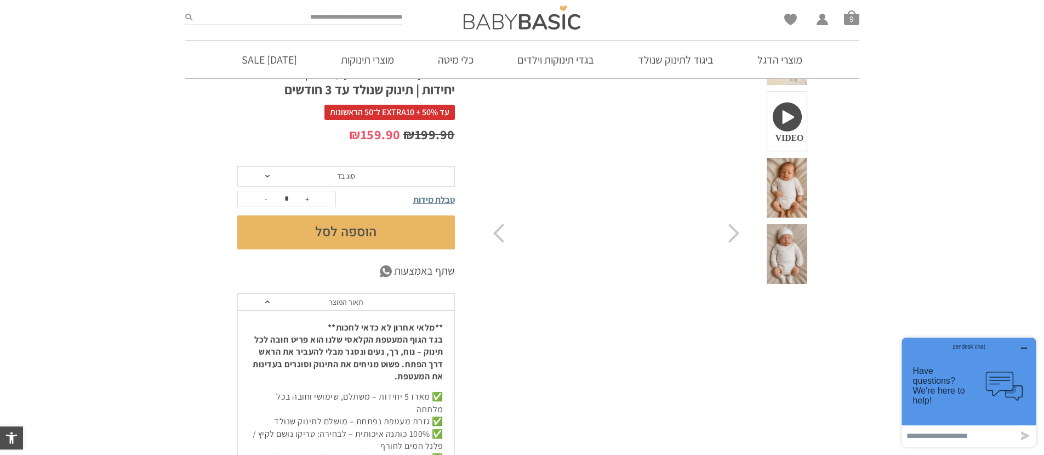
click at [615, 207] on video "Your browser does not support the video tag." at bounding box center [616, 233] width 280 height 415
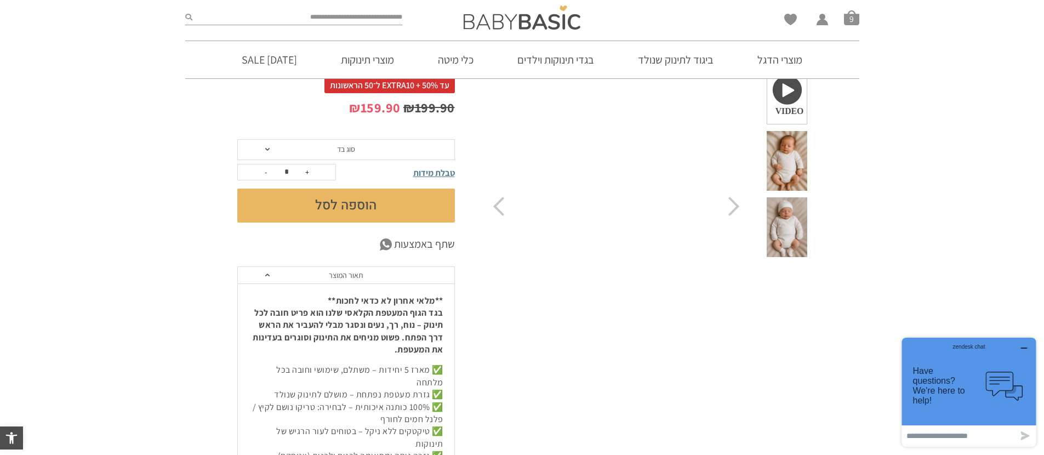
scroll to position [0, 0]
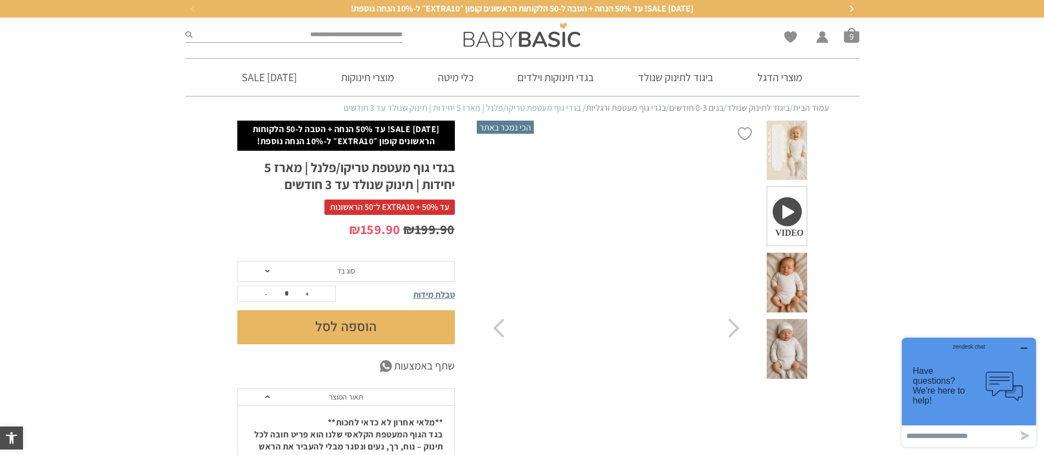
click at [783, 199] on span at bounding box center [786, 216] width 40 height 60
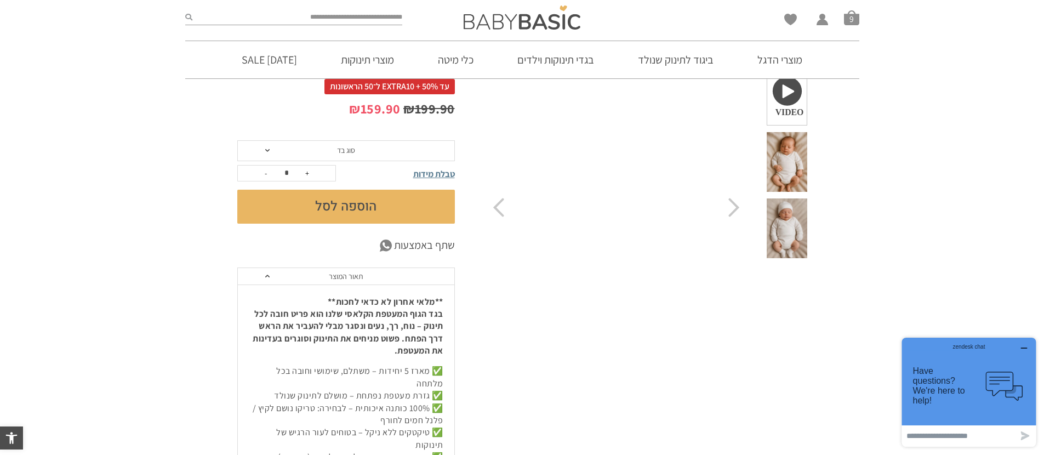
scroll to position [75, 0]
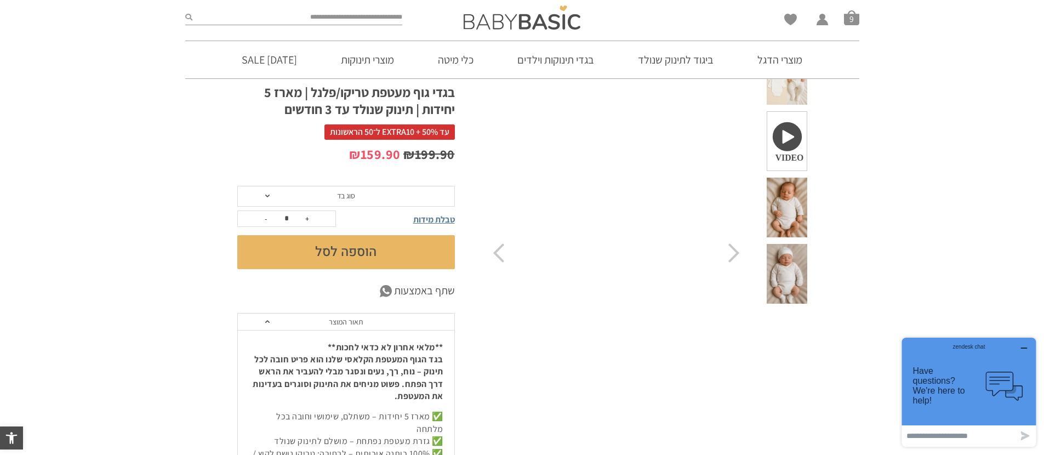
click at [650, 266] on video "Your browser does not support the video tag." at bounding box center [616, 252] width 280 height 415
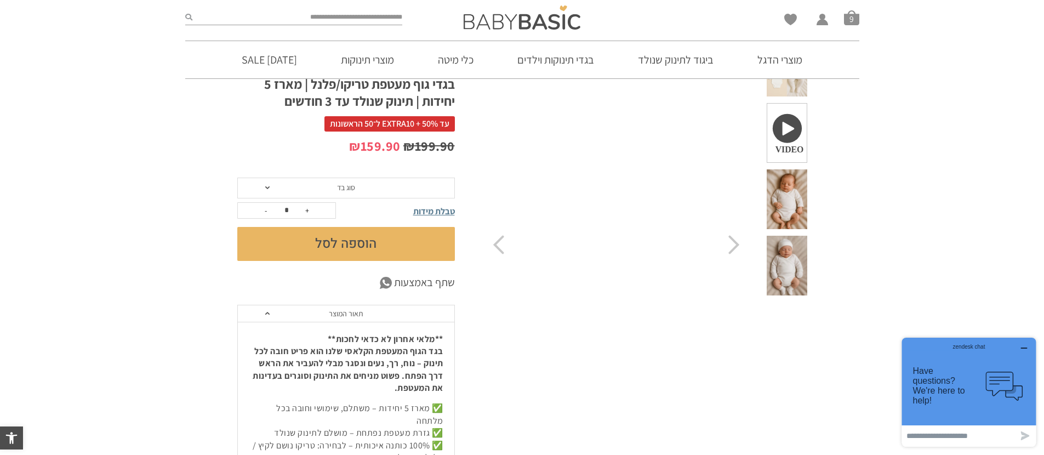
scroll to position [93, 0]
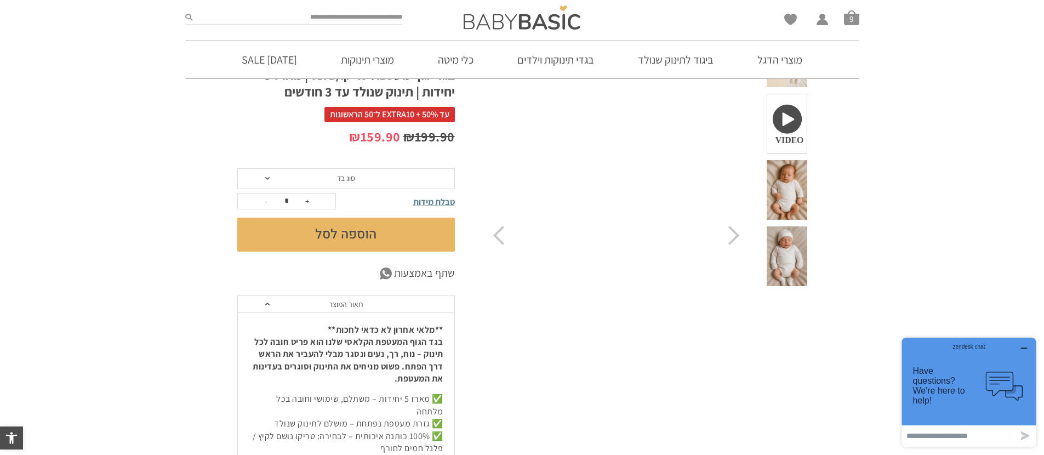
click at [708, 392] on video "Your browser does not support the video tag." at bounding box center [616, 235] width 280 height 415
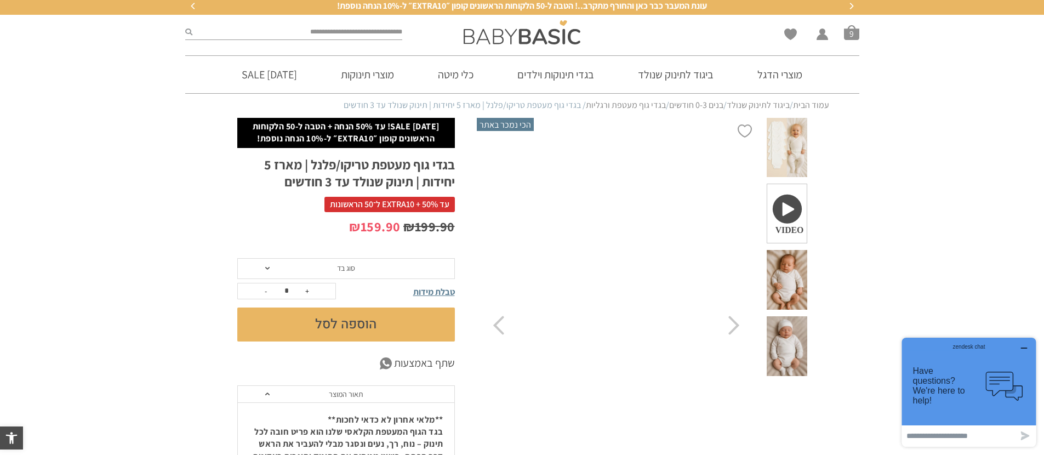
scroll to position [1, 0]
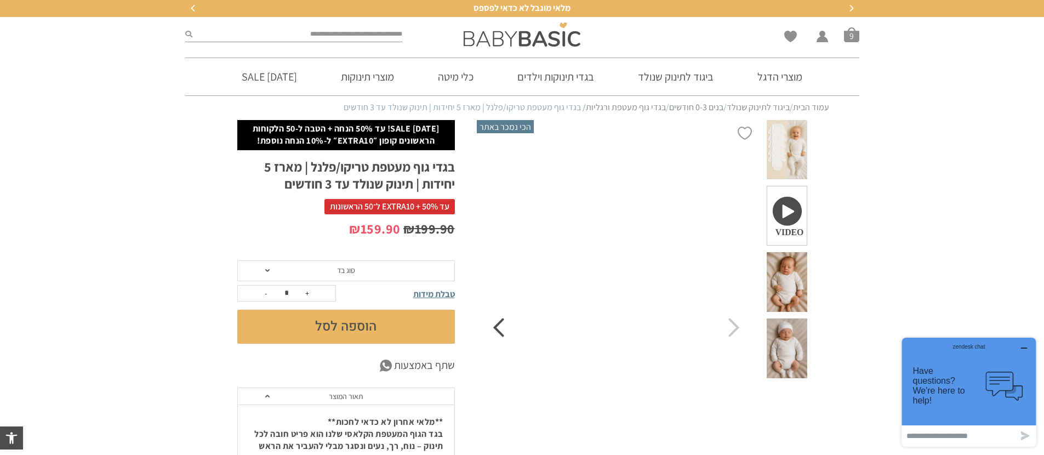
click at [497, 333] on icon "Previous" at bounding box center [498, 327] width 12 height 19
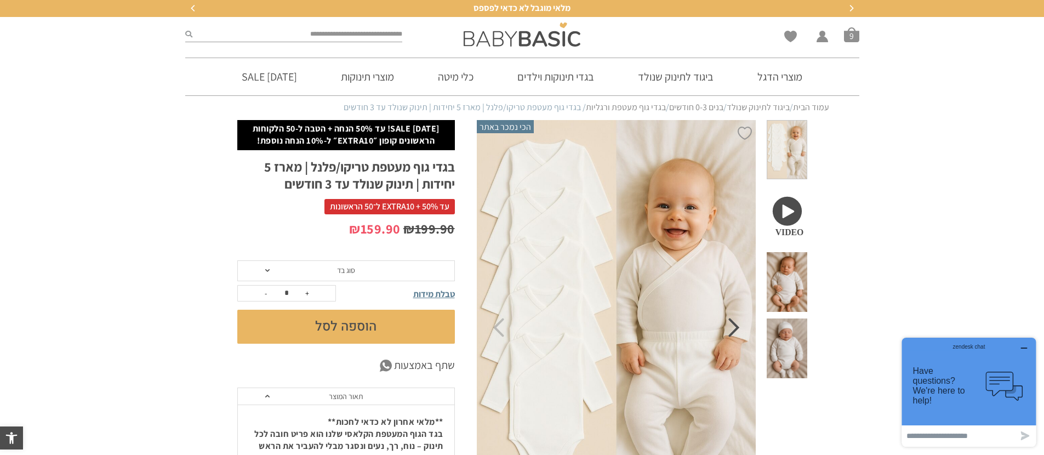
click at [738, 330] on icon "Next" at bounding box center [734, 327] width 12 height 19
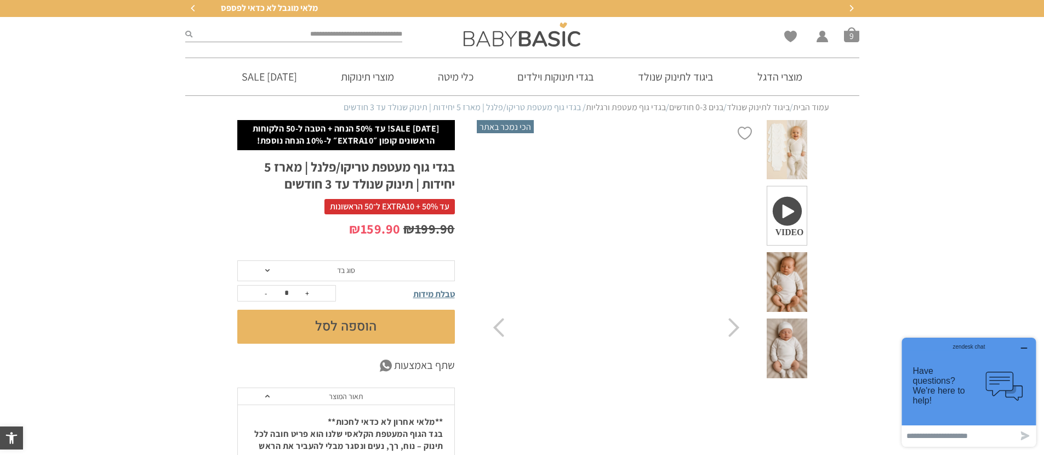
click at [504, 335] on video "Your browser does not support the video tag." at bounding box center [616, 327] width 280 height 415
click at [501, 330] on icon "Previous" at bounding box center [498, 327] width 12 height 19
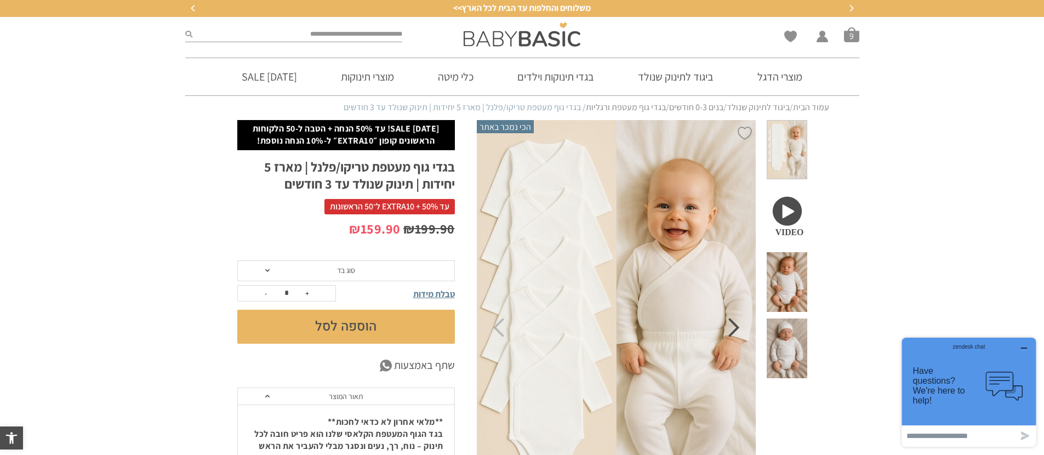
click at [733, 333] on icon "Next" at bounding box center [734, 327] width 12 height 19
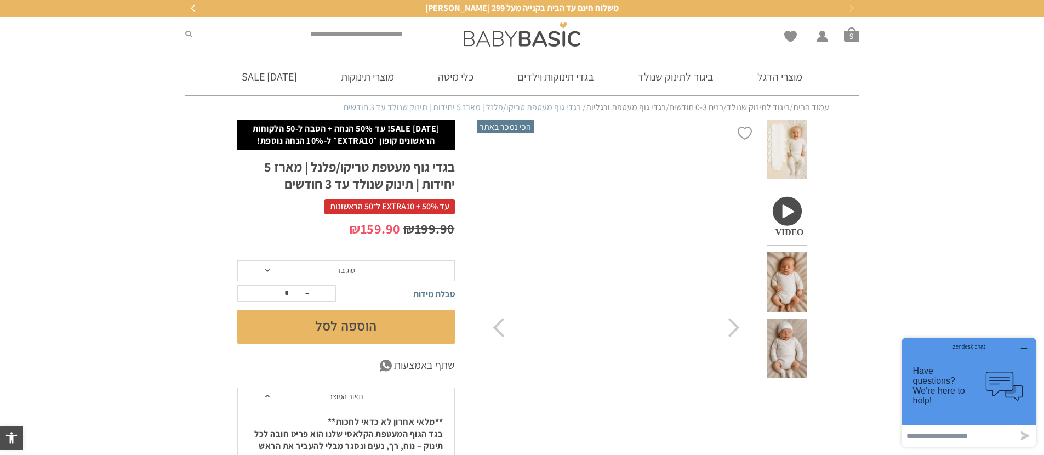
click at [504, 331] on video "Your browser does not support the video tag." at bounding box center [616, 327] width 280 height 415
click at [500, 331] on icon "Previous" at bounding box center [498, 327] width 12 height 19
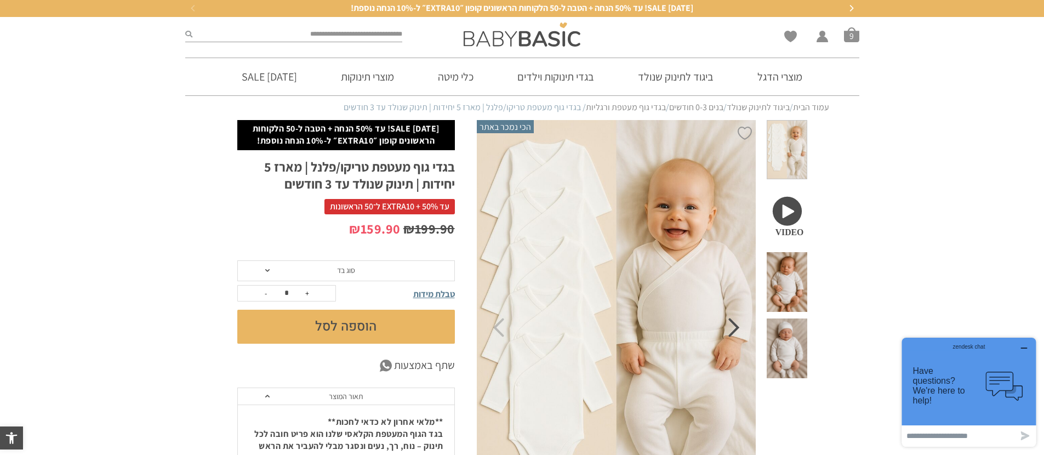
click at [732, 328] on icon "Next" at bounding box center [734, 327] width 12 height 19
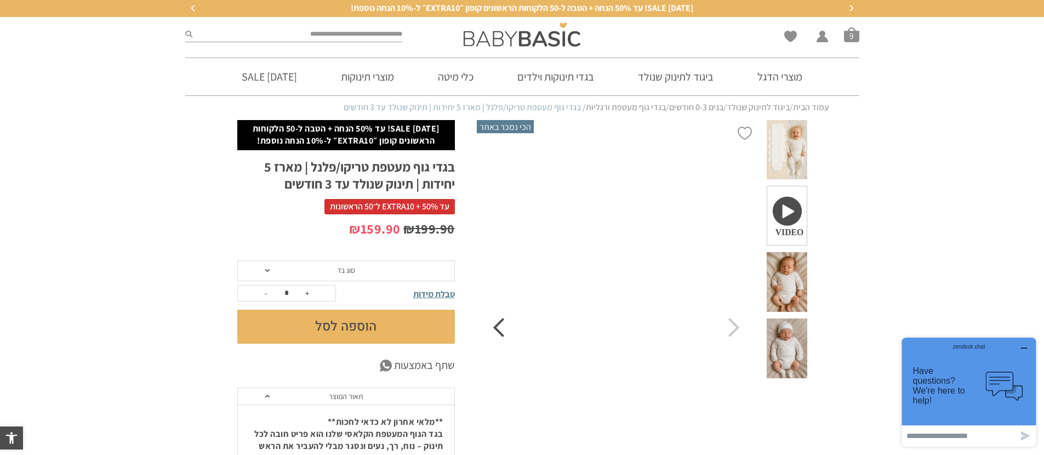
click at [501, 331] on icon "Previous" at bounding box center [498, 327] width 12 height 19
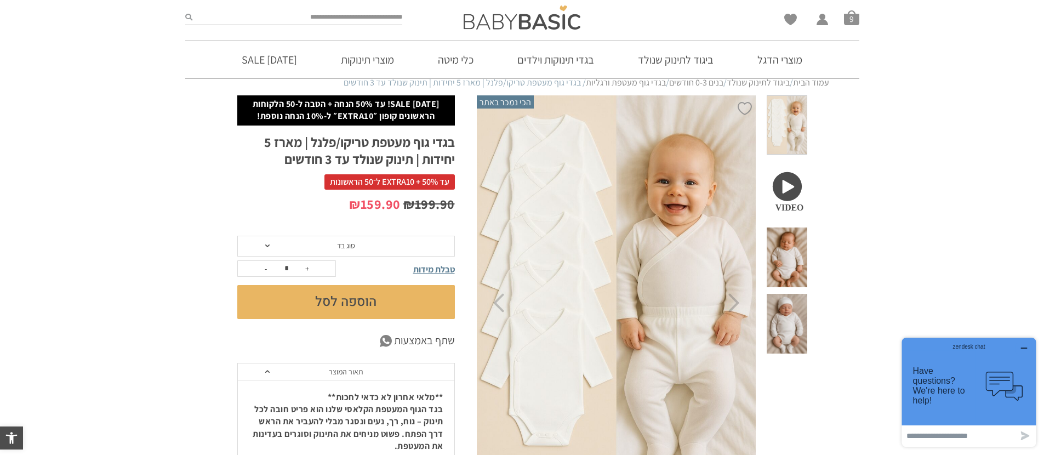
scroll to position [0, 0]
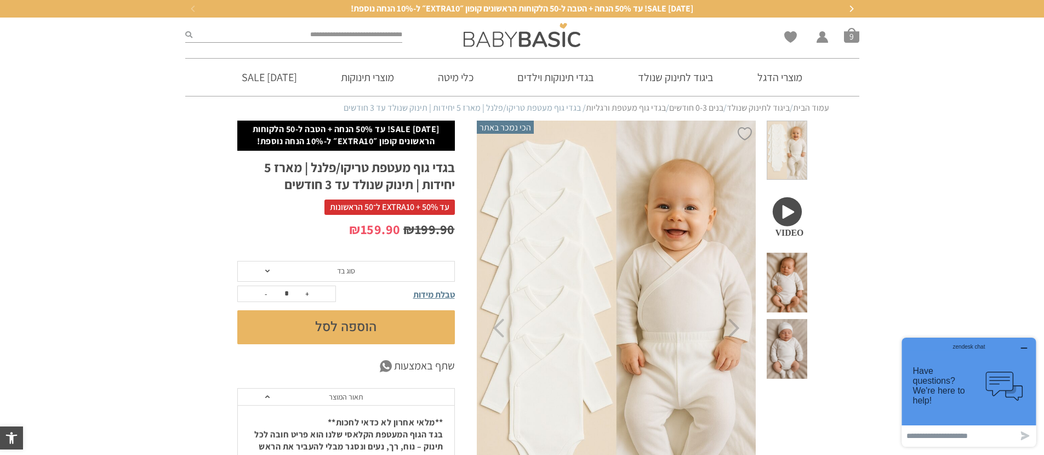
click at [786, 193] on span at bounding box center [786, 216] width 40 height 60
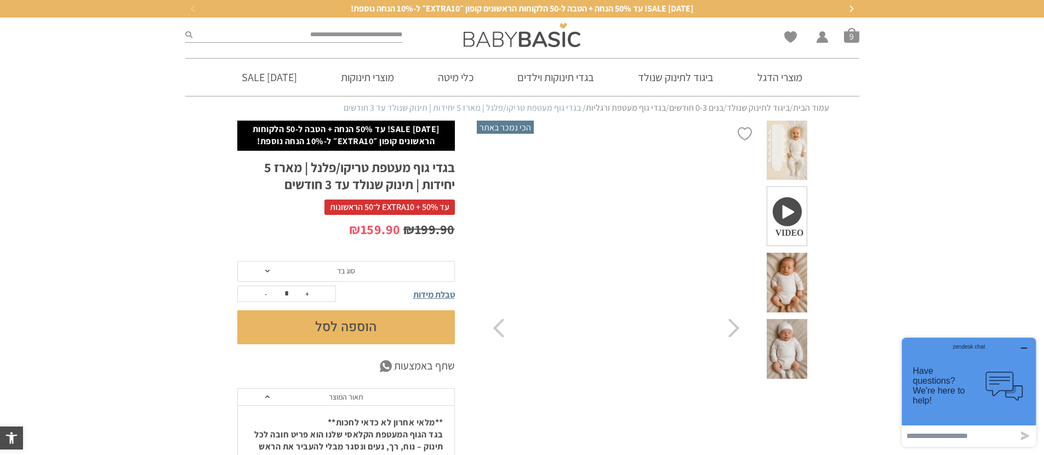
click at [649, 333] on video "Your browser does not support the video tag." at bounding box center [616, 328] width 280 height 415
click at [496, 329] on icon "Previous" at bounding box center [498, 327] width 12 height 19
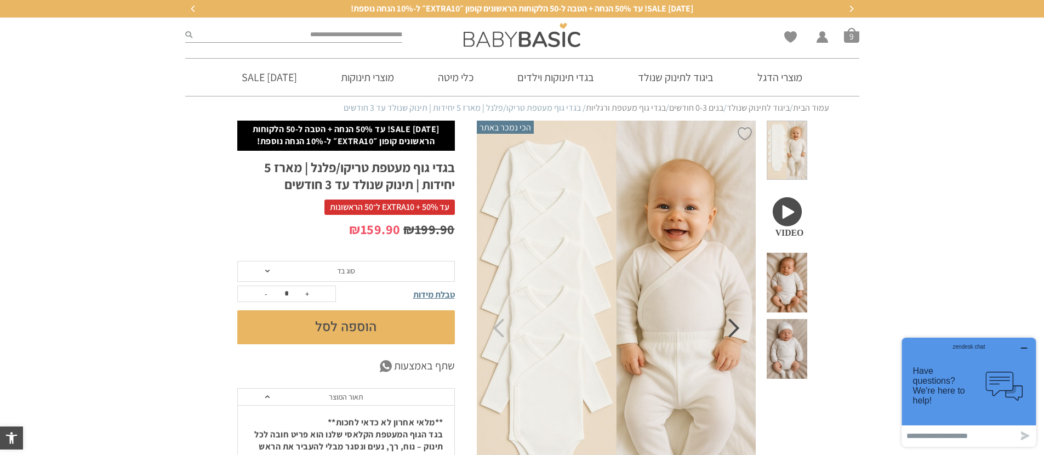
click at [736, 330] on icon "Next" at bounding box center [734, 327] width 12 height 19
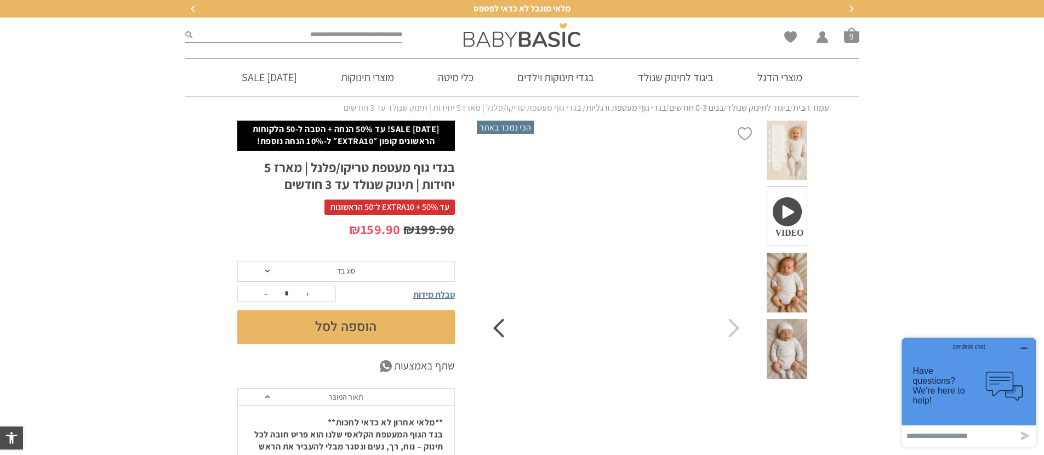
click at [502, 334] on icon "Previous" at bounding box center [498, 327] width 12 height 19
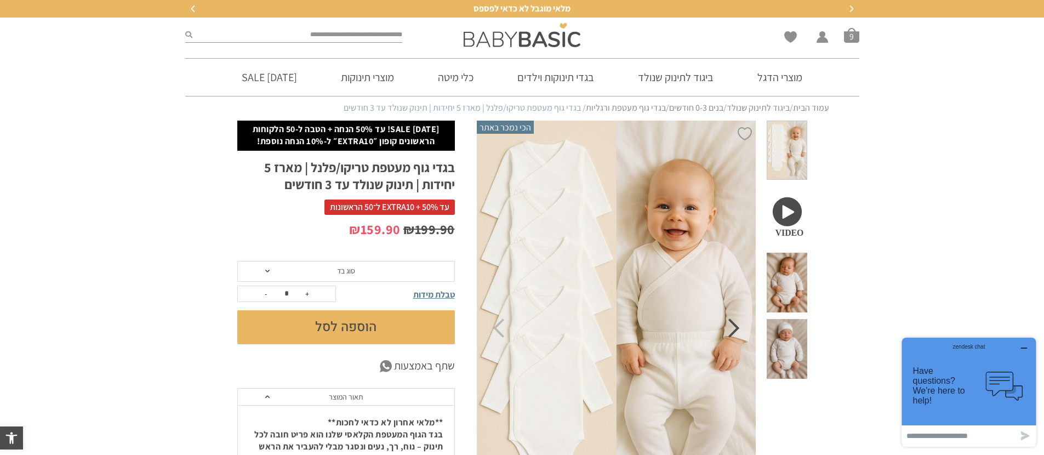
click at [735, 327] on icon "Next" at bounding box center [734, 327] width 12 height 19
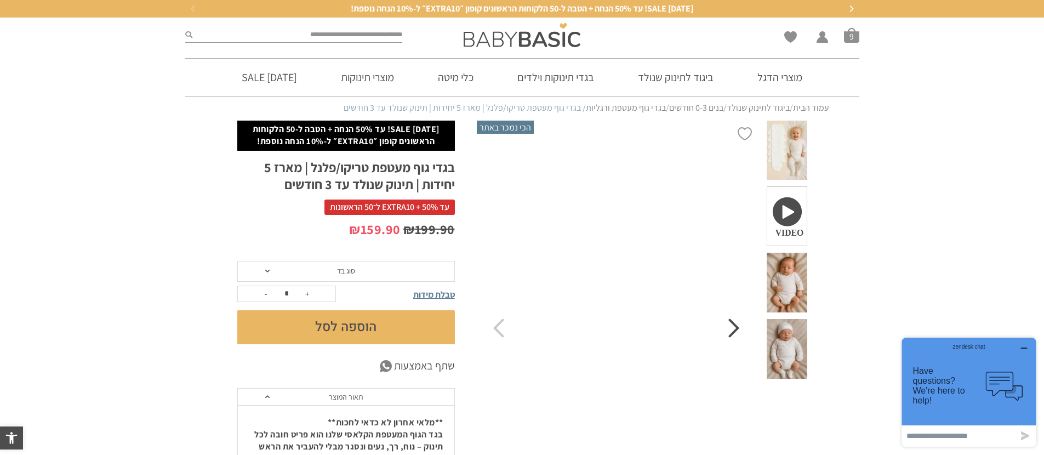
click at [732, 329] on icon "Next" at bounding box center [734, 327] width 12 height 19
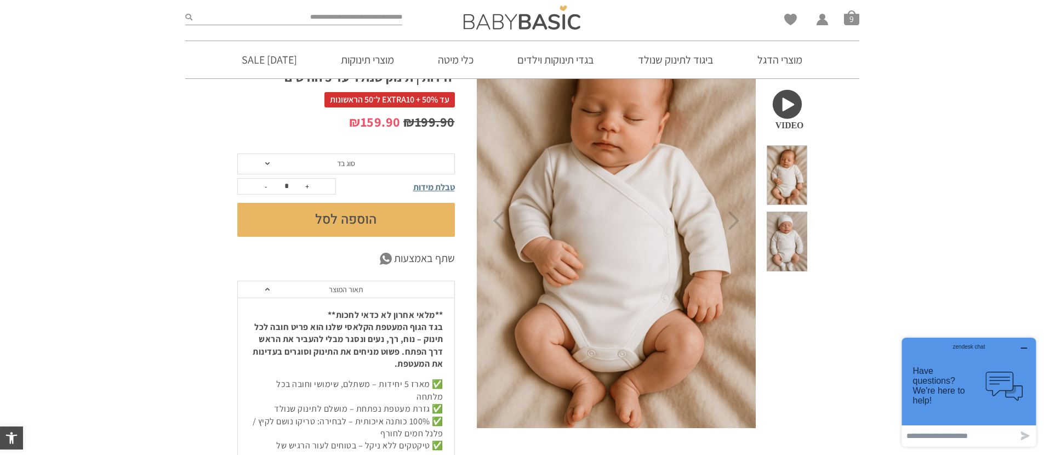
scroll to position [78, 0]
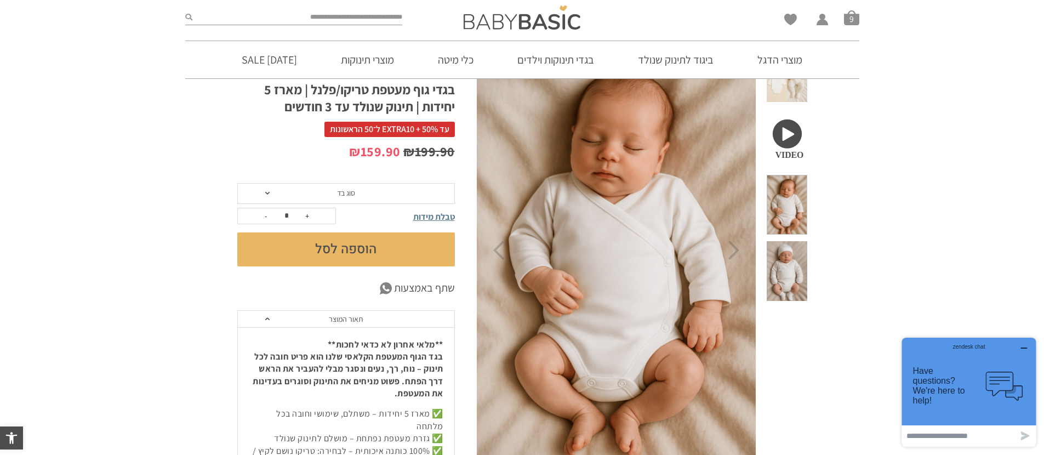
click at [799, 121] on span at bounding box center [786, 138] width 40 height 60
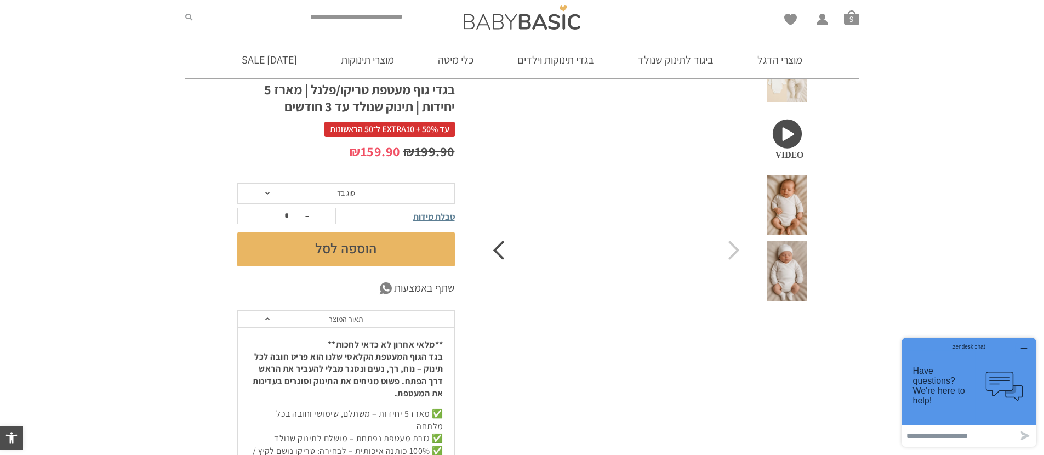
click at [501, 251] on icon "Previous" at bounding box center [498, 249] width 12 height 19
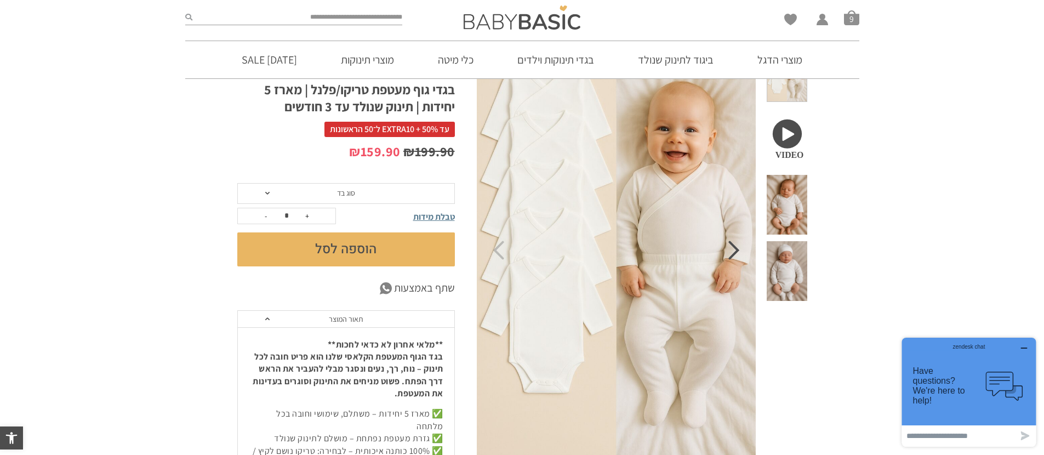
click at [734, 252] on icon "Next" at bounding box center [734, 249] width 12 height 19
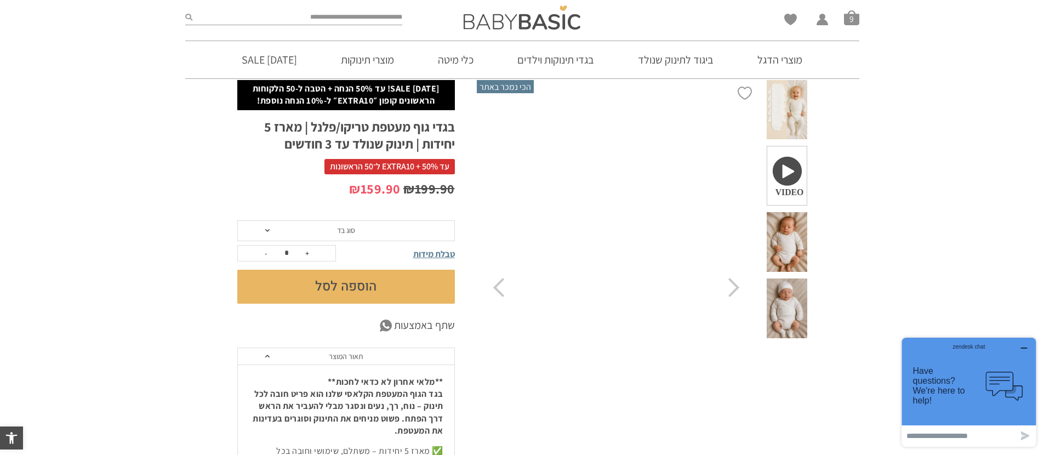
scroll to position [0, 0]
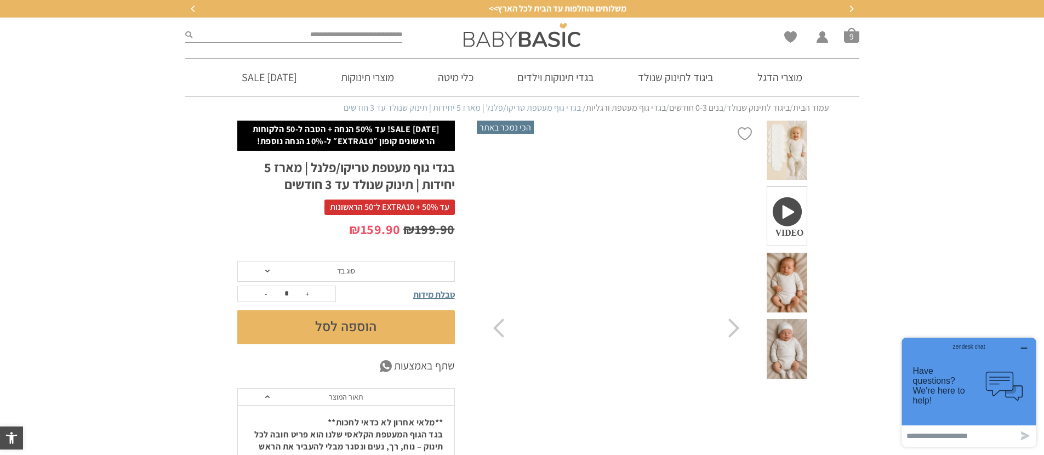
click at [798, 145] on span at bounding box center [786, 151] width 40 height 60
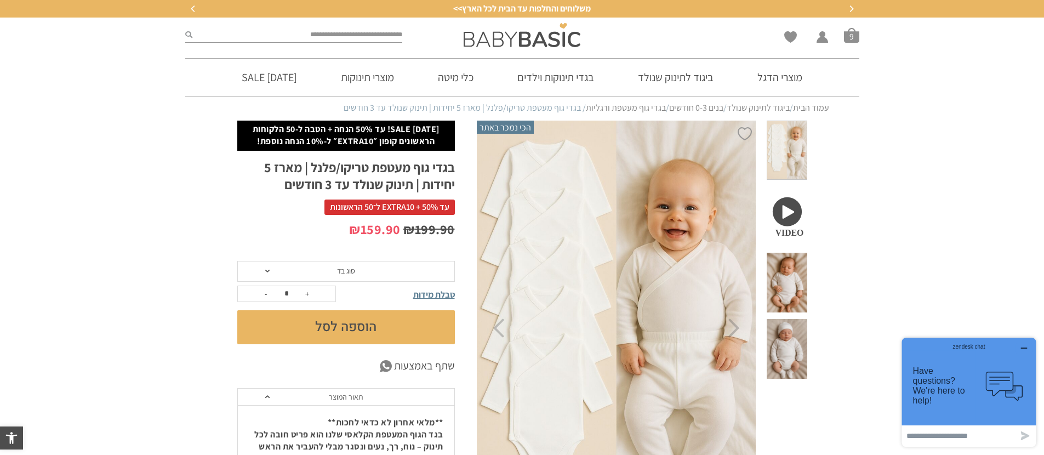
click at [784, 260] on span at bounding box center [786, 283] width 40 height 60
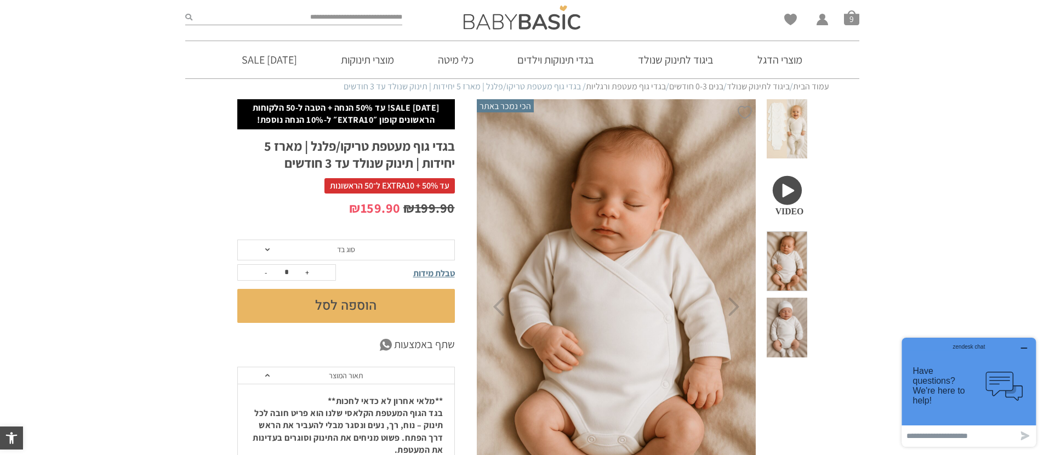
scroll to position [78, 0]
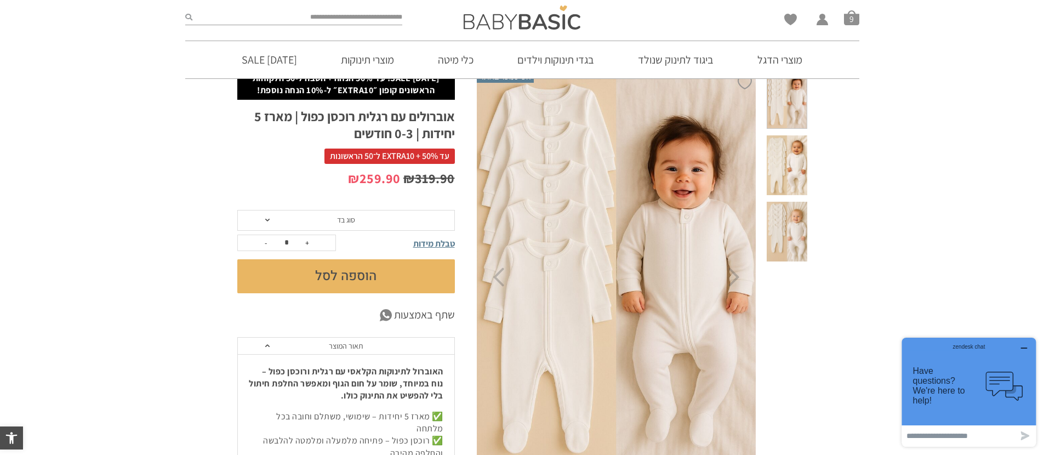
scroll to position [84, 0]
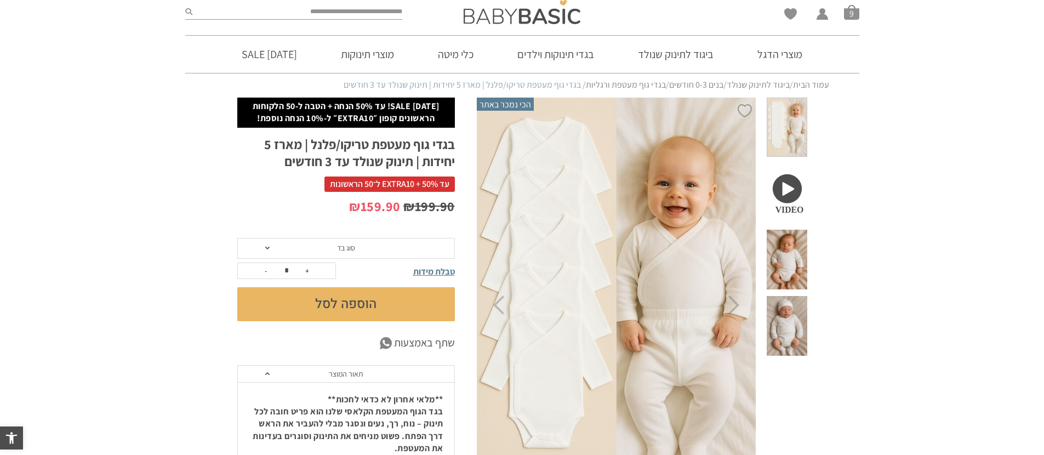
scroll to position [31, 0]
